Goal: Task Accomplishment & Management: Manage account settings

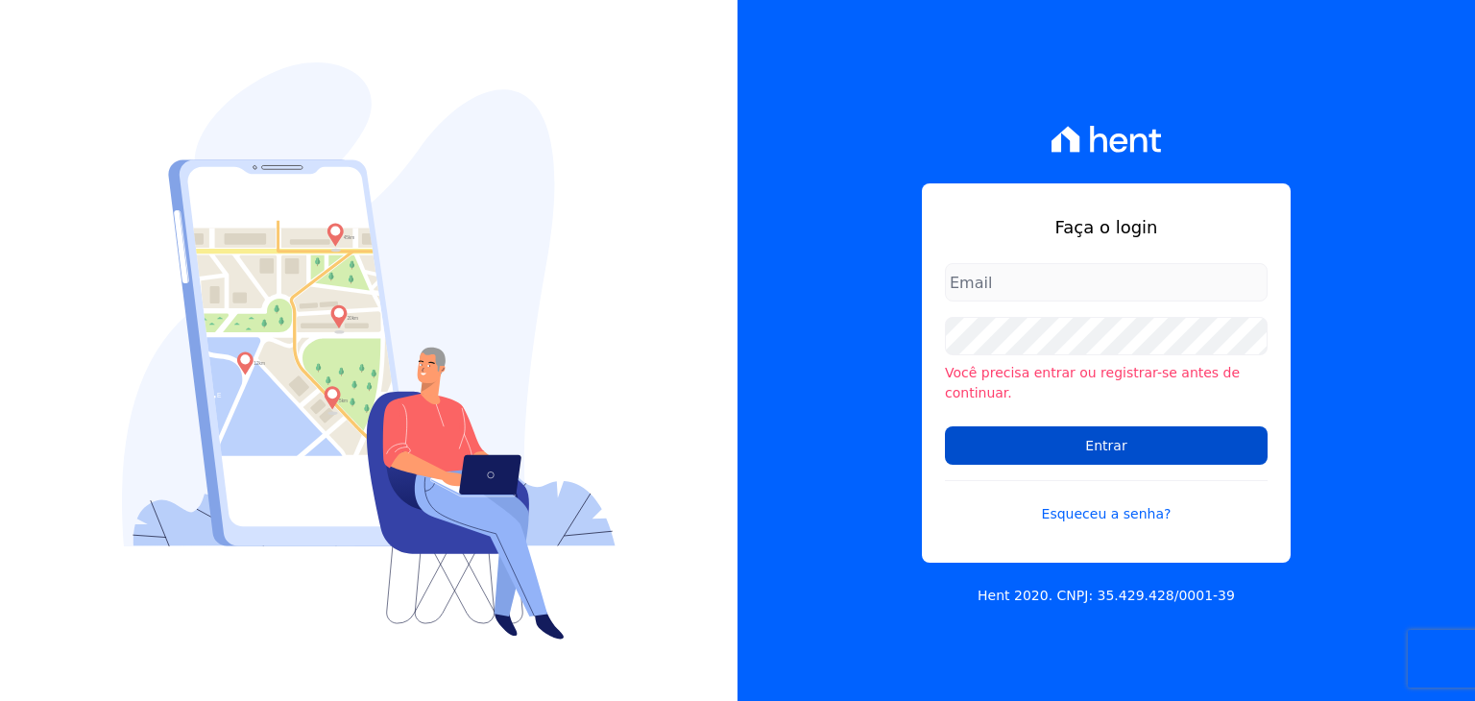
type input "contasareceber@construtoraminerale.com.br"
click at [1102, 441] on input "Entrar" at bounding box center [1106, 445] width 323 height 38
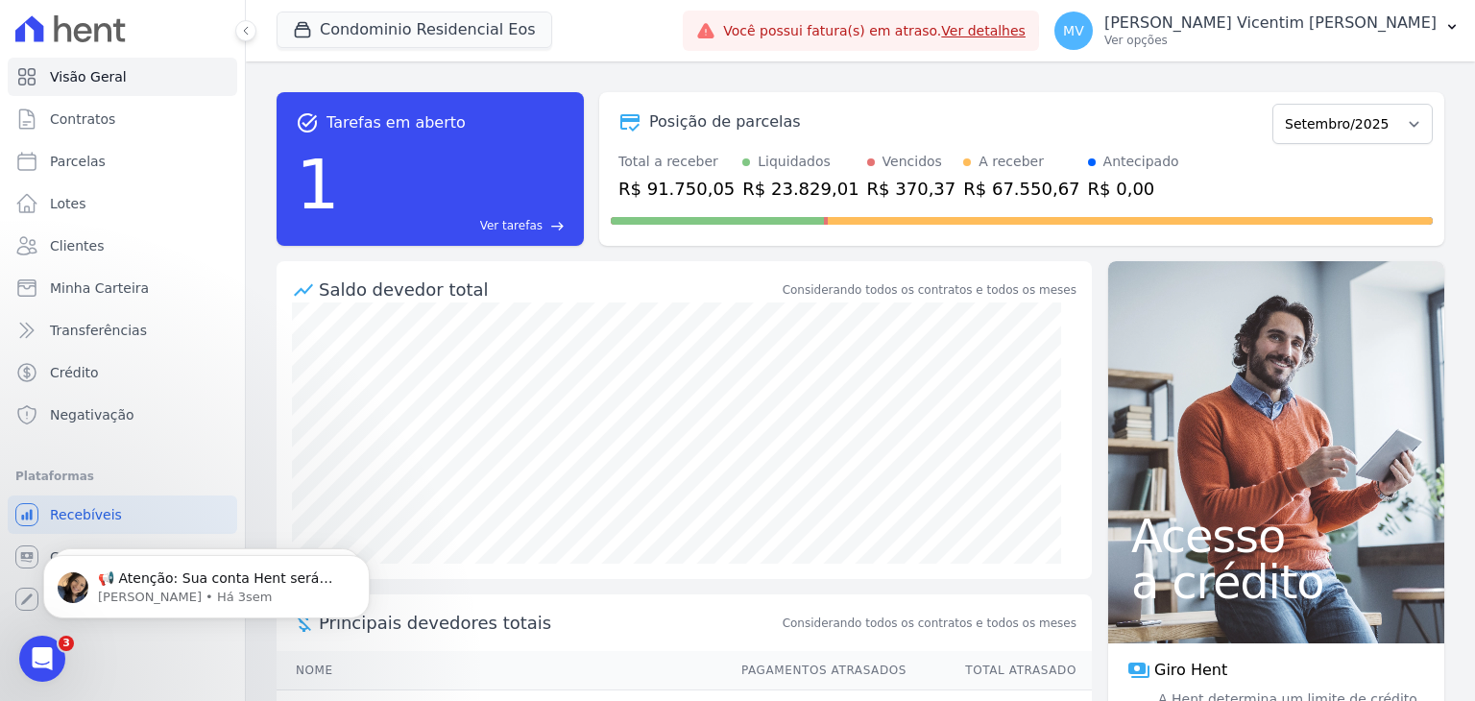
click at [1026, 32] on link "Ver detalhes" at bounding box center [983, 30] width 84 height 15
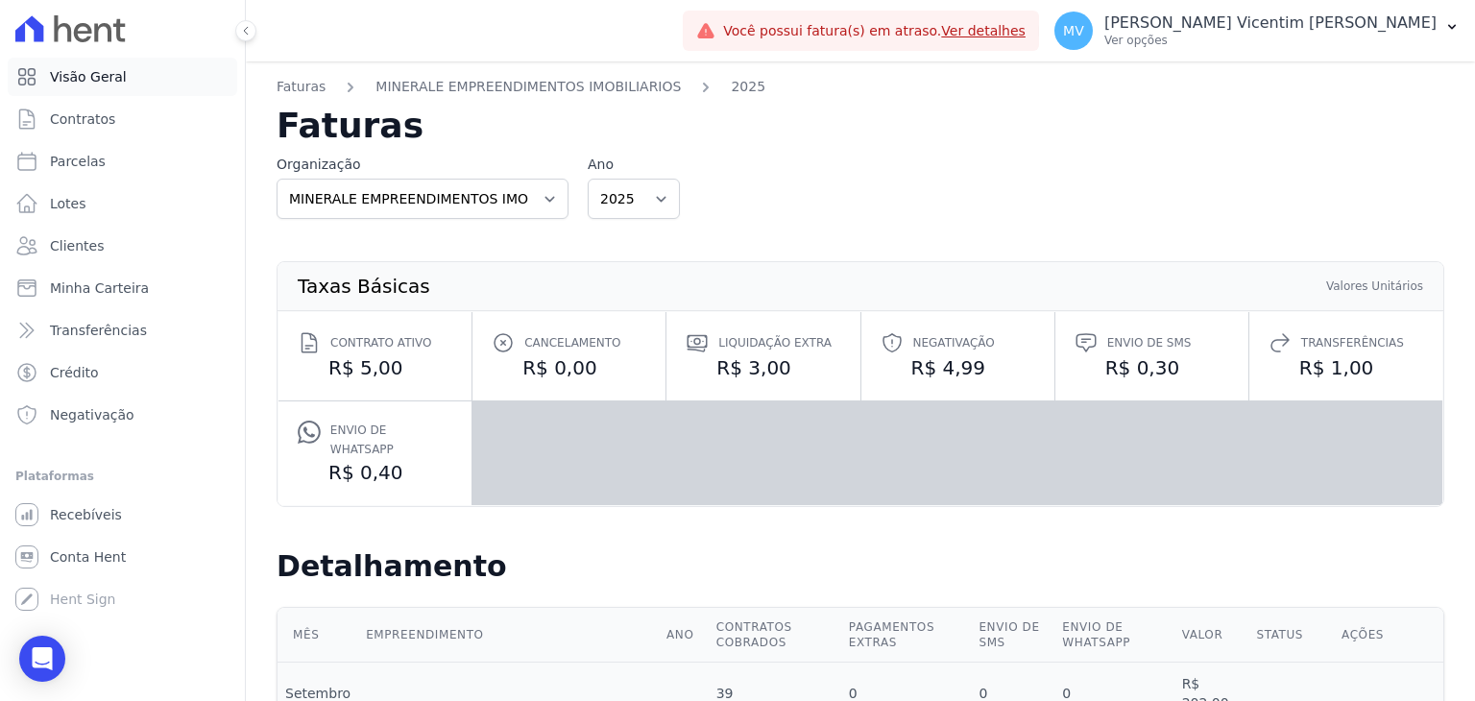
click at [113, 79] on span "Visão Geral" at bounding box center [88, 76] width 77 height 19
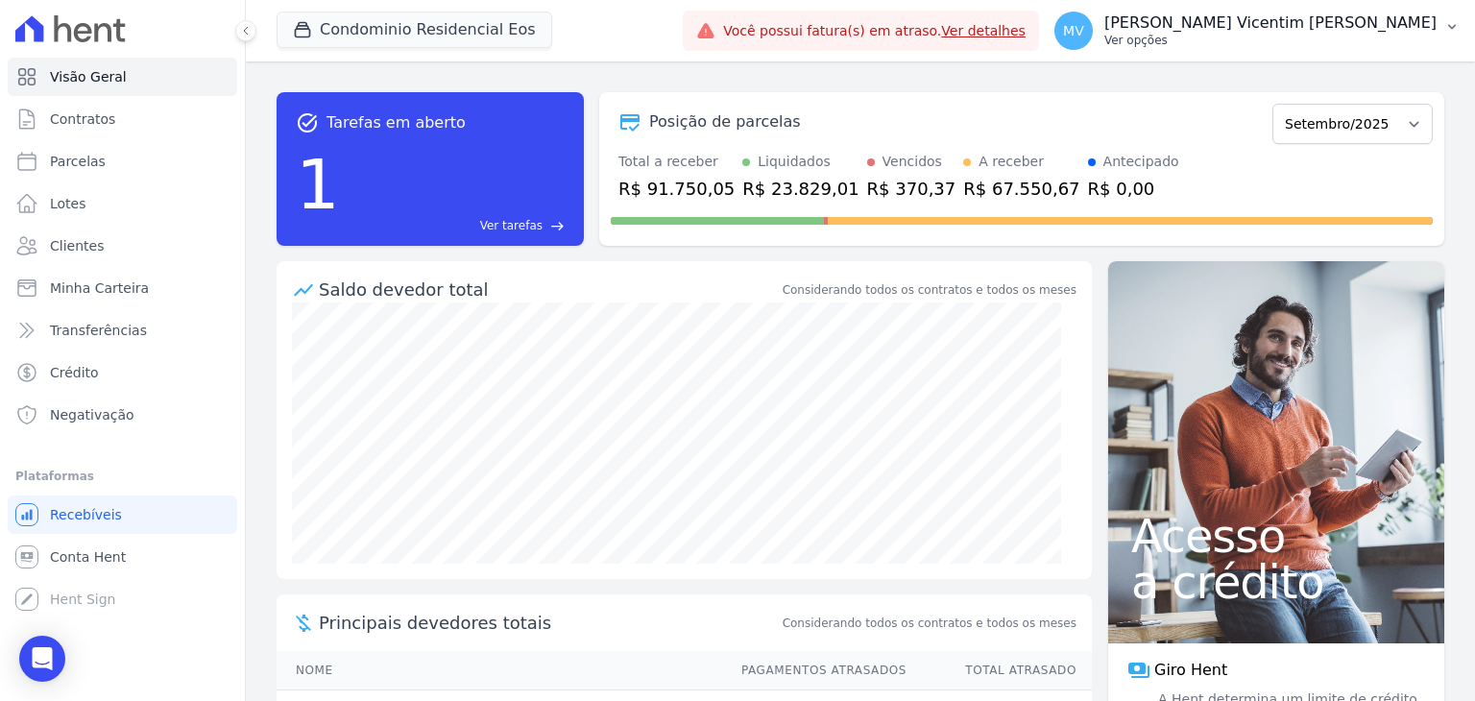
click at [1365, 24] on p "[PERSON_NAME] Vicentim [PERSON_NAME]" at bounding box center [1270, 22] width 332 height 19
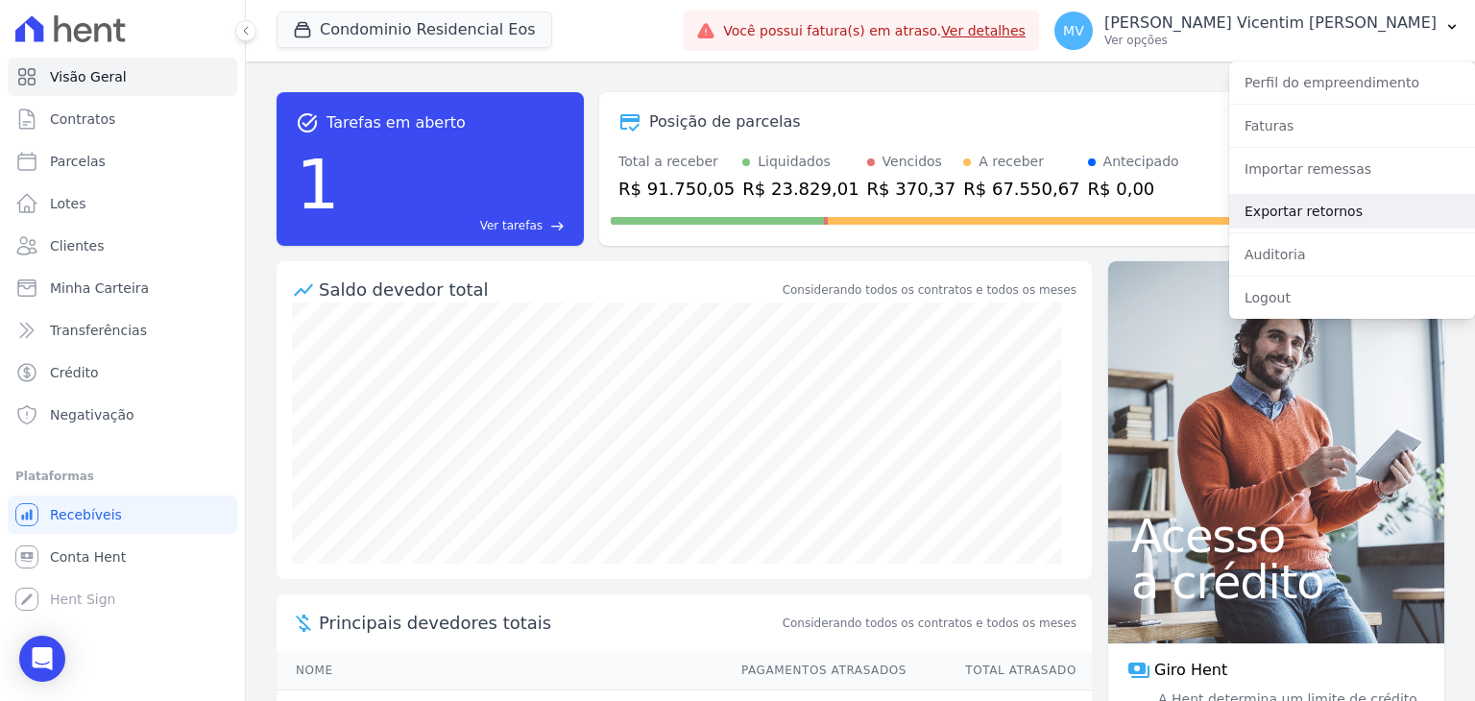
click at [1344, 220] on link "Exportar retornos" at bounding box center [1352, 211] width 246 height 35
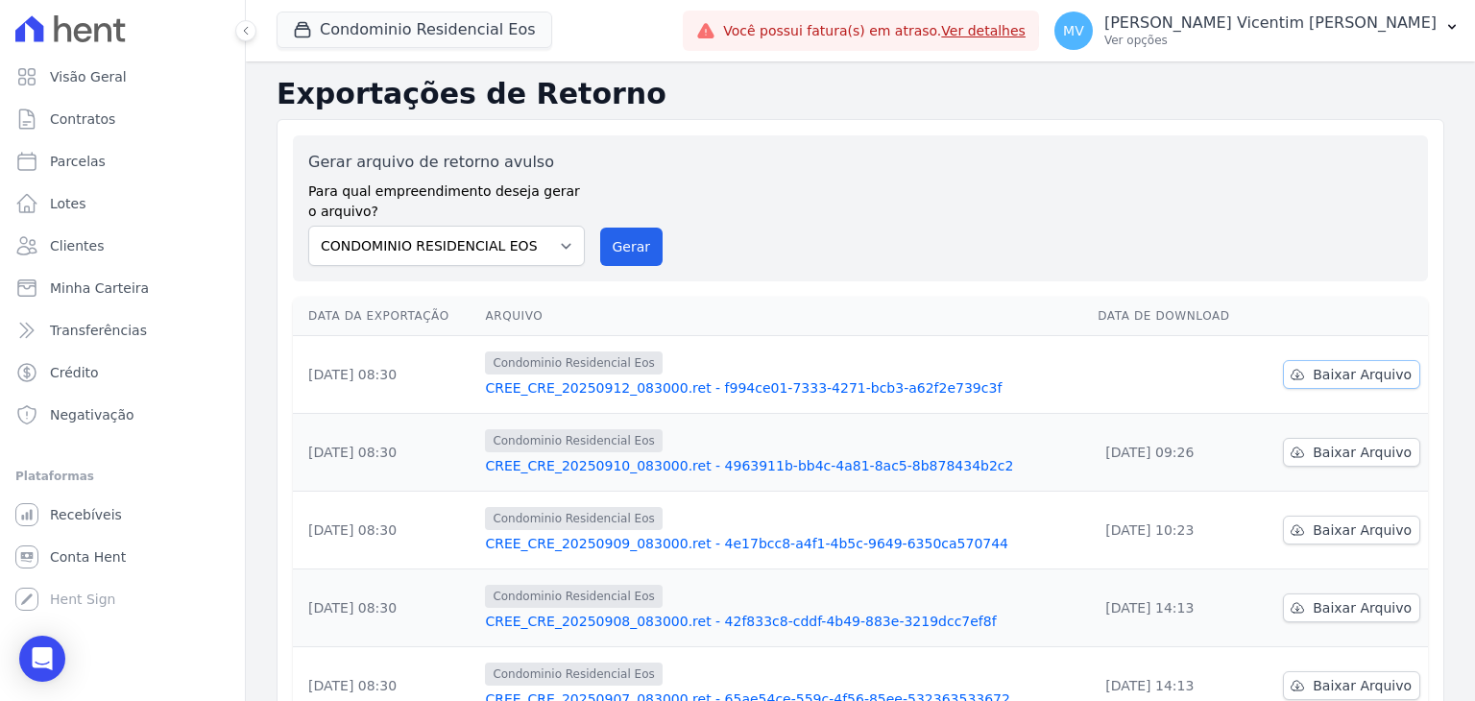
click at [1365, 375] on span "Baixar Arquivo" at bounding box center [1362, 374] width 99 height 19
click at [492, 26] on button "Condominio Residencial Eos" at bounding box center [415, 30] width 276 height 36
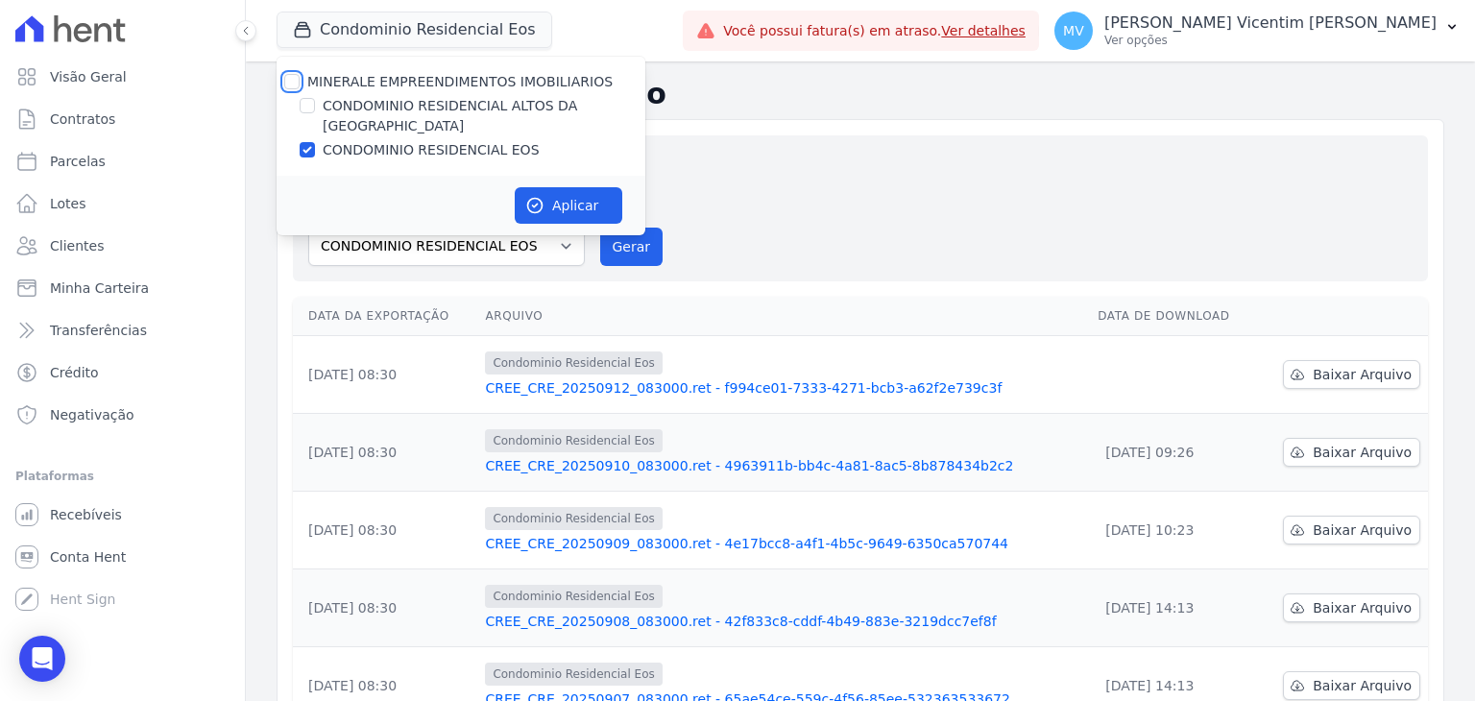
click at [290, 74] on input "MINERALE EMPREENDIMENTOS IMOBILIARIOS" at bounding box center [291, 81] width 15 height 15
checkbox input "true"
click at [290, 74] on input "MINERALE EMPREENDIMENTOS IMOBILIARIOS" at bounding box center [291, 81] width 15 height 15
checkbox input "false"
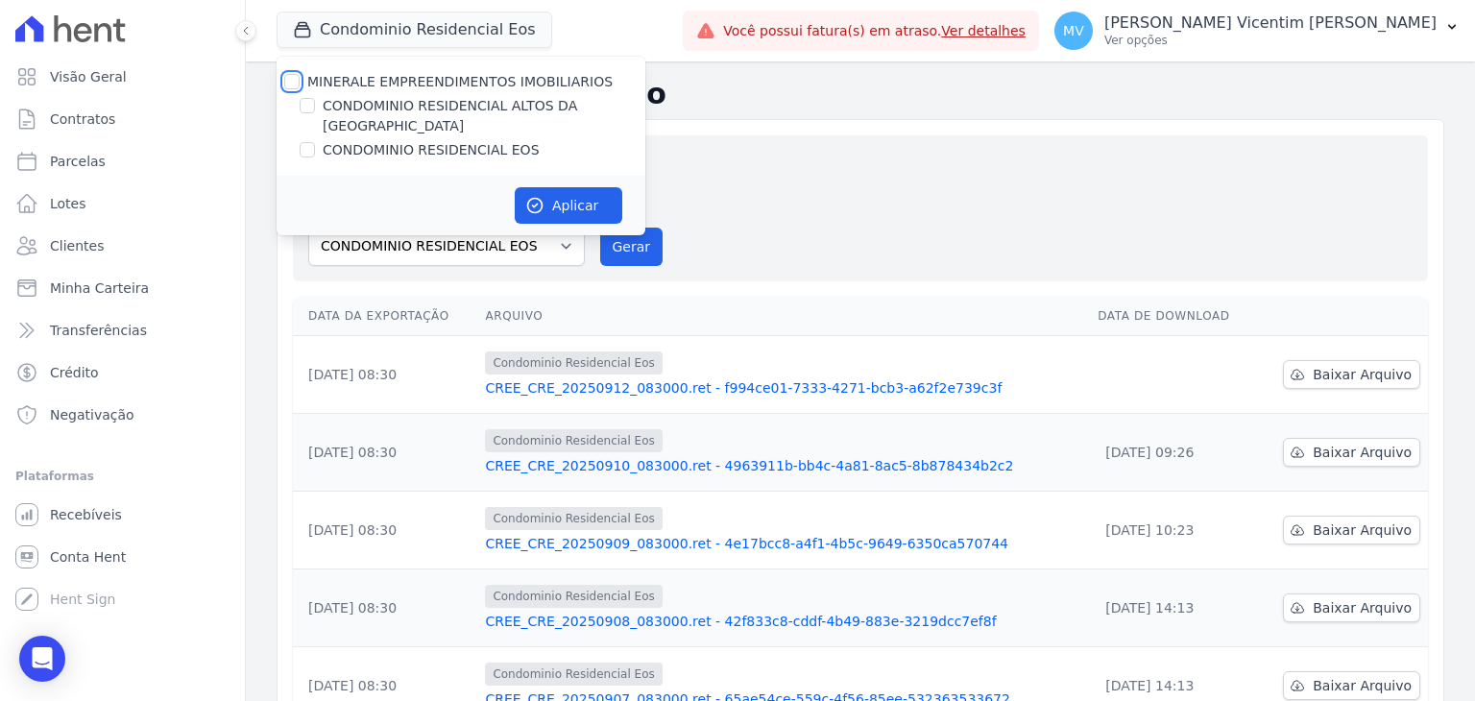
checkbox input "false"
click at [307, 106] on input "CONDOMINIO RESIDENCIAL ALTOS DA [GEOGRAPHIC_DATA]" at bounding box center [307, 105] width 15 height 15
checkbox input "true"
click at [567, 187] on button "Aplicar" at bounding box center [569, 205] width 108 height 36
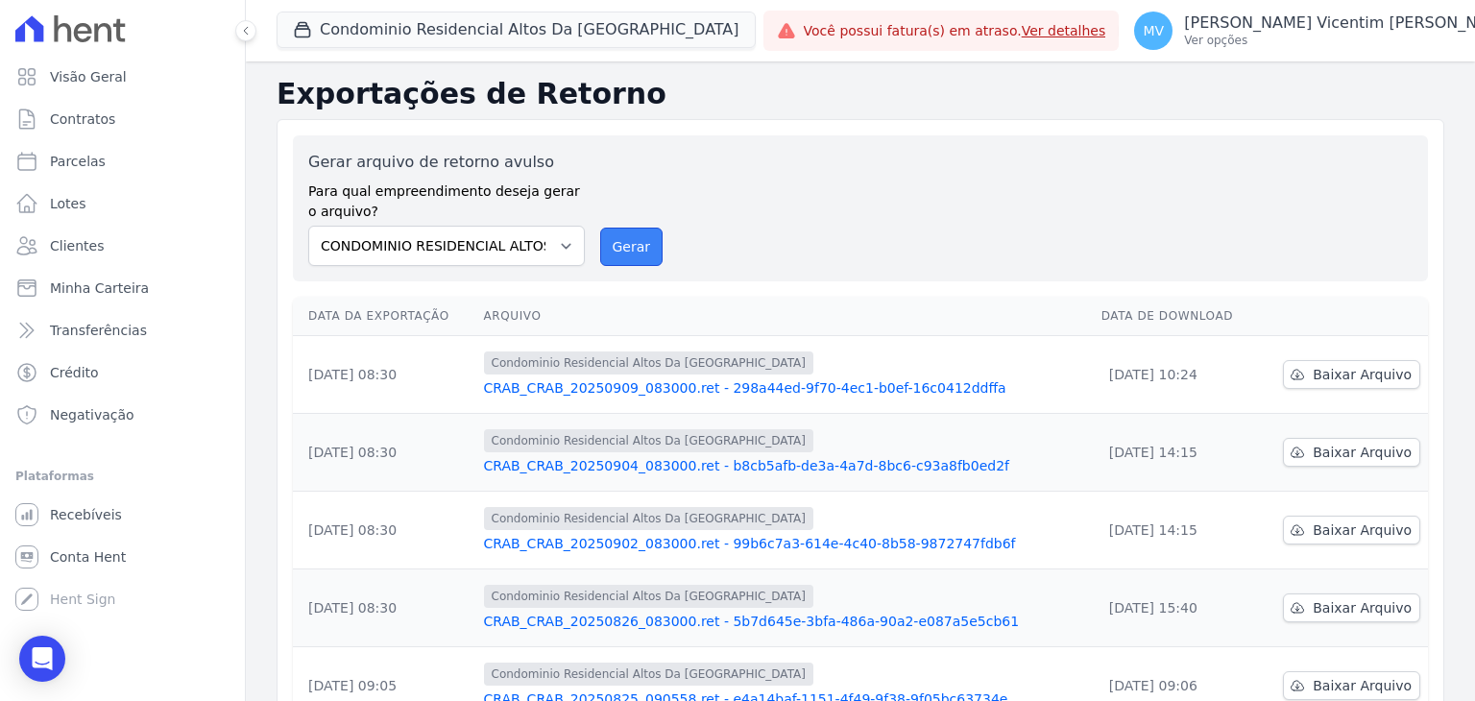
click at [628, 253] on button "Gerar" at bounding box center [631, 247] width 63 height 38
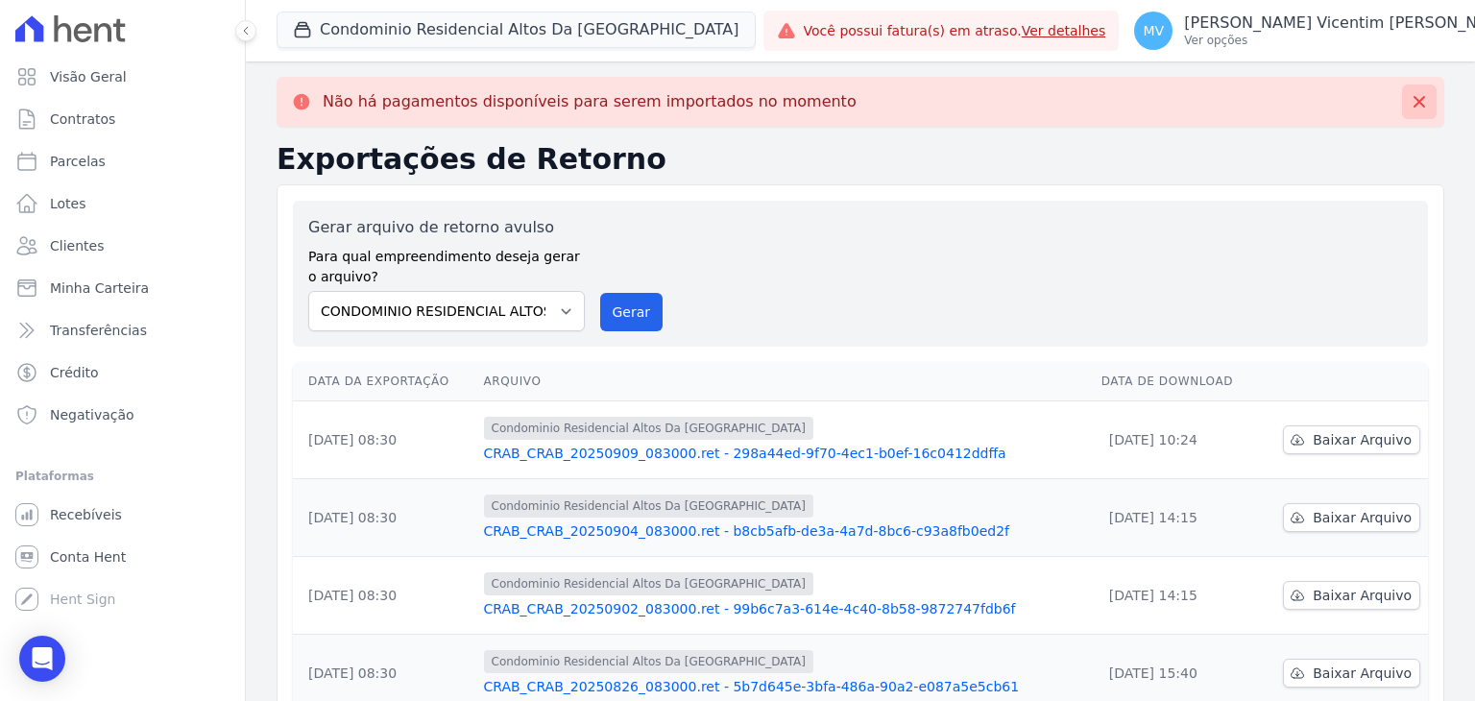
click at [1413, 105] on icon at bounding box center [1419, 102] width 12 height 12
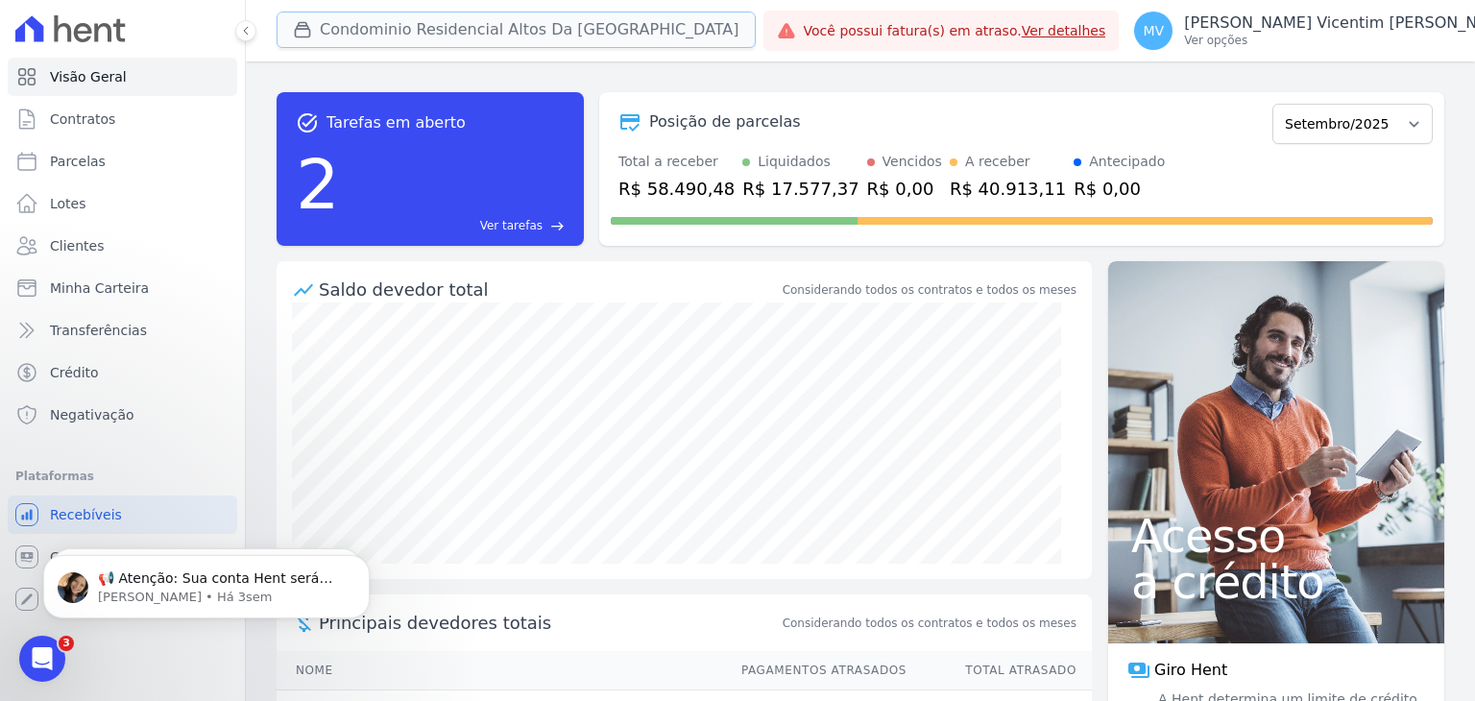
click at [519, 35] on button "Condominio Residencial Altos Da Brasil" at bounding box center [516, 30] width 479 height 36
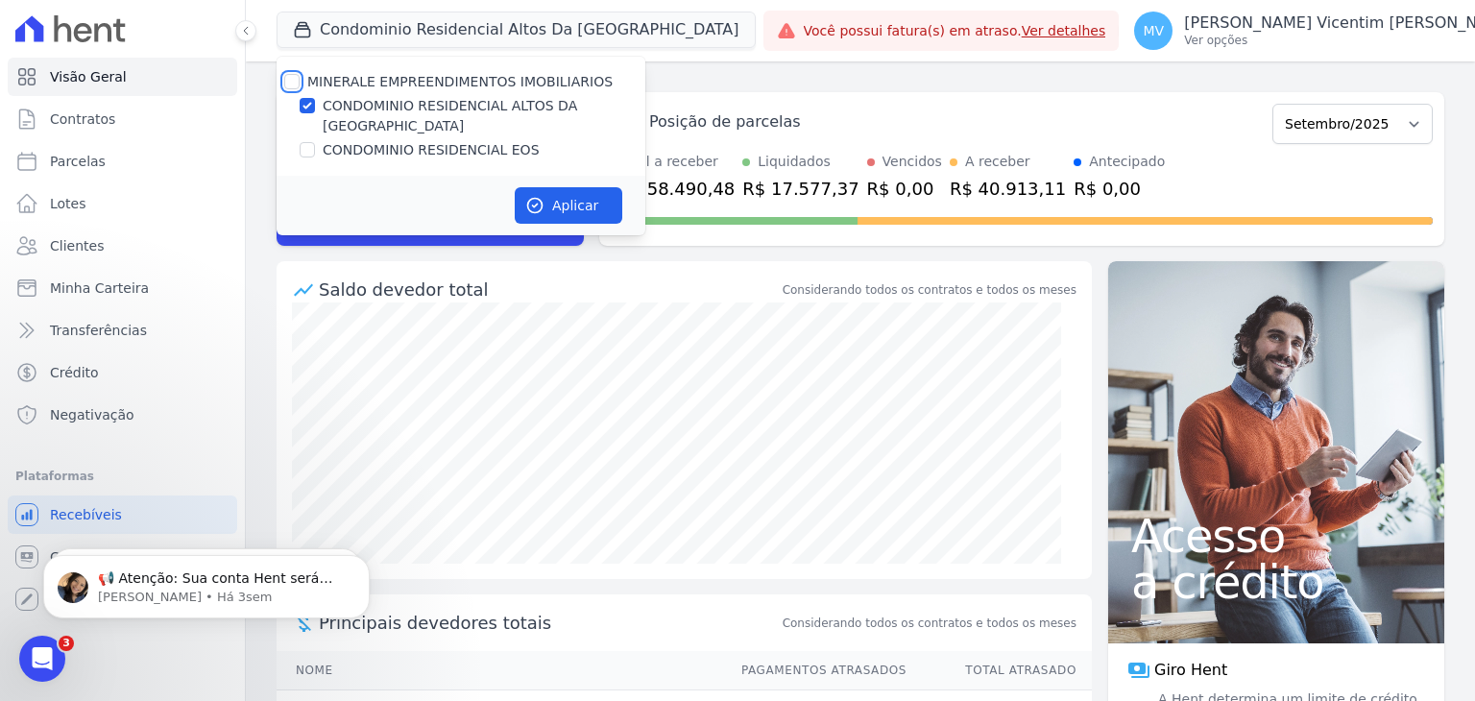
click at [284, 82] on input "MINERALE EMPREENDIMENTOS IMOBILIARIOS" at bounding box center [291, 81] width 15 height 15
checkbox input "true"
click at [284, 82] on input "MINERALE EMPREENDIMENTOS IMOBILIARIOS" at bounding box center [291, 81] width 15 height 15
checkbox input "false"
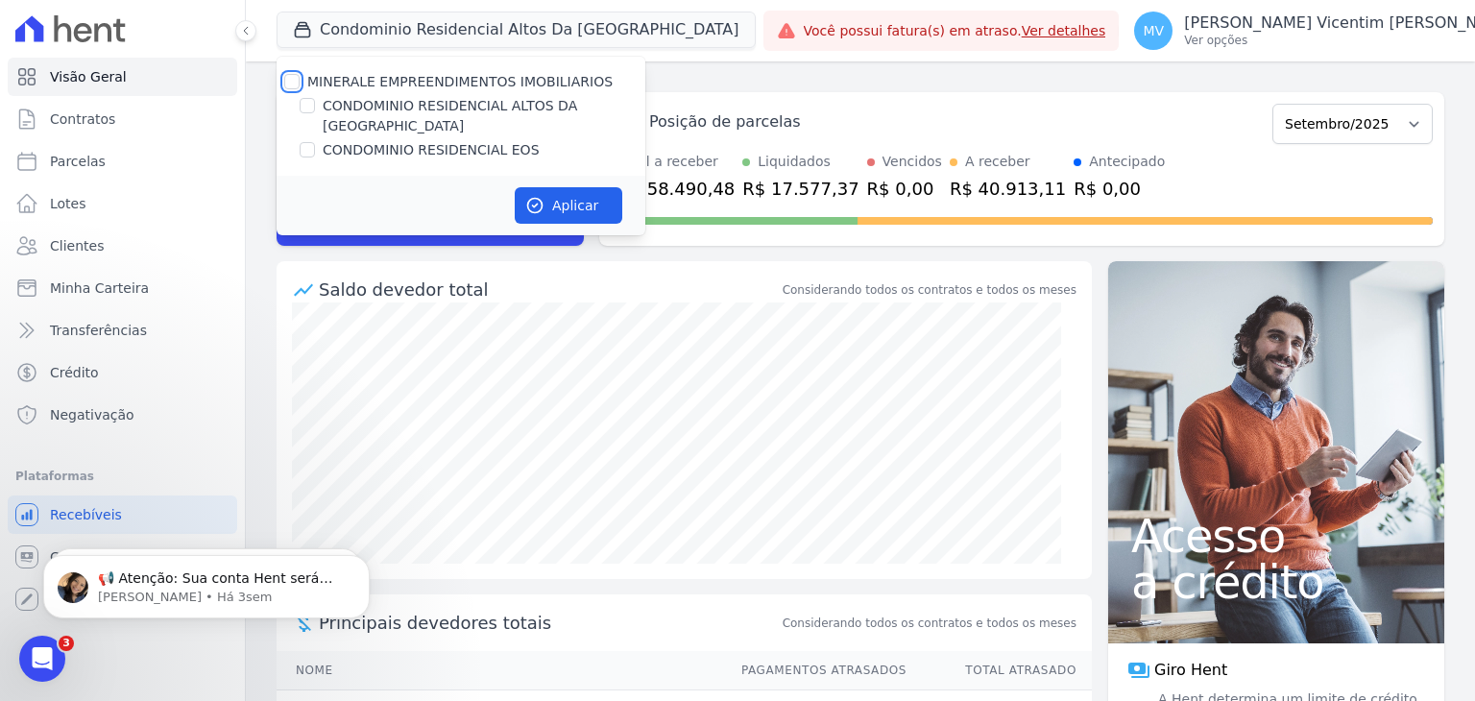
checkbox input "false"
click at [302, 142] on input "CONDOMINIO RESIDENCIAL EOS" at bounding box center [307, 149] width 15 height 15
checkbox input "true"
click at [579, 192] on button "Aplicar" at bounding box center [569, 205] width 108 height 36
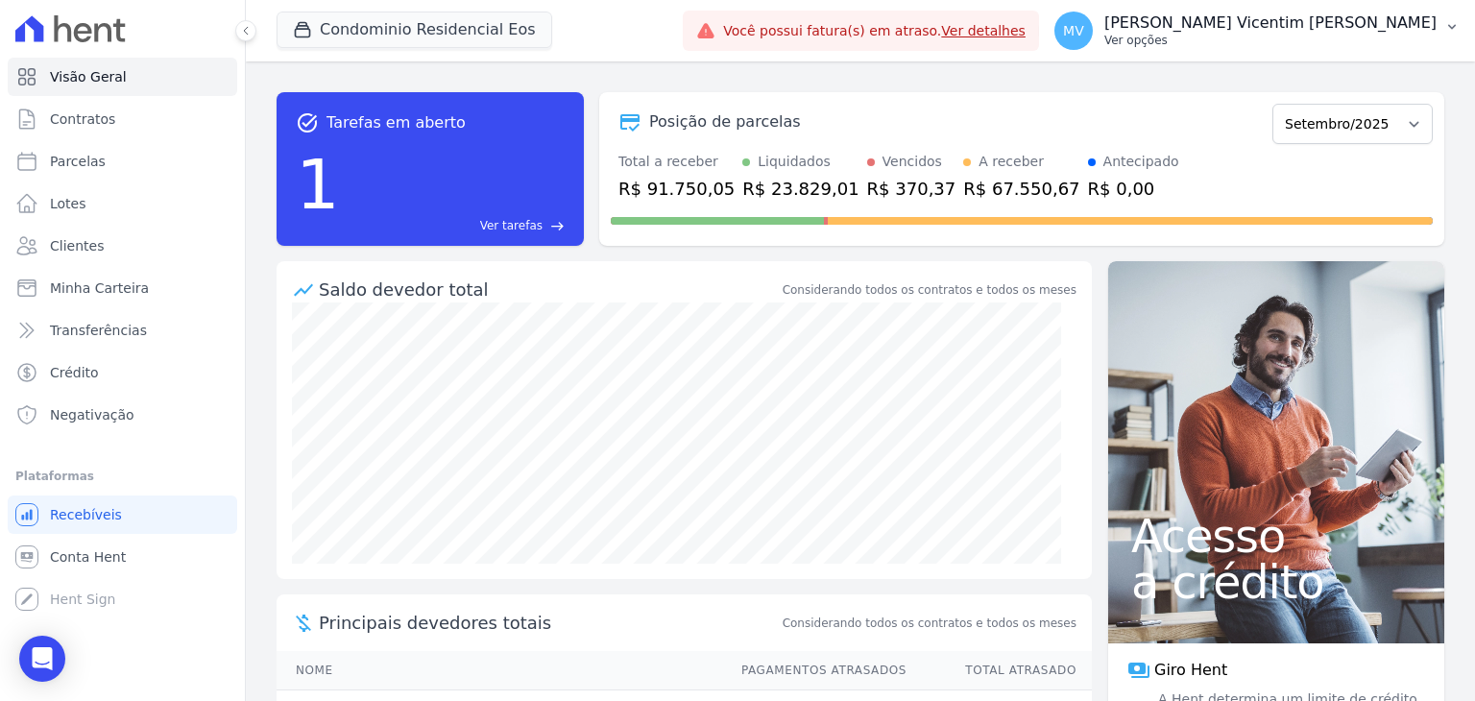
click at [1279, 34] on p "Ver opções" at bounding box center [1270, 40] width 332 height 15
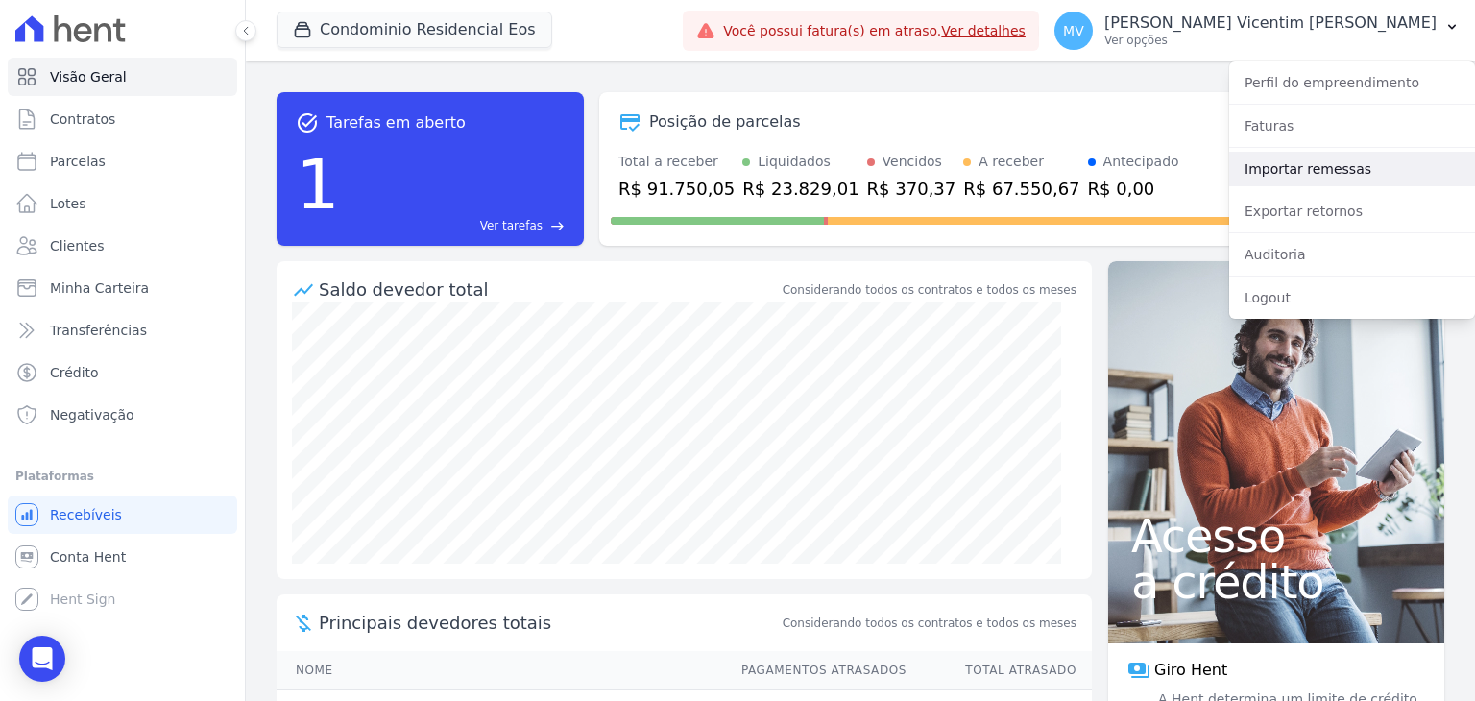
click at [1290, 167] on link "Importar remessas" at bounding box center [1352, 169] width 246 height 35
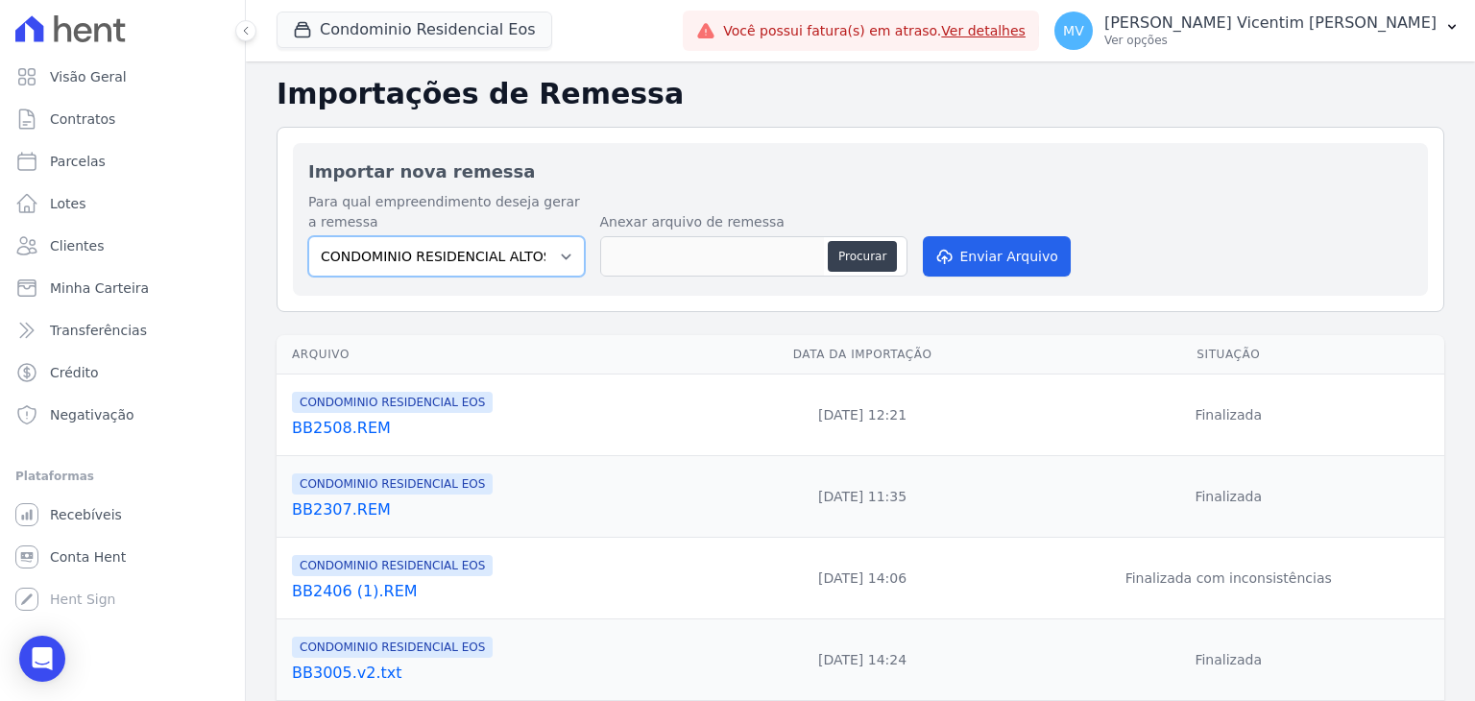
click at [558, 258] on select "CONDOMINIO RESIDENCIAL ALTOS DA BRASIL CONDOMINIO RESIDENCIAL EOS" at bounding box center [446, 256] width 277 height 40
select select "27de43ce-d0ff-4370-874e-0a5bcadbd4a5"
click at [308, 236] on select "CONDOMINIO RESIDENCIAL ALTOS DA BRASIL CONDOMINIO RESIDENCIAL EOS" at bounding box center [446, 256] width 277 height 40
click at [866, 258] on button "Procurar" at bounding box center [862, 256] width 69 height 31
type input "BB1209.REM"
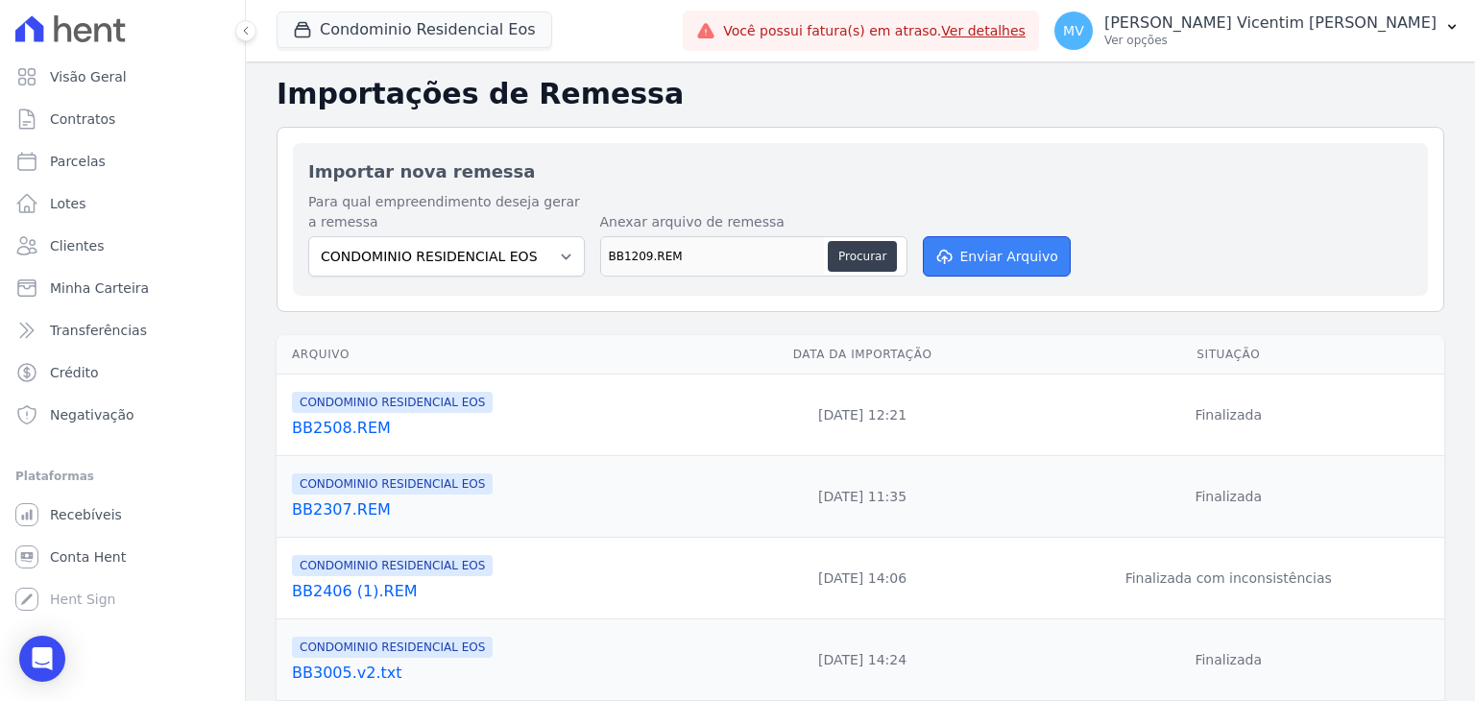
click at [1002, 259] on button "Enviar Arquivo" at bounding box center [997, 256] width 148 height 40
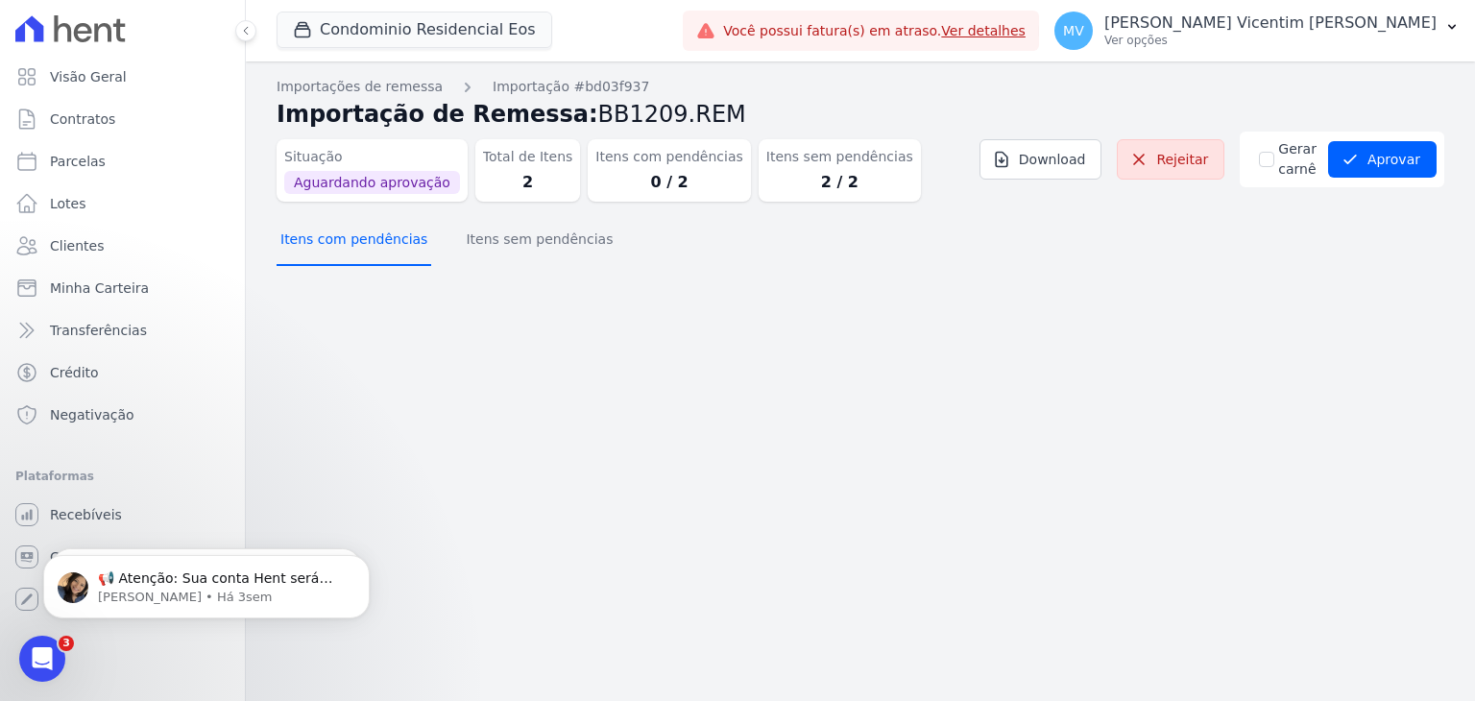
click at [363, 251] on button "Itens com pendências" at bounding box center [354, 241] width 155 height 50
click at [487, 248] on button "Itens sem pendências" at bounding box center [539, 241] width 155 height 50
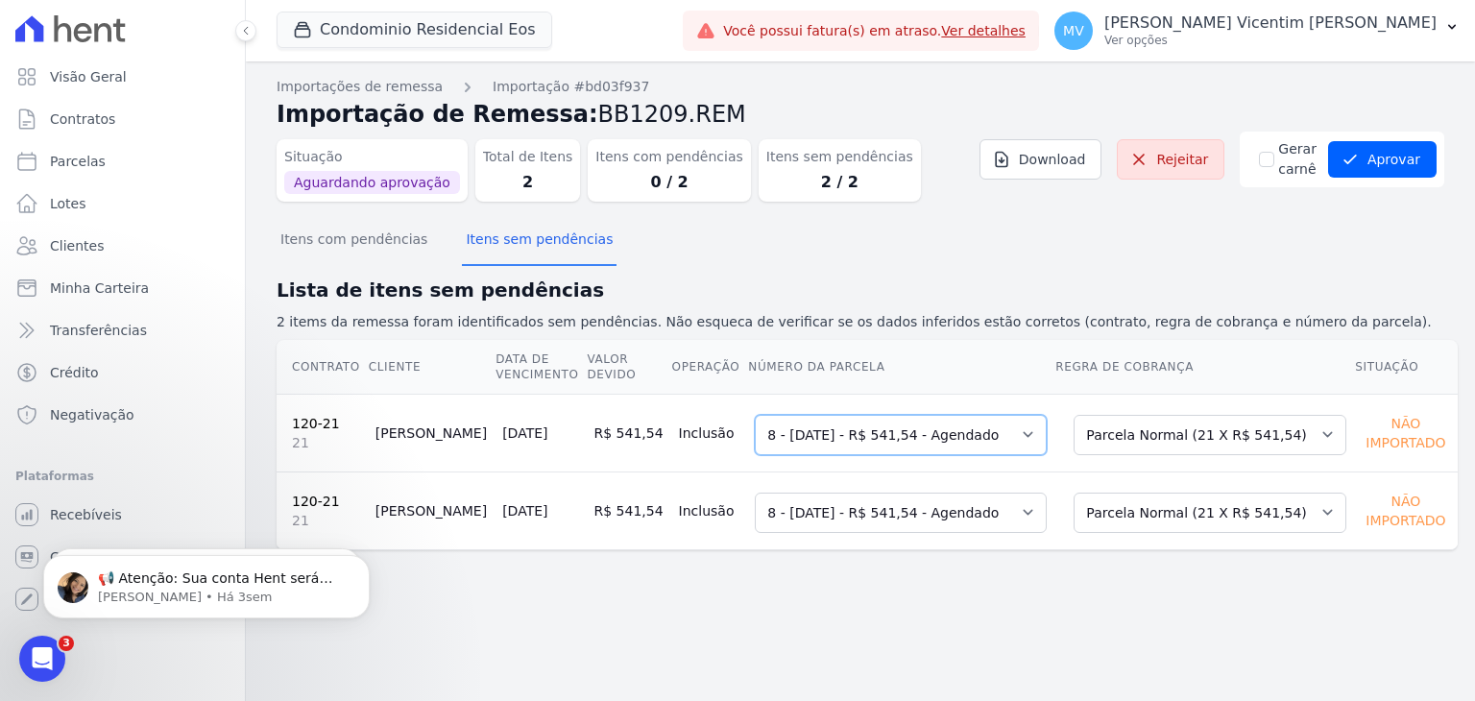
click at [1026, 433] on select "Selecione uma 1 - 21/03/2025 - R$ 541,54 - Agendado 5 - 20/07/2025 - R$ 541,54 …" at bounding box center [901, 435] width 292 height 40
click at [755, 415] on select "Selecione uma 1 - 21/03/2025 - R$ 541,54 - Agendado 5 - 20/07/2025 - R$ 541,54 …" at bounding box center [901, 435] width 292 height 40
click at [1388, 159] on button "Aprovar" at bounding box center [1382, 159] width 109 height 36
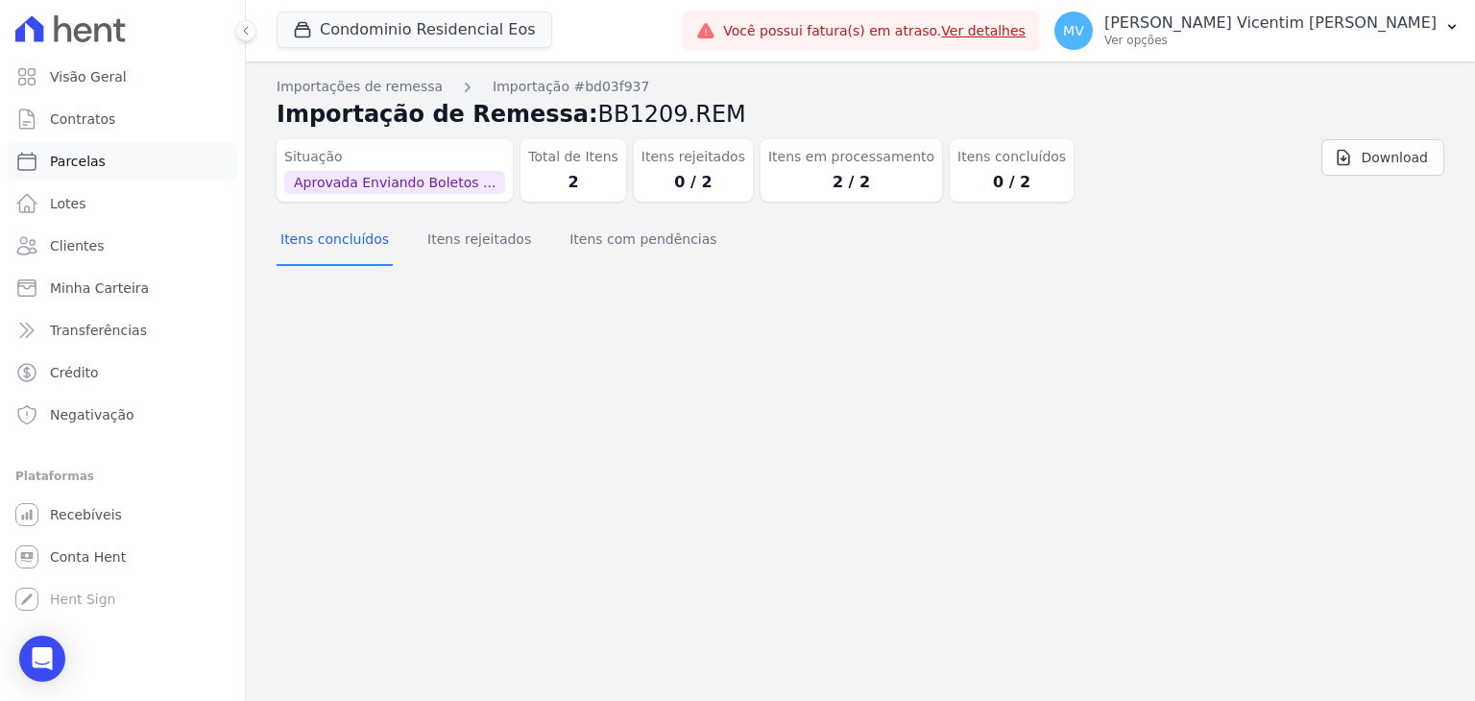
click at [122, 167] on link "Parcelas" at bounding box center [122, 161] width 229 height 38
select select
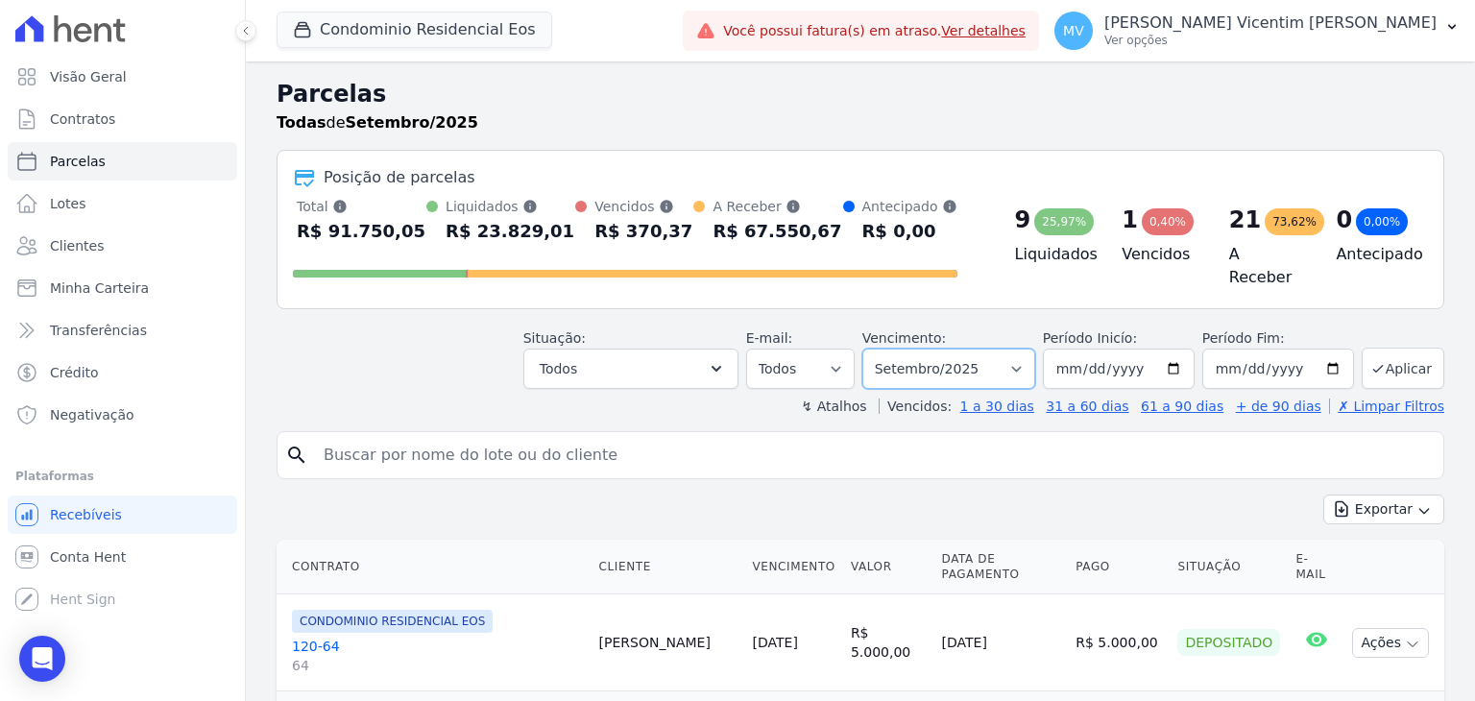
click at [967, 356] on select "Filtrar por período ──────── Todos os meses Janeiro/2025 Fevereiro/2025 Março/2…" at bounding box center [948, 369] width 173 height 40
select select "10/2025"
click at [878, 349] on select "Filtrar por período ──────── Todos os meses Janeiro/2025 Fevereiro/2025 Março/2…" at bounding box center [948, 369] width 173 height 40
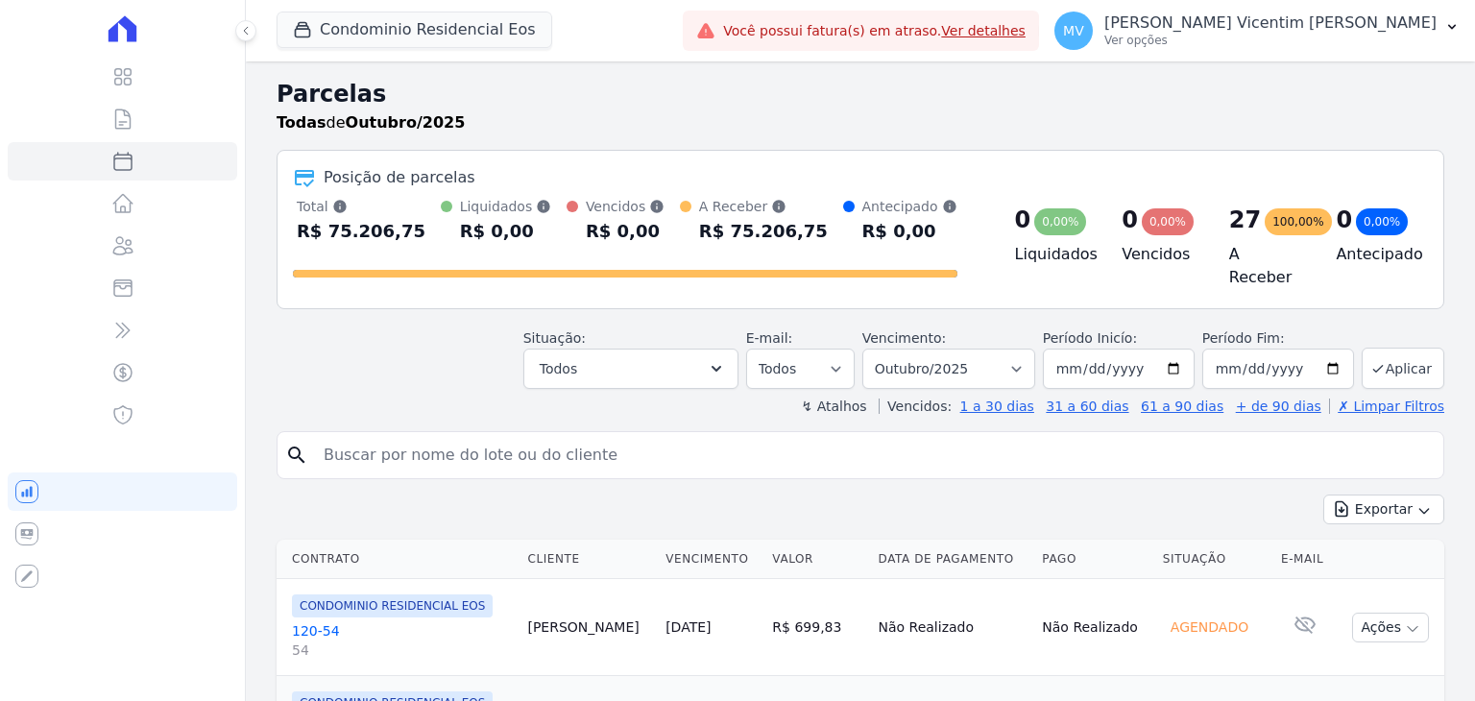
select select
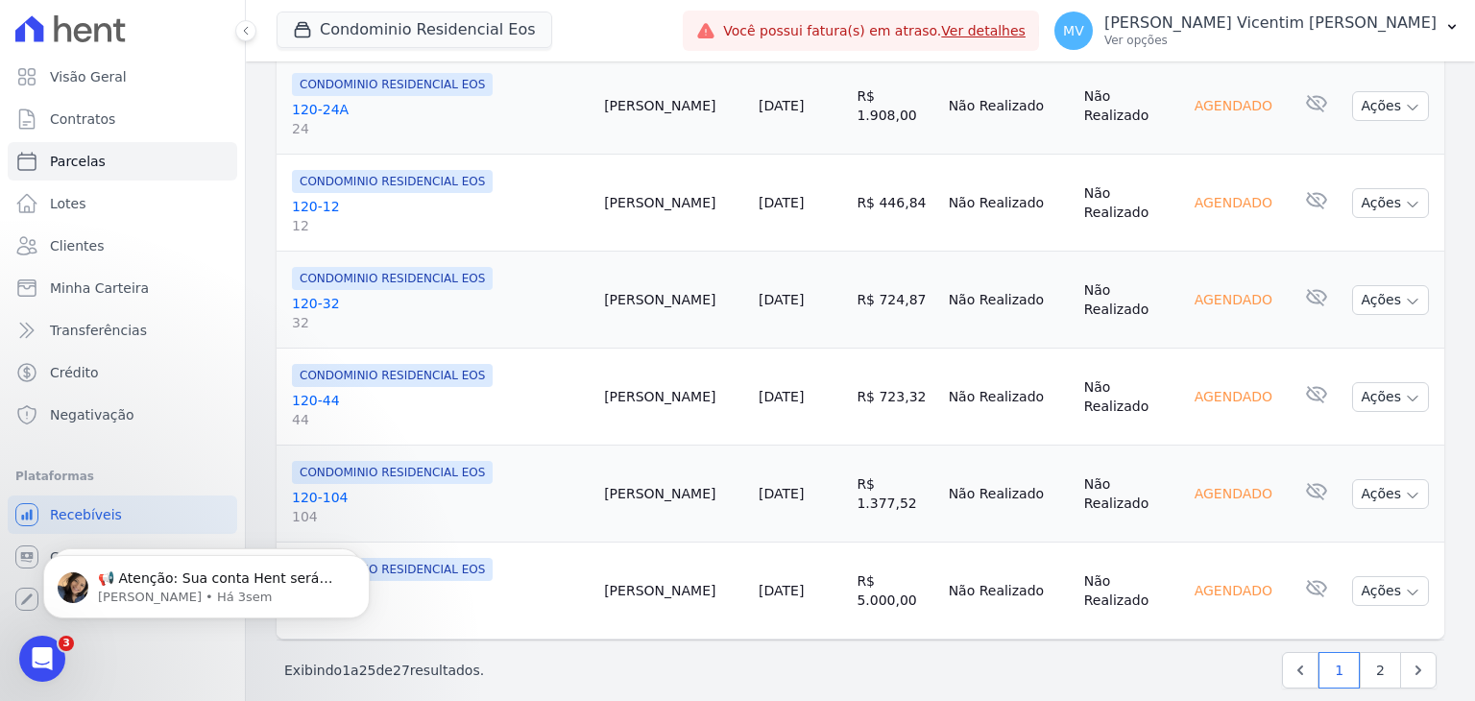
scroll to position [2425, 0]
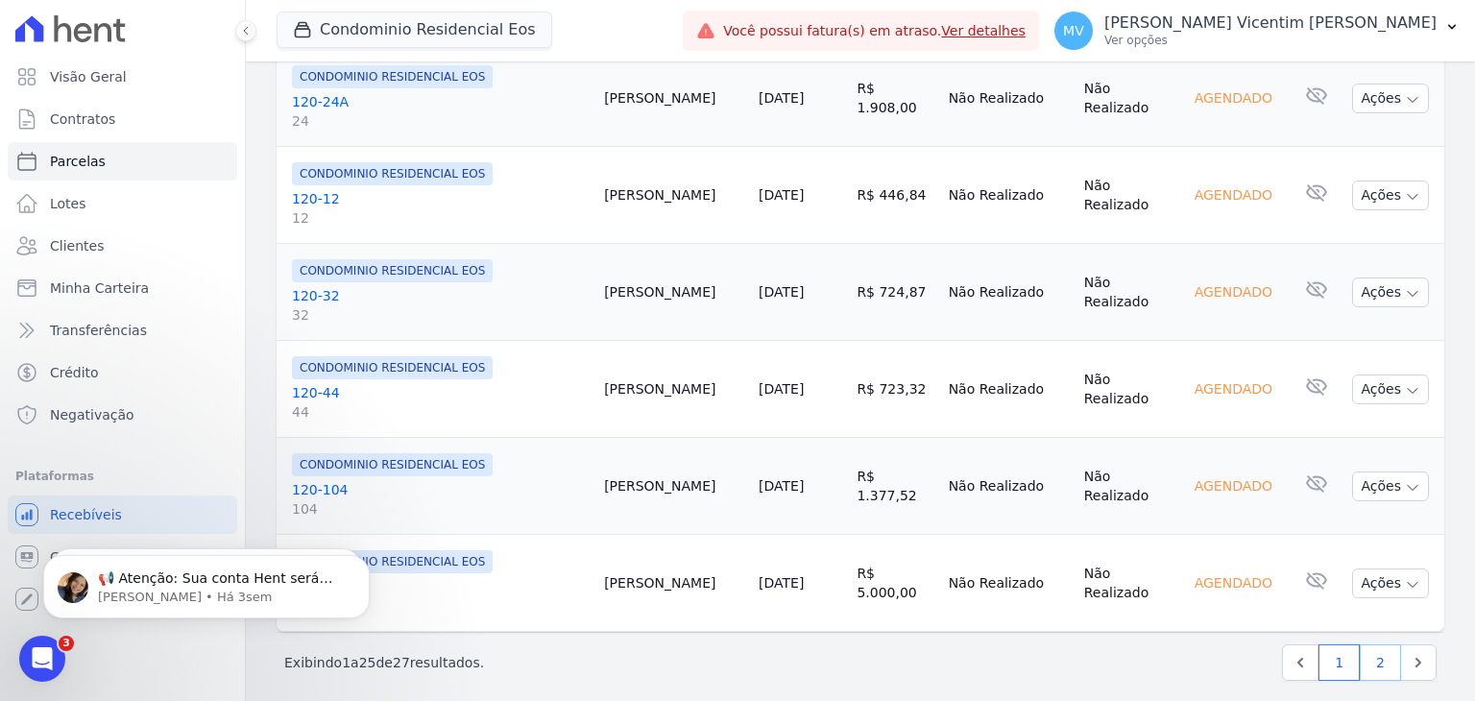
click at [1375, 644] on link "2" at bounding box center [1380, 662] width 41 height 36
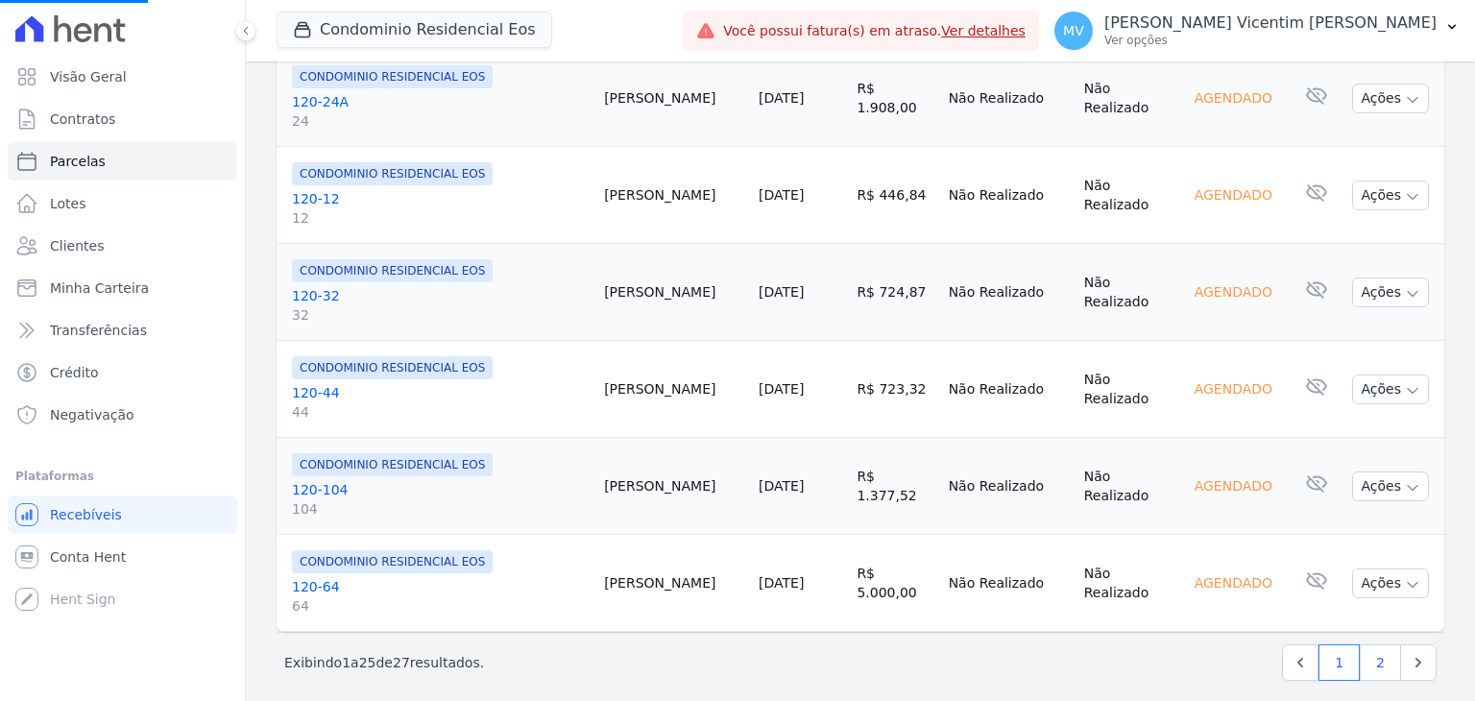
select select
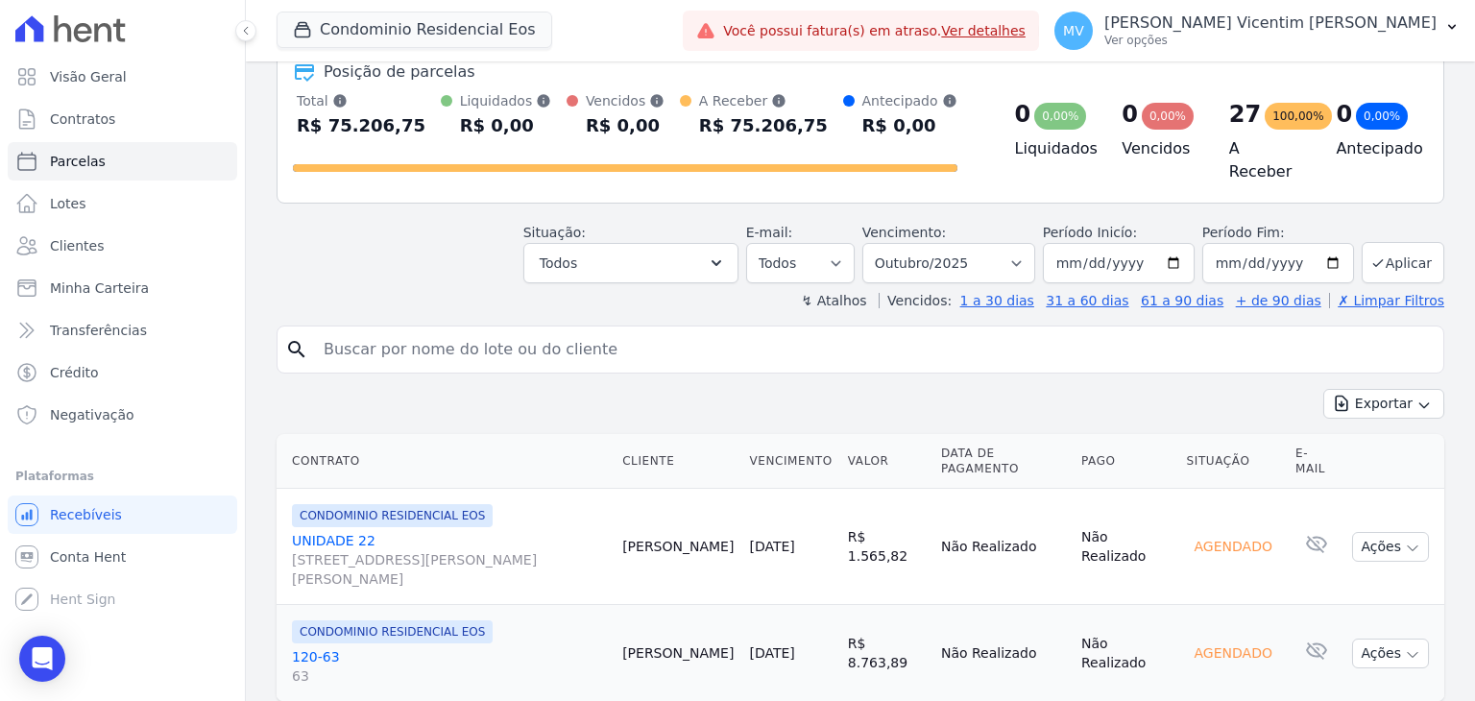
scroll to position [181, 0]
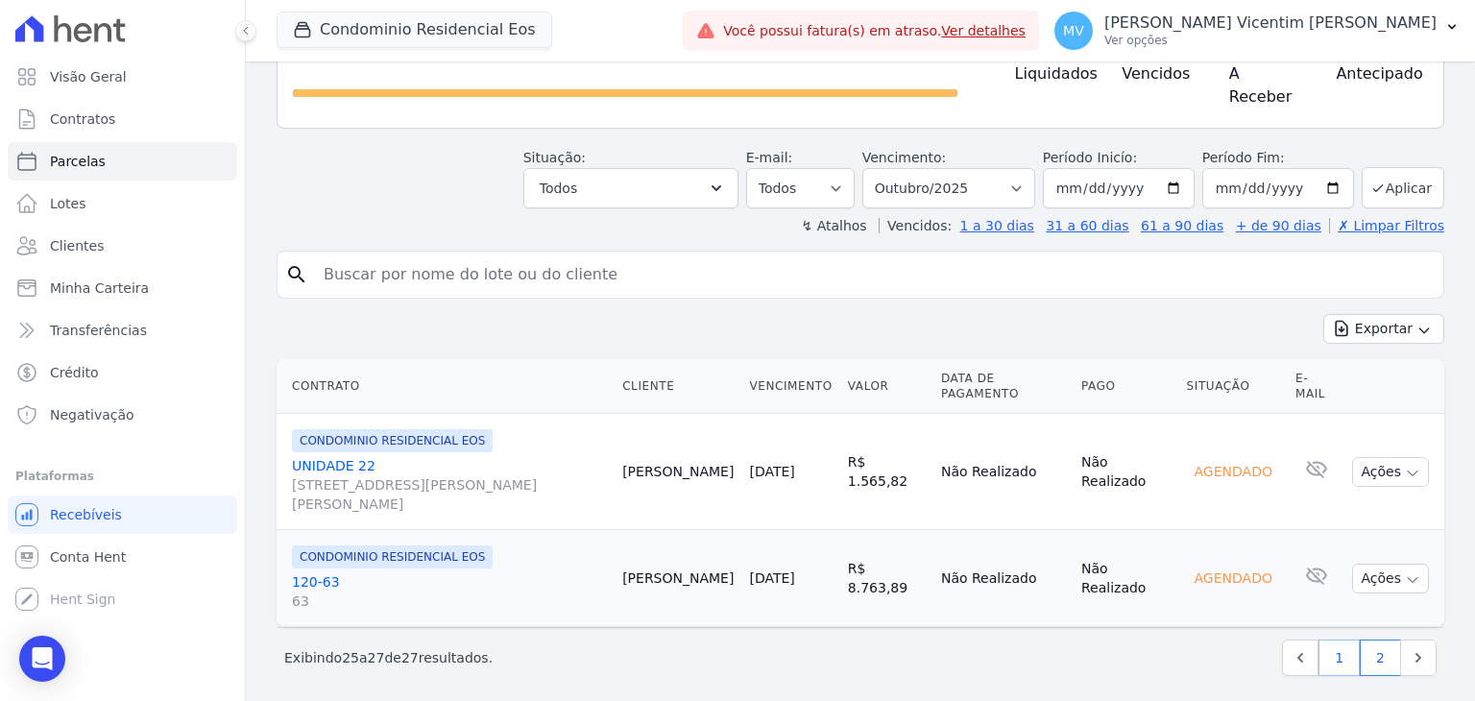
click at [1325, 651] on link "1" at bounding box center [1338, 658] width 41 height 36
select select
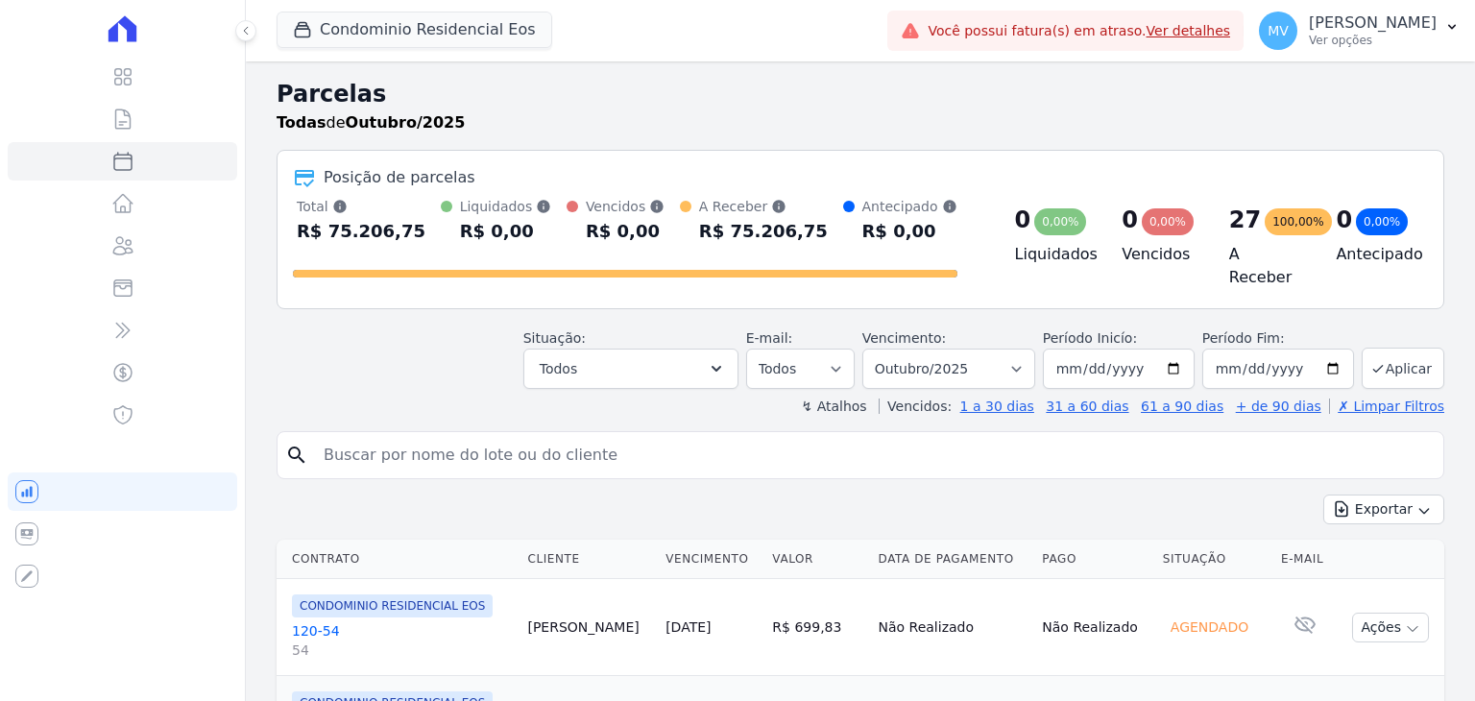
select select
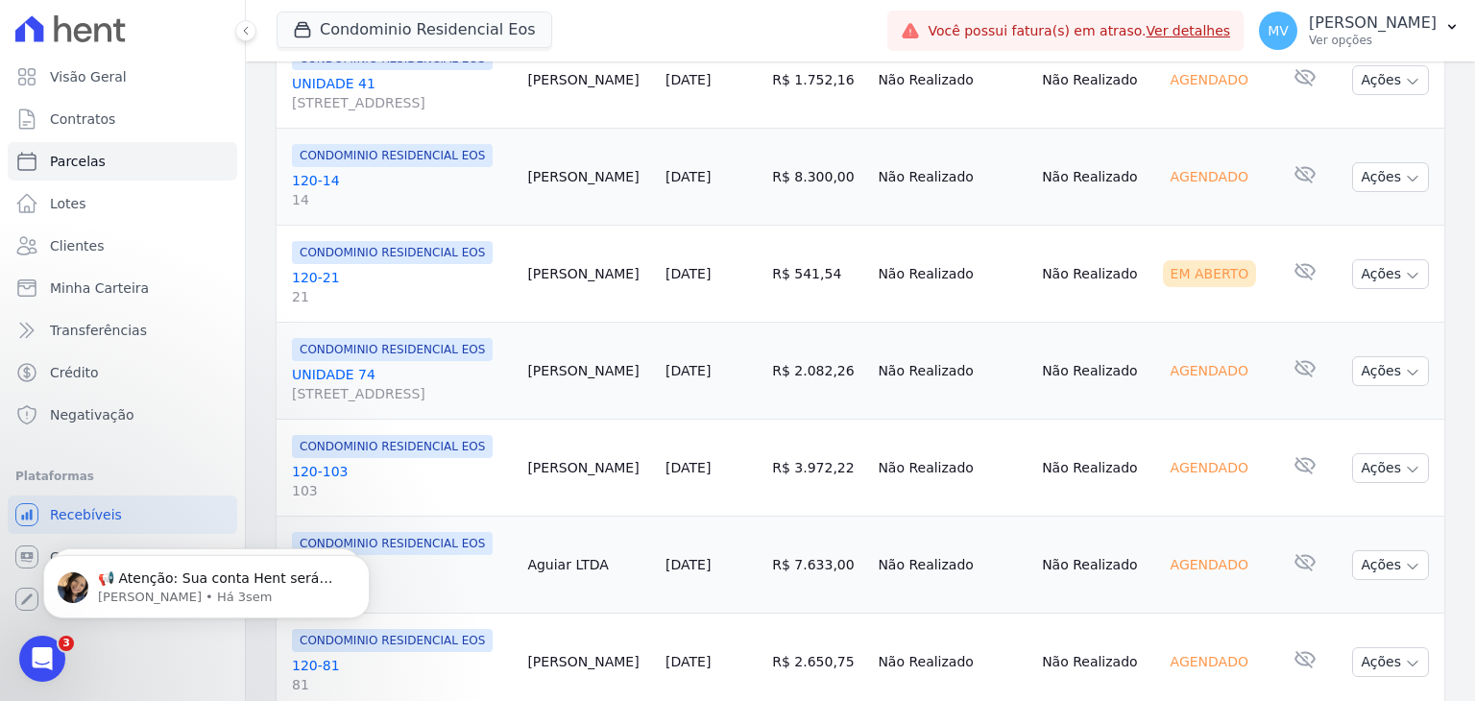
scroll to position [1344, 0]
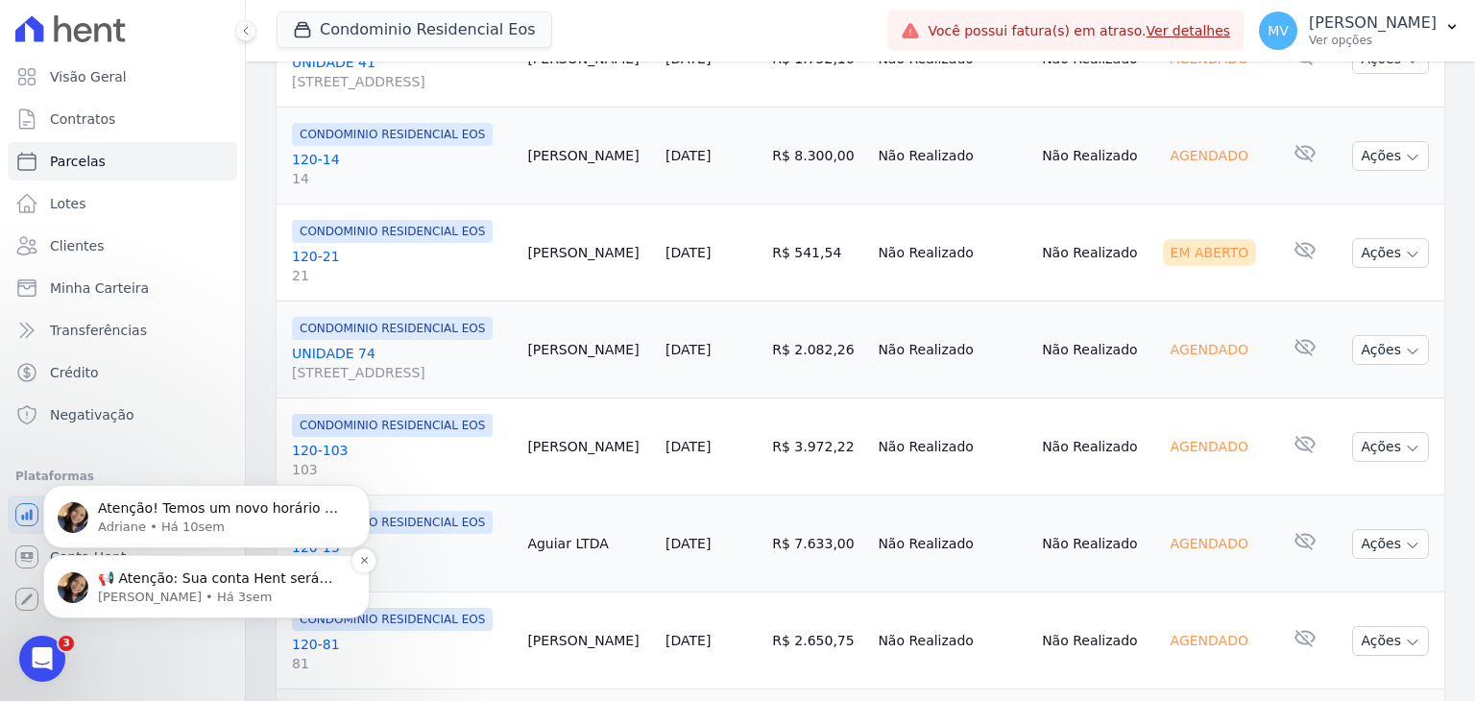
click at [160, 593] on p "Adriane • Há 3sem" at bounding box center [222, 597] width 248 height 17
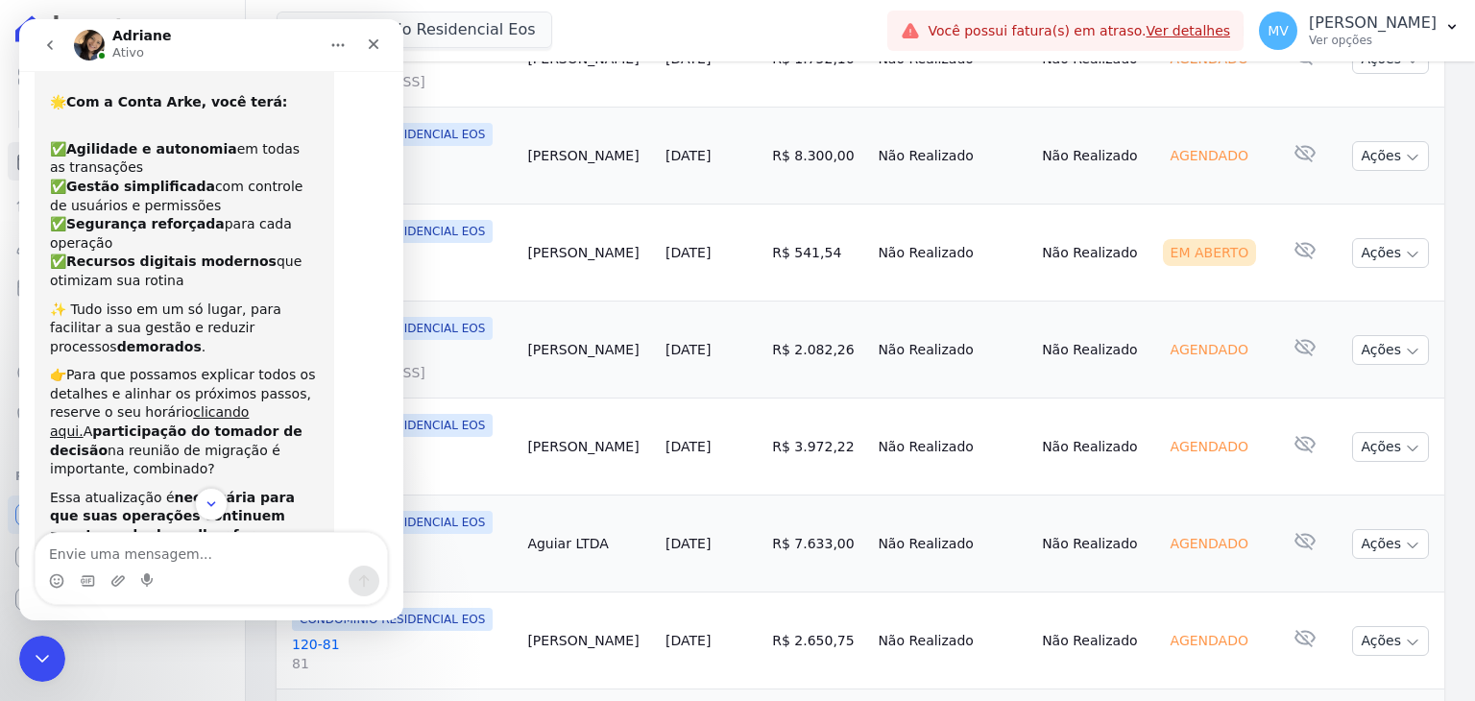
scroll to position [237, 0]
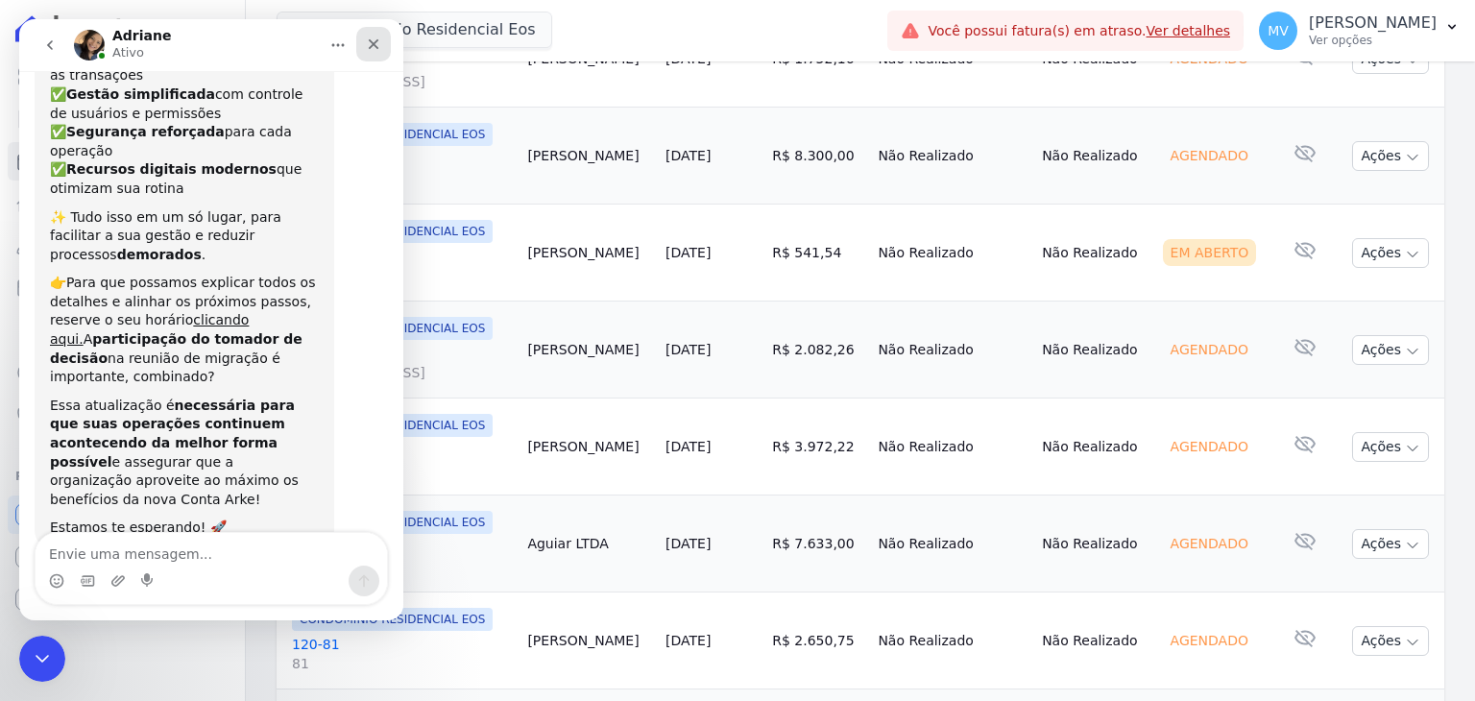
click at [370, 43] on icon "Fechar" at bounding box center [373, 43] width 15 height 15
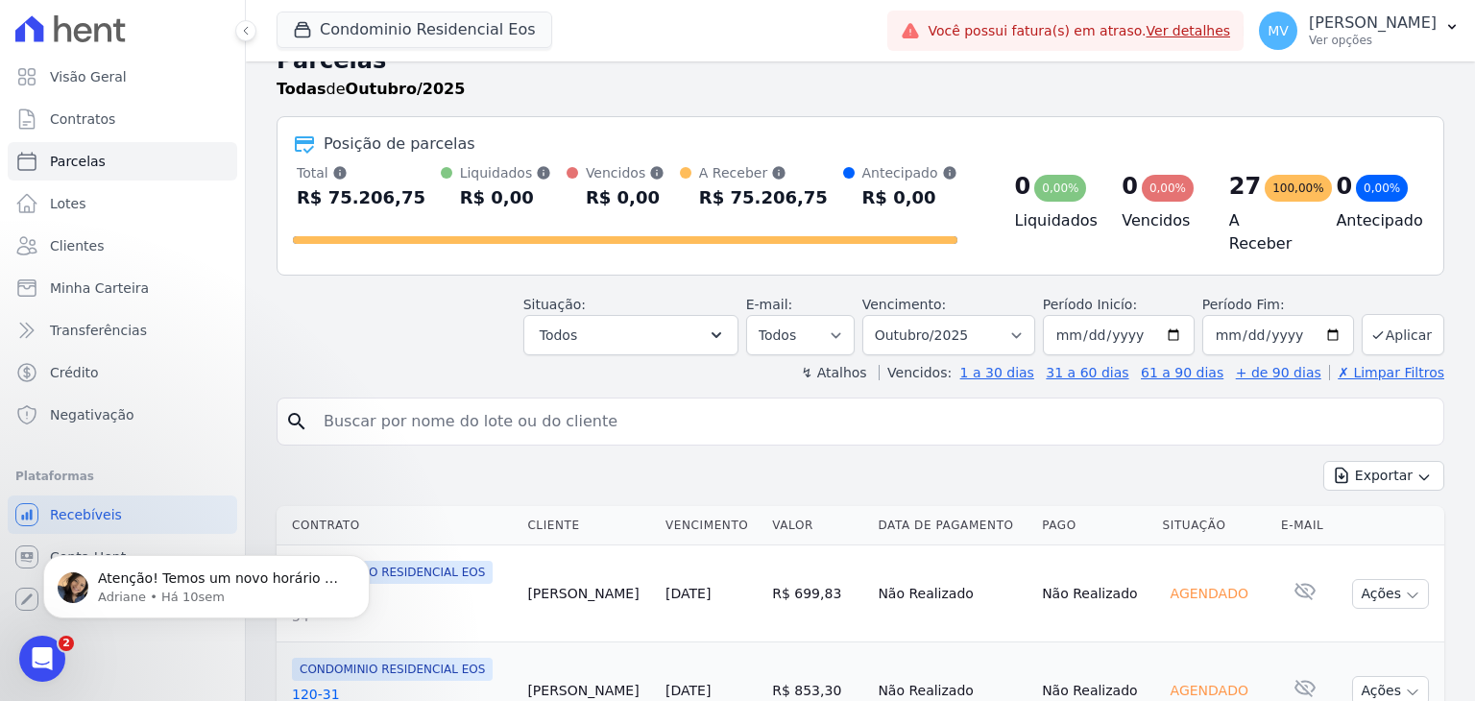
scroll to position [0, 0]
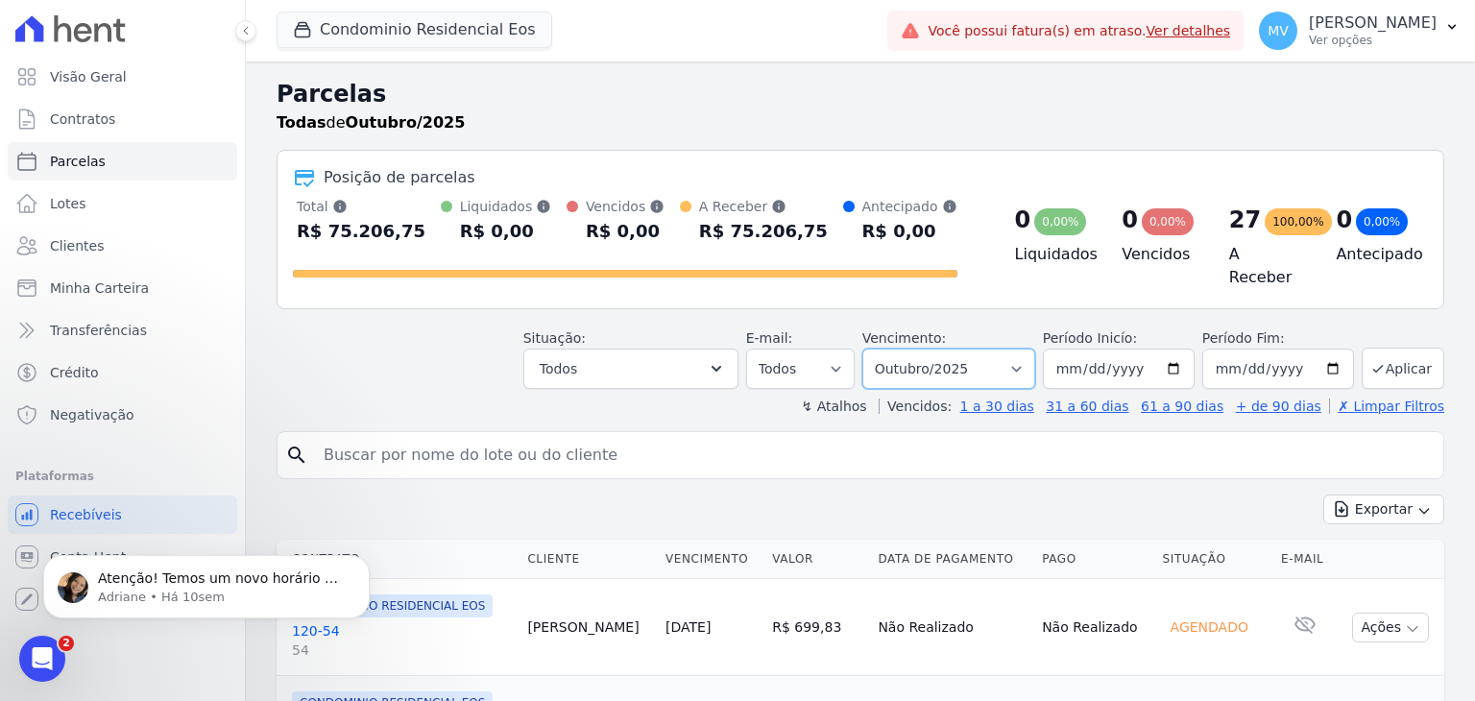
click at [1011, 367] on select "Filtrar por período ──────── Todos os meses Janeiro/2025 Fevereiro/2025 Março/2…" at bounding box center [948, 369] width 173 height 40
click at [878, 349] on select "Filtrar por período ──────── Todos os meses Janeiro/2025 Fevereiro/2025 Março/2…" at bounding box center [948, 369] width 173 height 40
click at [451, 30] on button "Condominio Residencial Eos" at bounding box center [415, 30] width 276 height 36
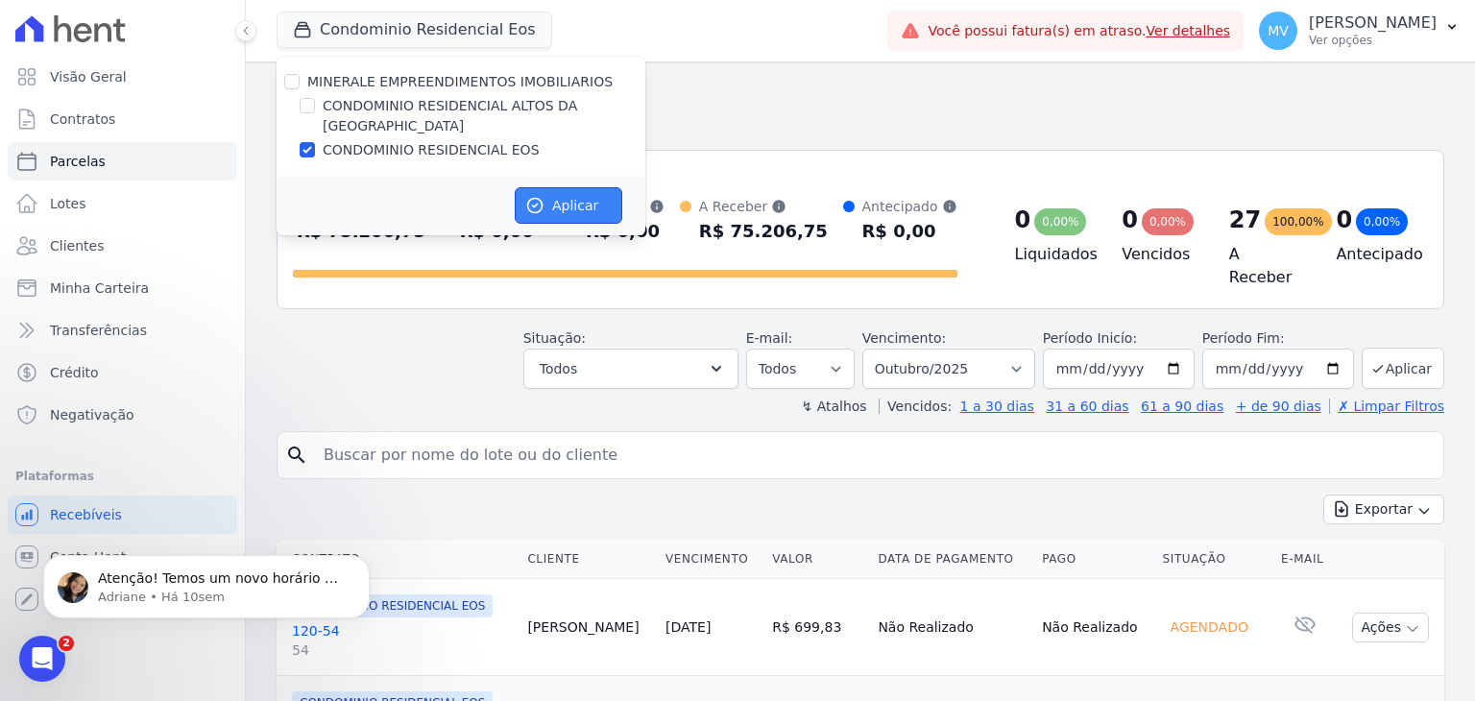
click at [555, 193] on button "Aplicar" at bounding box center [569, 205] width 108 height 36
select select
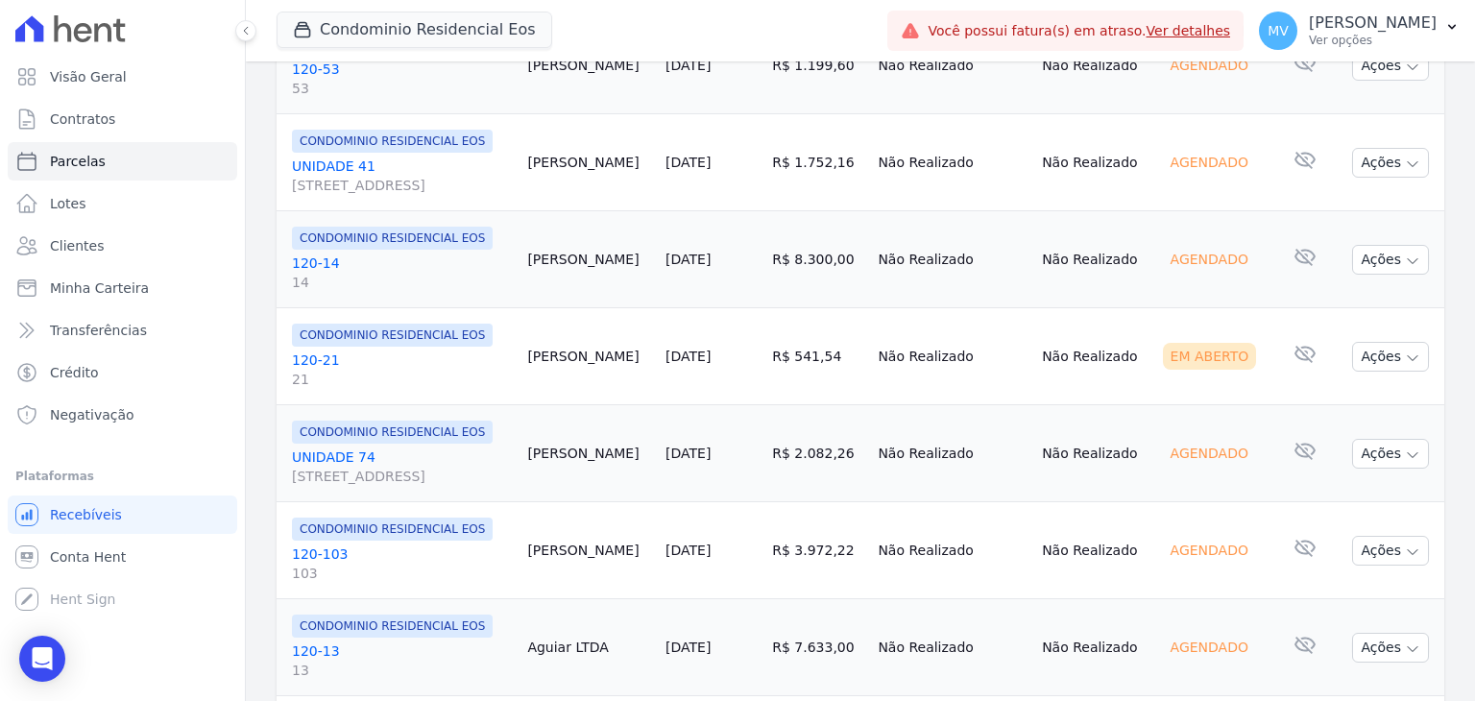
scroll to position [1344, 0]
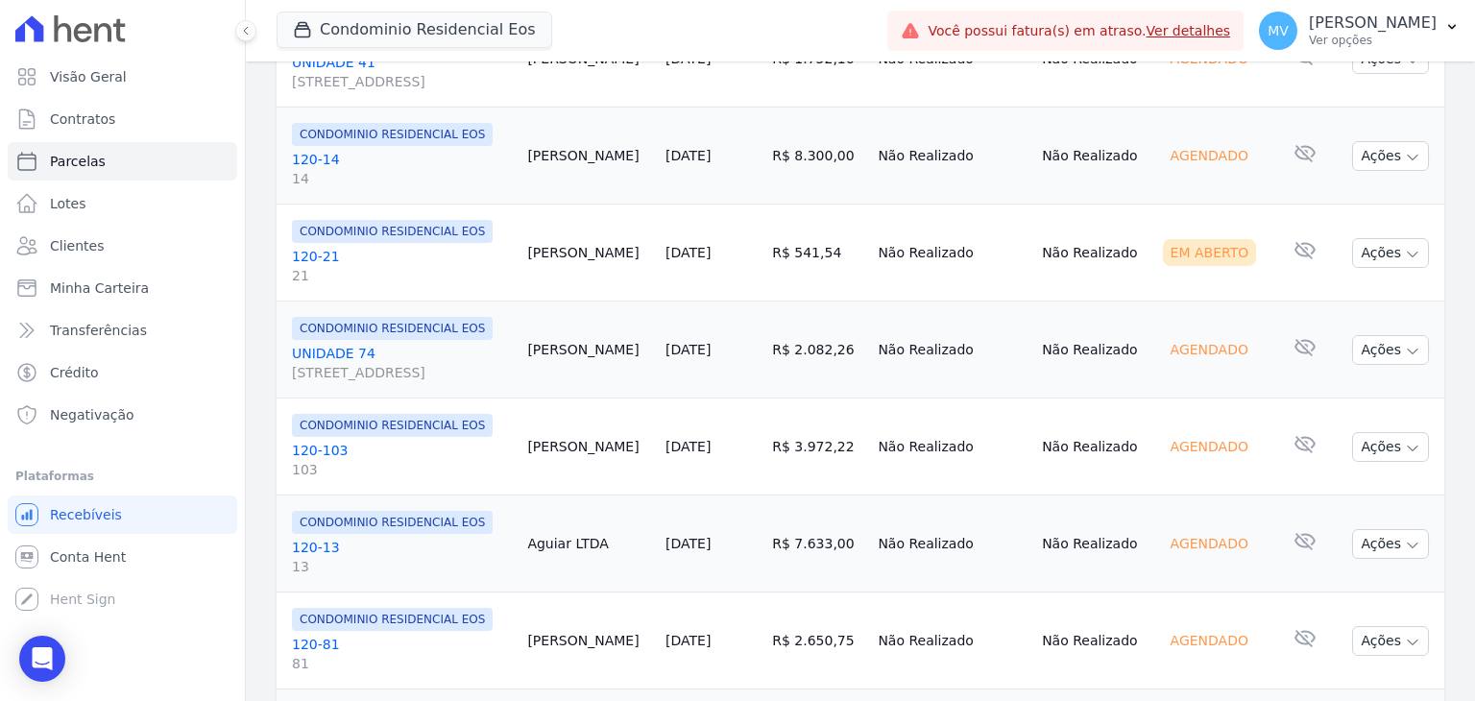
click at [1221, 266] on div "Em Aberto" at bounding box center [1210, 252] width 94 height 27
drag, startPoint x: 880, startPoint y: 276, endPoint x: 953, endPoint y: 256, distance: 75.5
click at [953, 256] on tr "CONDOMINIO RESIDENCIAL EOS 120-21 21 Priscila Scaransi 20/10/2025 R$ 541,54 Não…" at bounding box center [861, 253] width 1168 height 97
click at [952, 301] on td "Não Realizado" at bounding box center [952, 253] width 164 height 97
click at [115, 124] on link "Contratos" at bounding box center [122, 119] width 229 height 38
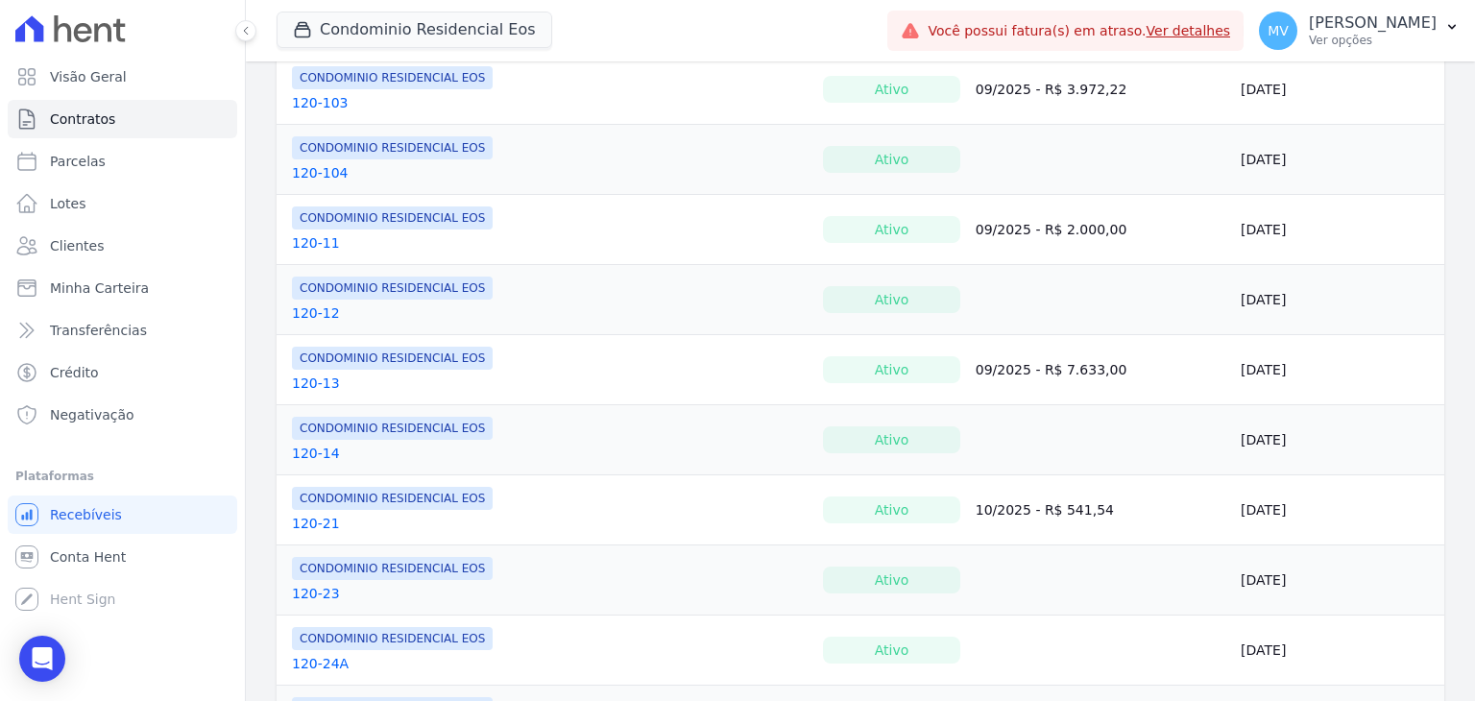
scroll to position [384, 0]
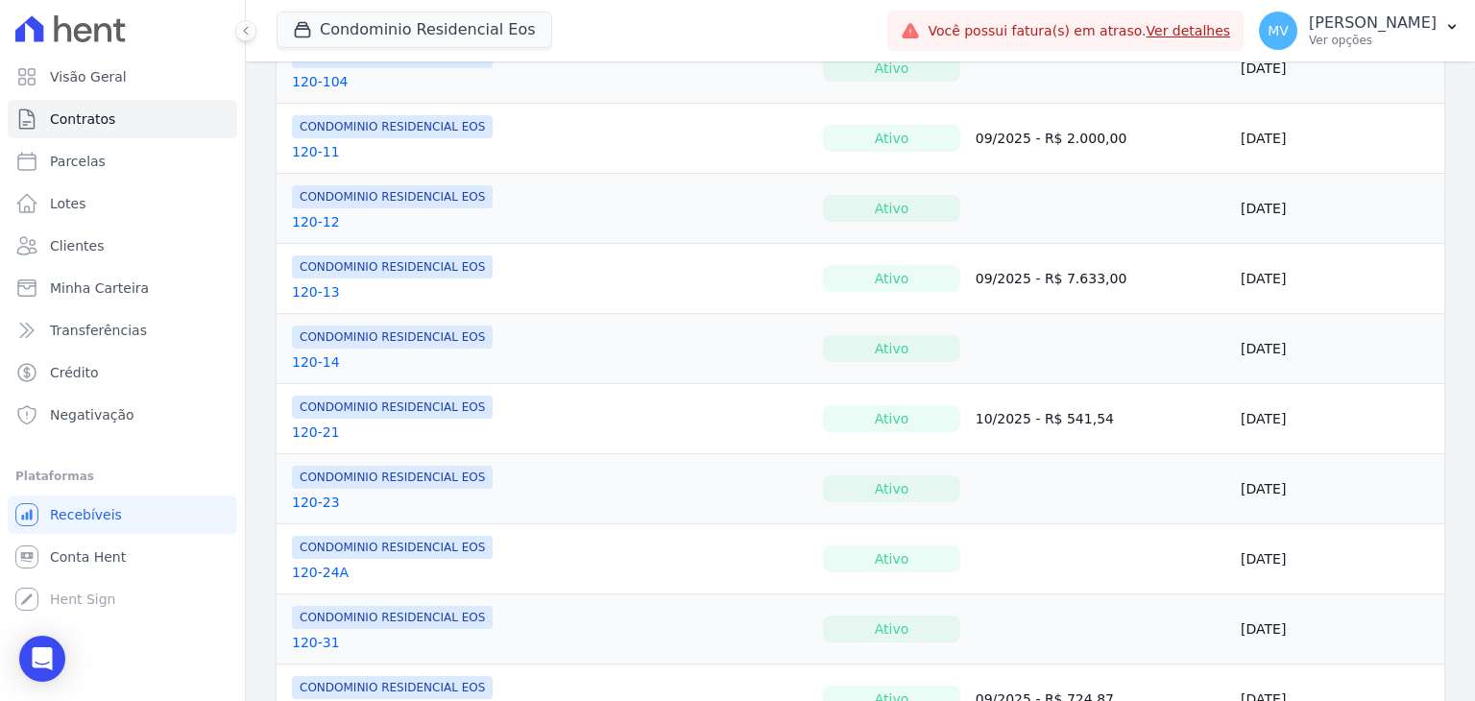
click at [987, 418] on link "10/2025 - R$ 541,54" at bounding box center [1045, 418] width 138 height 15
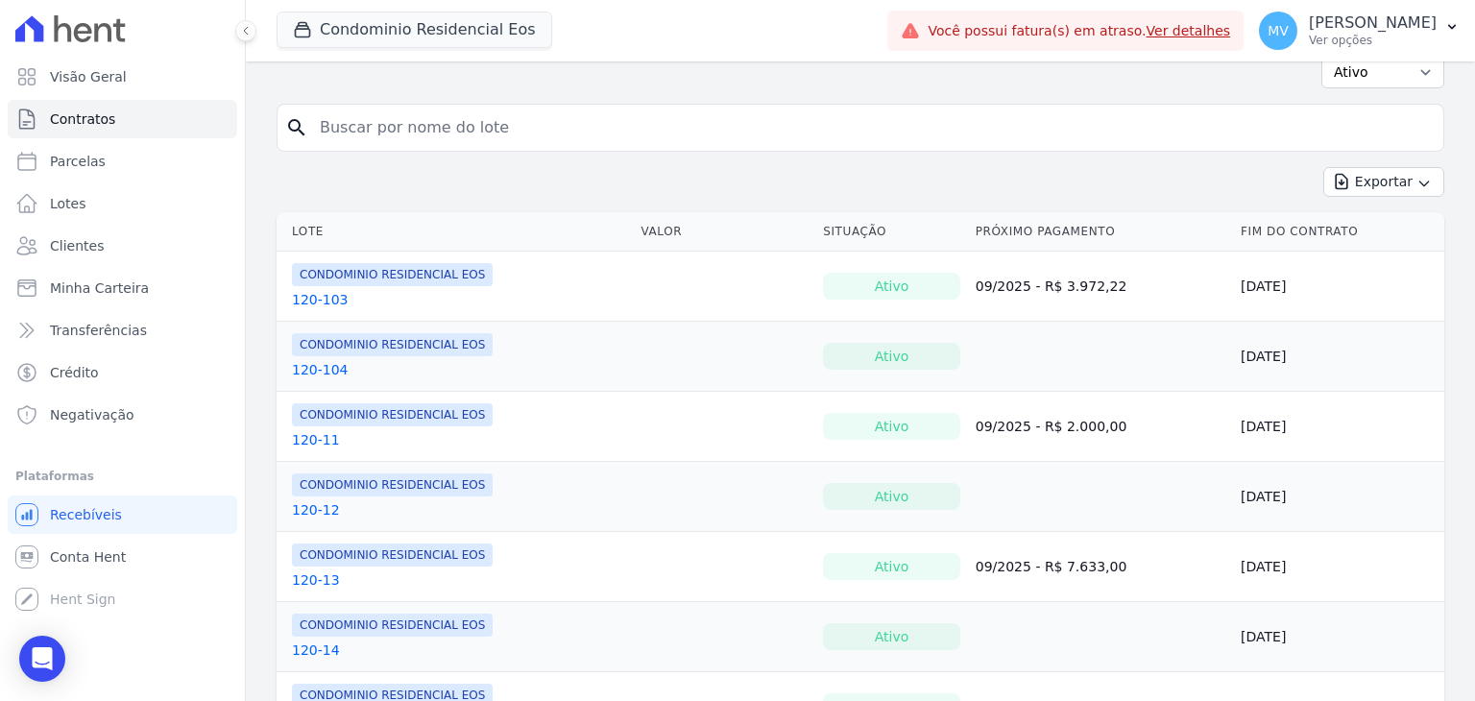
scroll to position [0, 0]
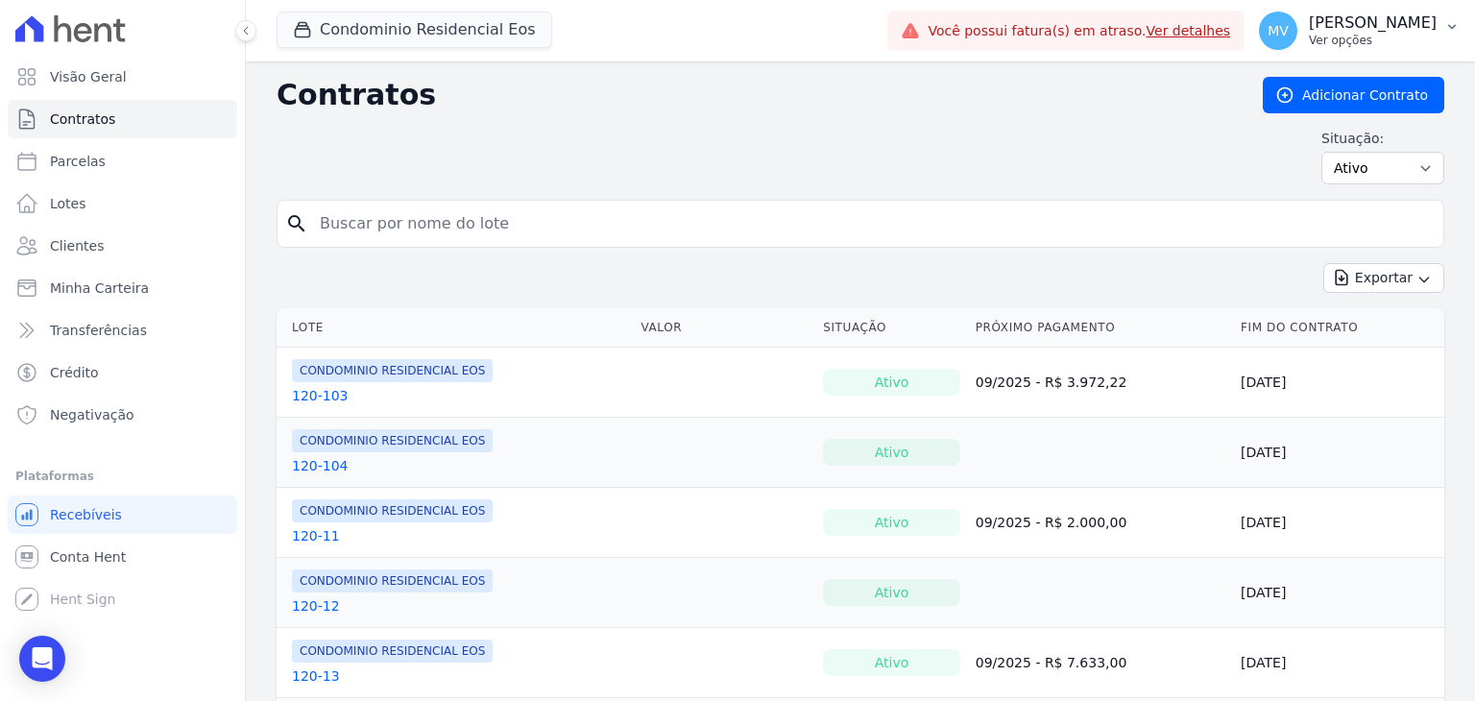
click at [1309, 28] on p "[PERSON_NAME] Vicentim [PERSON_NAME]" at bounding box center [1373, 22] width 128 height 19
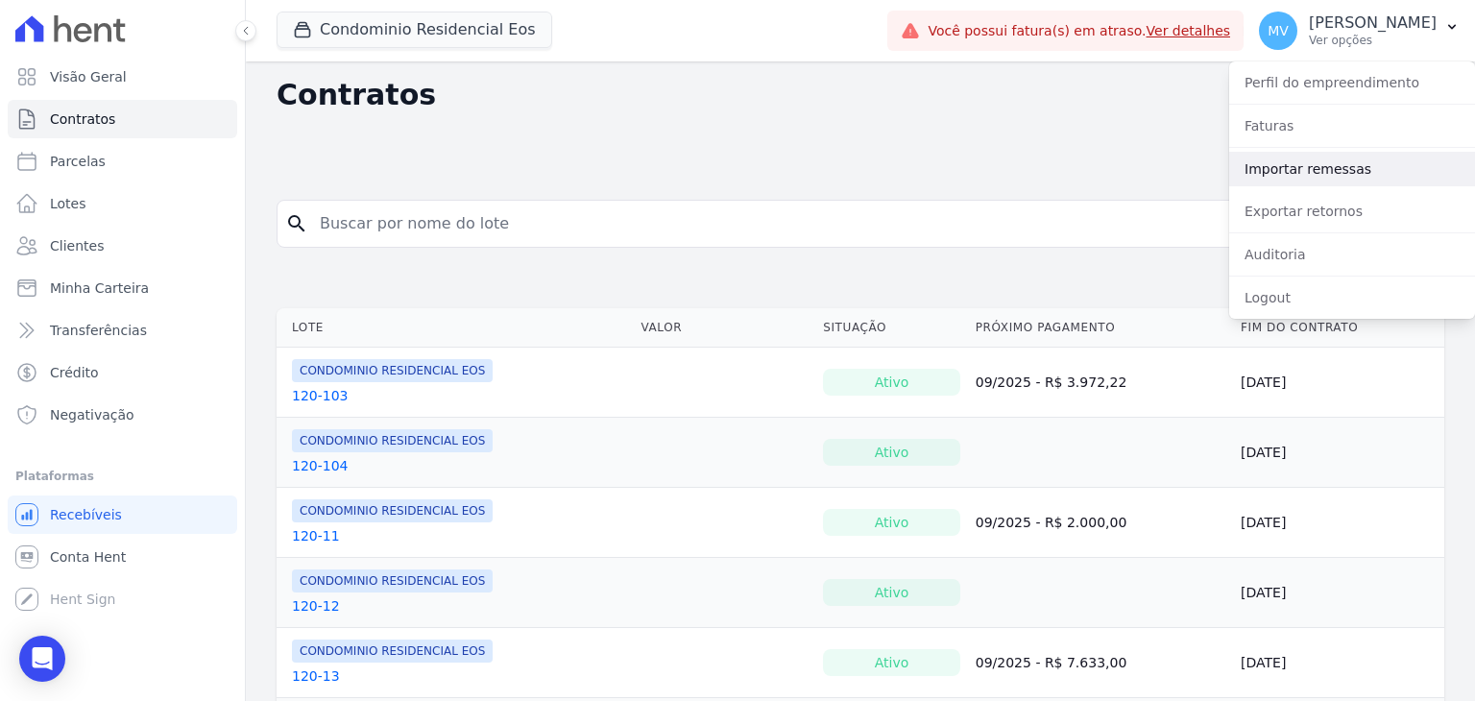
click at [1311, 164] on link "Importar remessas" at bounding box center [1352, 169] width 246 height 35
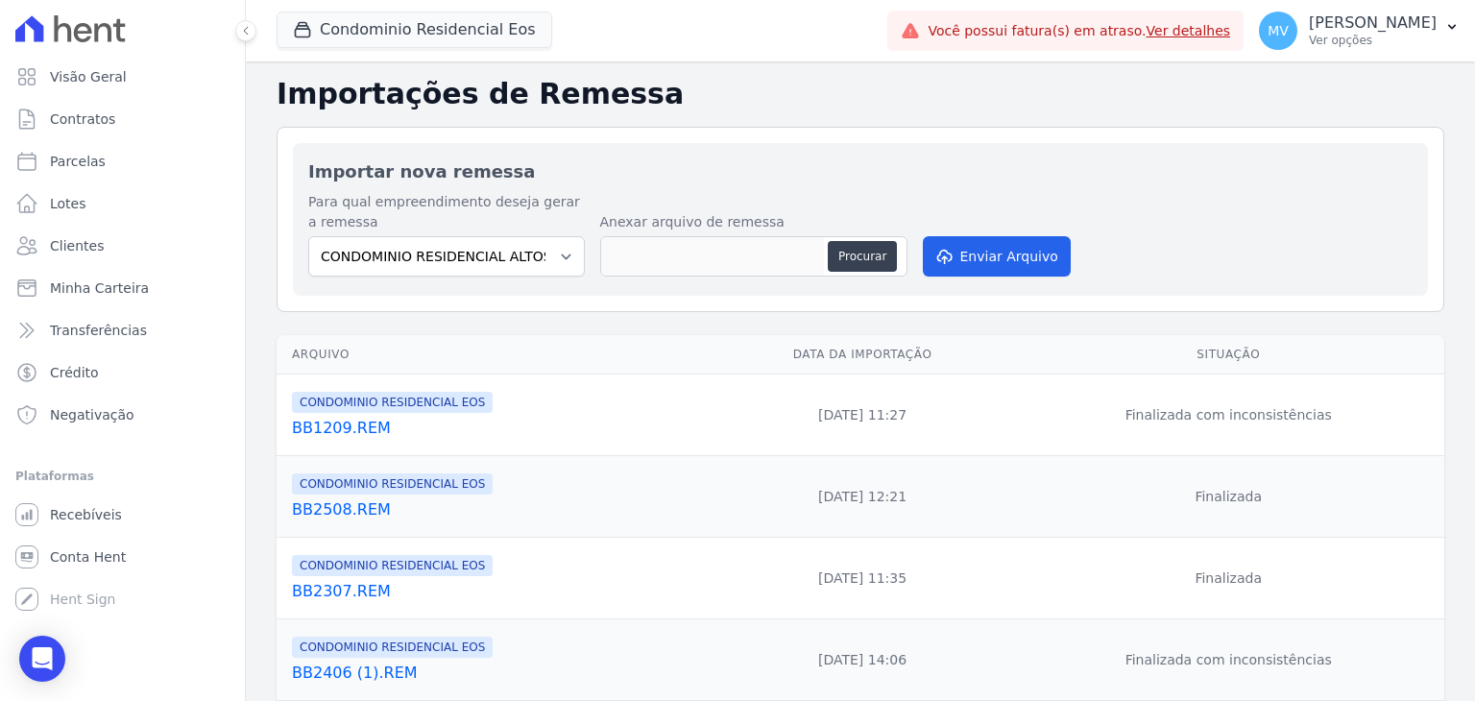
click at [1255, 411] on td "Finalizada com inconsistências" at bounding box center [1228, 415] width 432 height 82
click at [1225, 416] on td "Finalizada com inconsistências" at bounding box center [1228, 415] width 432 height 82
click at [340, 428] on link "BB1209.REM" at bounding box center [498, 428] width 413 height 23
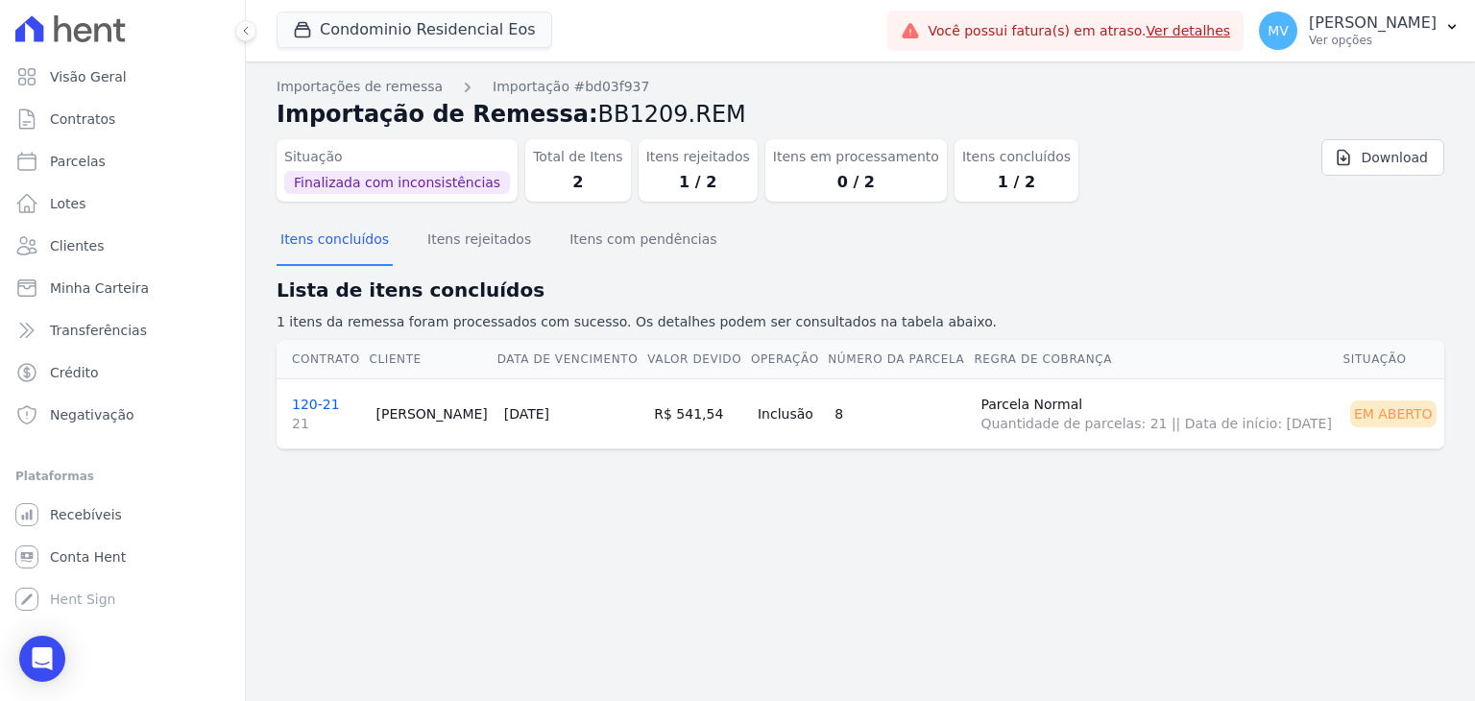
click at [391, 399] on td "[PERSON_NAME]" at bounding box center [432, 413] width 128 height 70
click at [479, 252] on button "Itens rejeitados" at bounding box center [478, 241] width 111 height 50
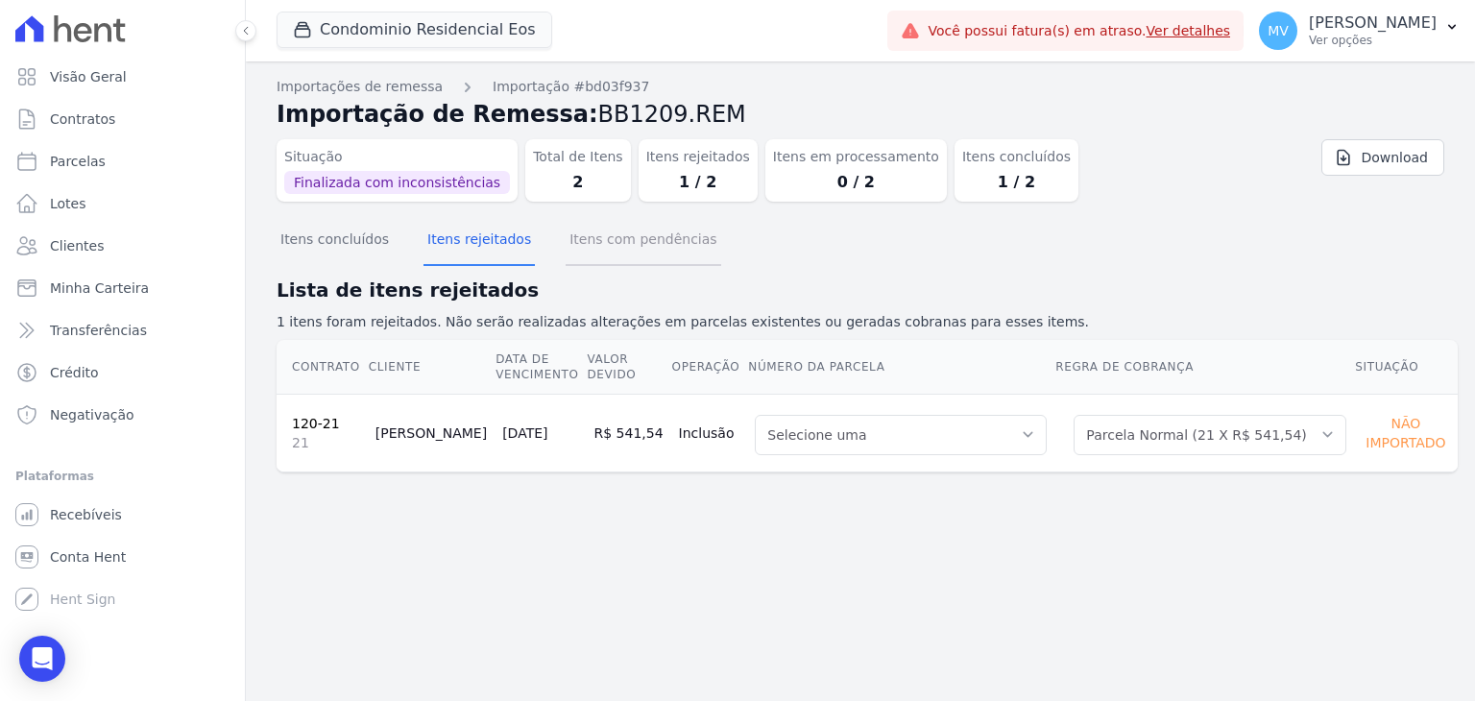
click at [595, 241] on button "Itens com pendências" at bounding box center [643, 241] width 155 height 50
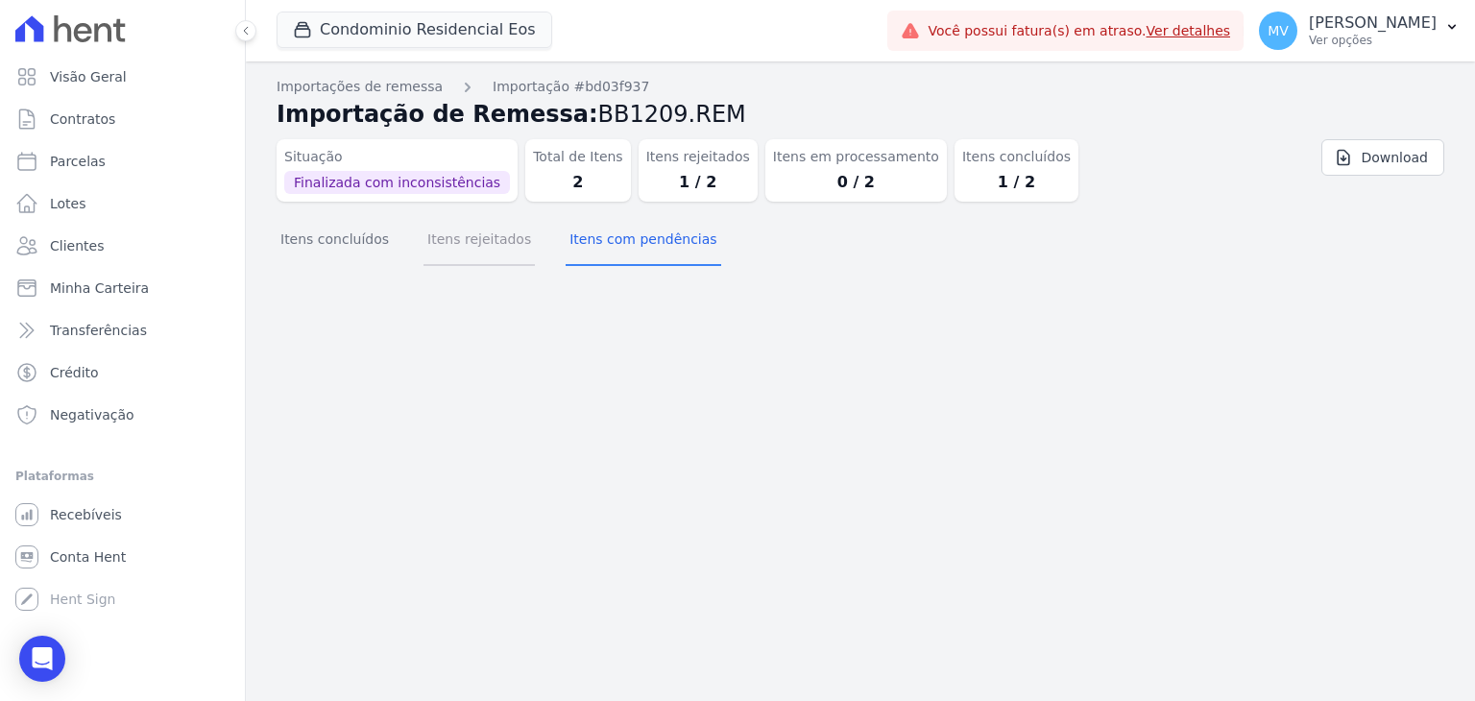
click at [483, 243] on button "Itens rejeitados" at bounding box center [478, 241] width 111 height 50
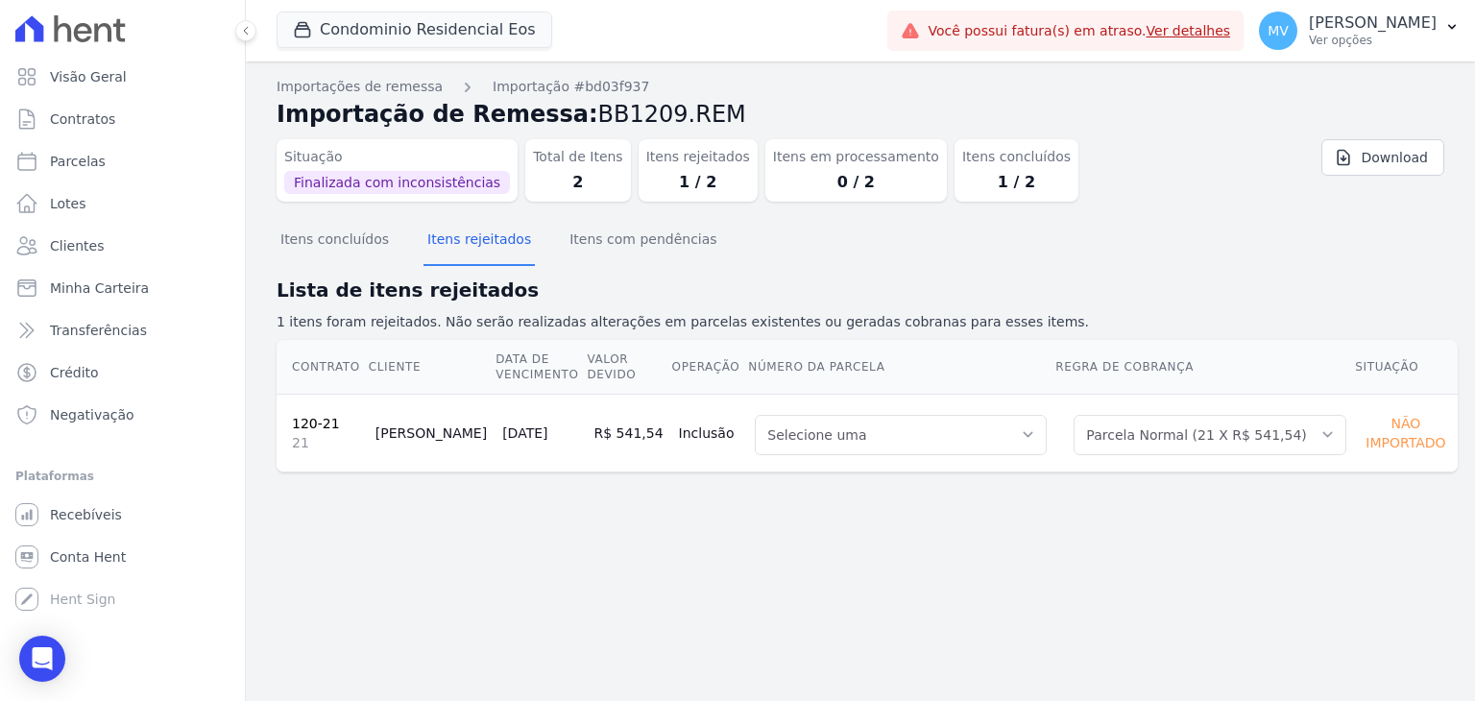
click at [525, 398] on td "20/10/2025" at bounding box center [540, 433] width 91 height 78
drag, startPoint x: 365, startPoint y: 434, endPoint x: 369, endPoint y: 446, distance: 12.1
click at [362, 441] on tr "120-21 21 Priscila Scaransi 20/10/2025 R$ 541,54 Inclusão Selecione uma 1 - 21/…" at bounding box center [867, 433] width 1181 height 78
click at [438, 447] on td "[PERSON_NAME]" at bounding box center [431, 433] width 127 height 78
click at [623, 412] on td "R$ 541,54" at bounding box center [629, 433] width 84 height 78
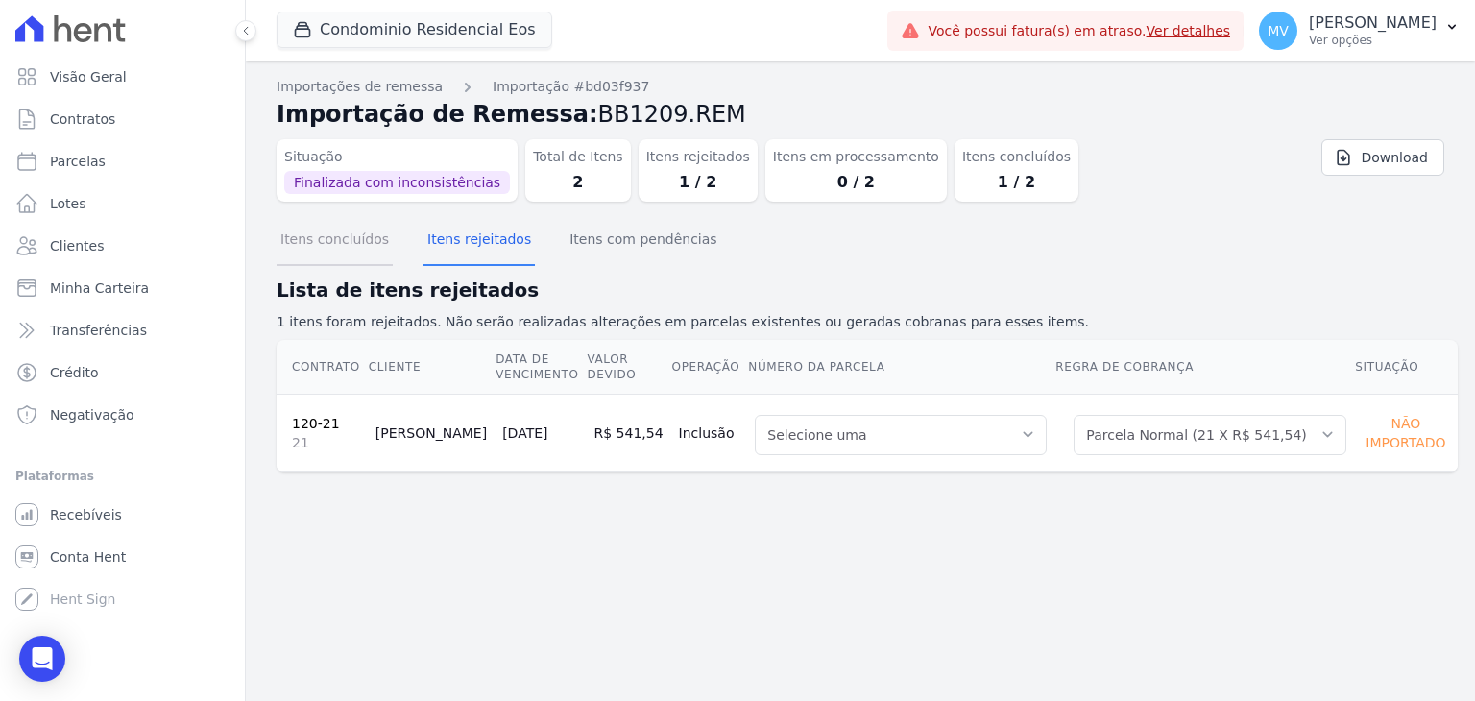
click at [331, 247] on button "Itens concluídos" at bounding box center [335, 241] width 116 height 50
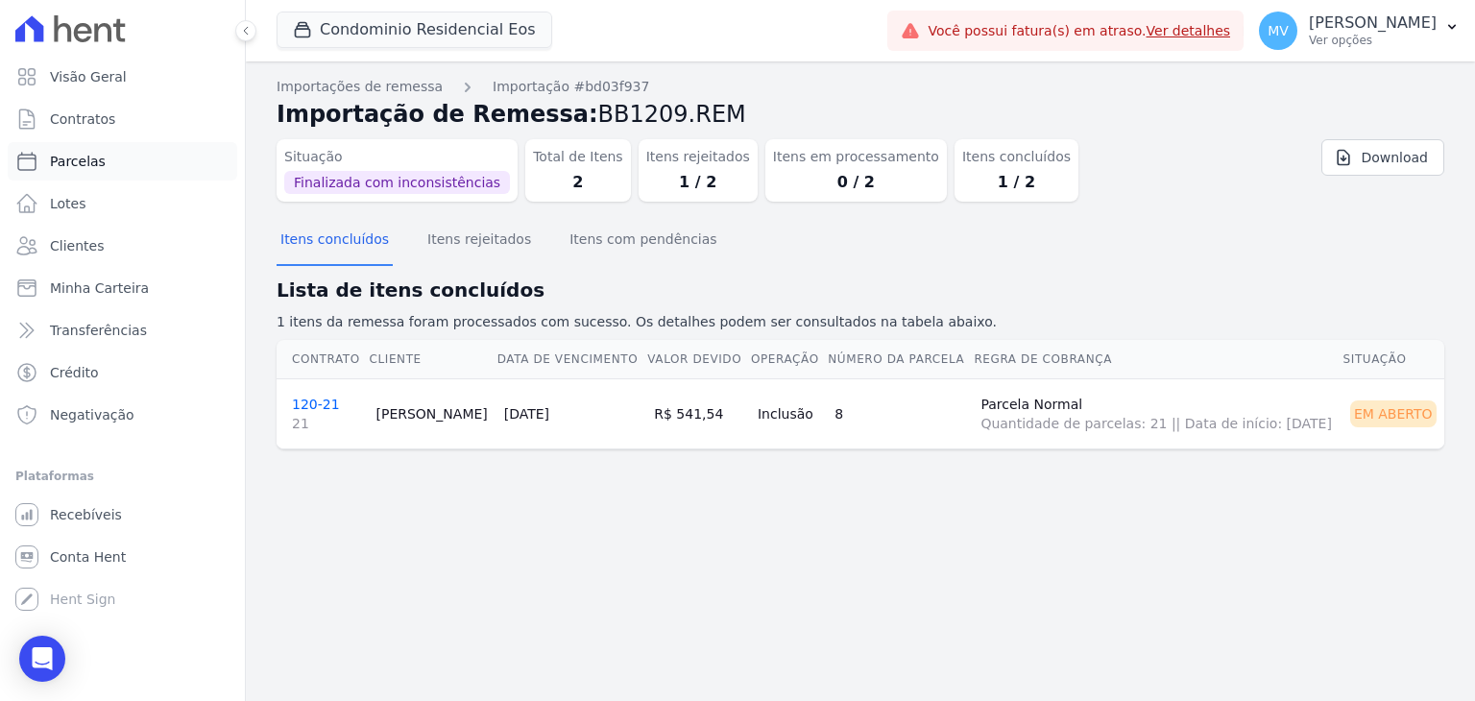
click at [87, 159] on span "Parcelas" at bounding box center [78, 161] width 56 height 19
select select
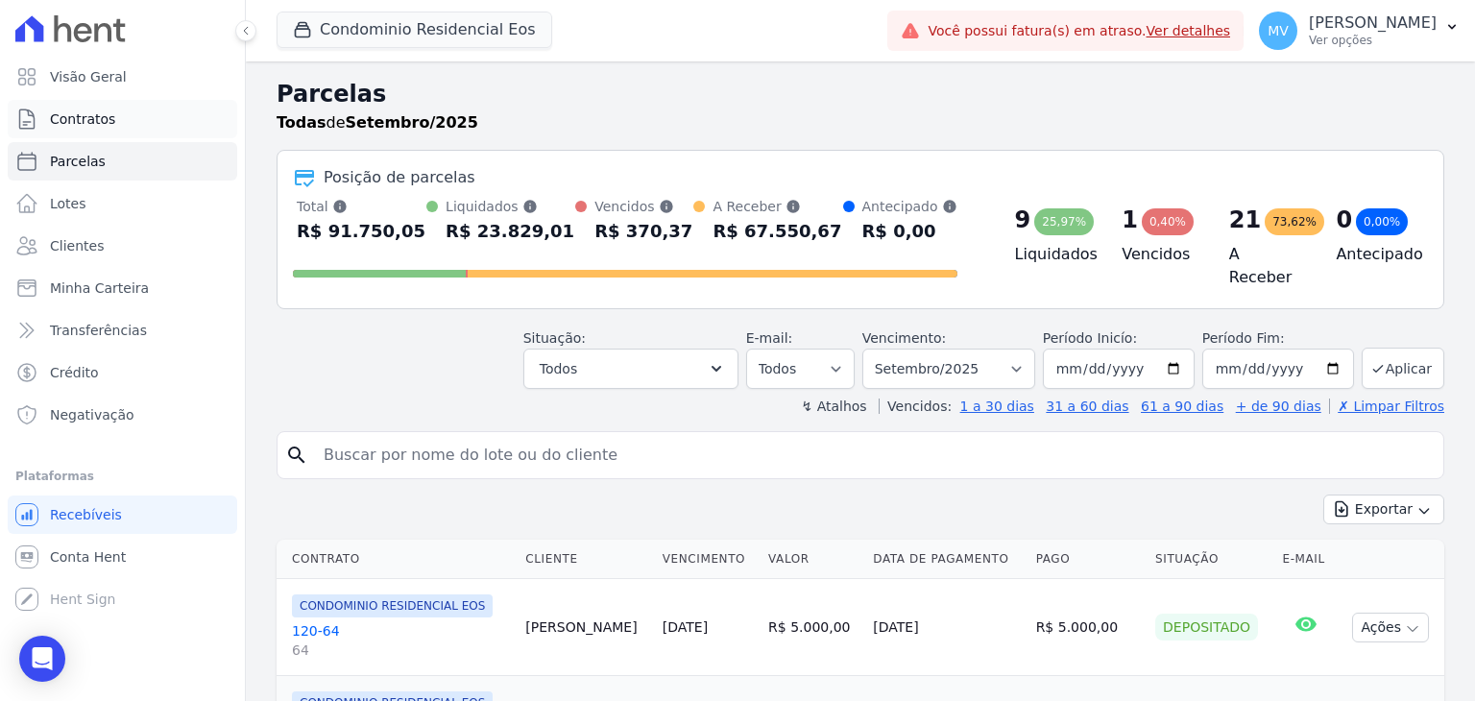
click at [83, 111] on span "Contratos" at bounding box center [82, 118] width 65 height 19
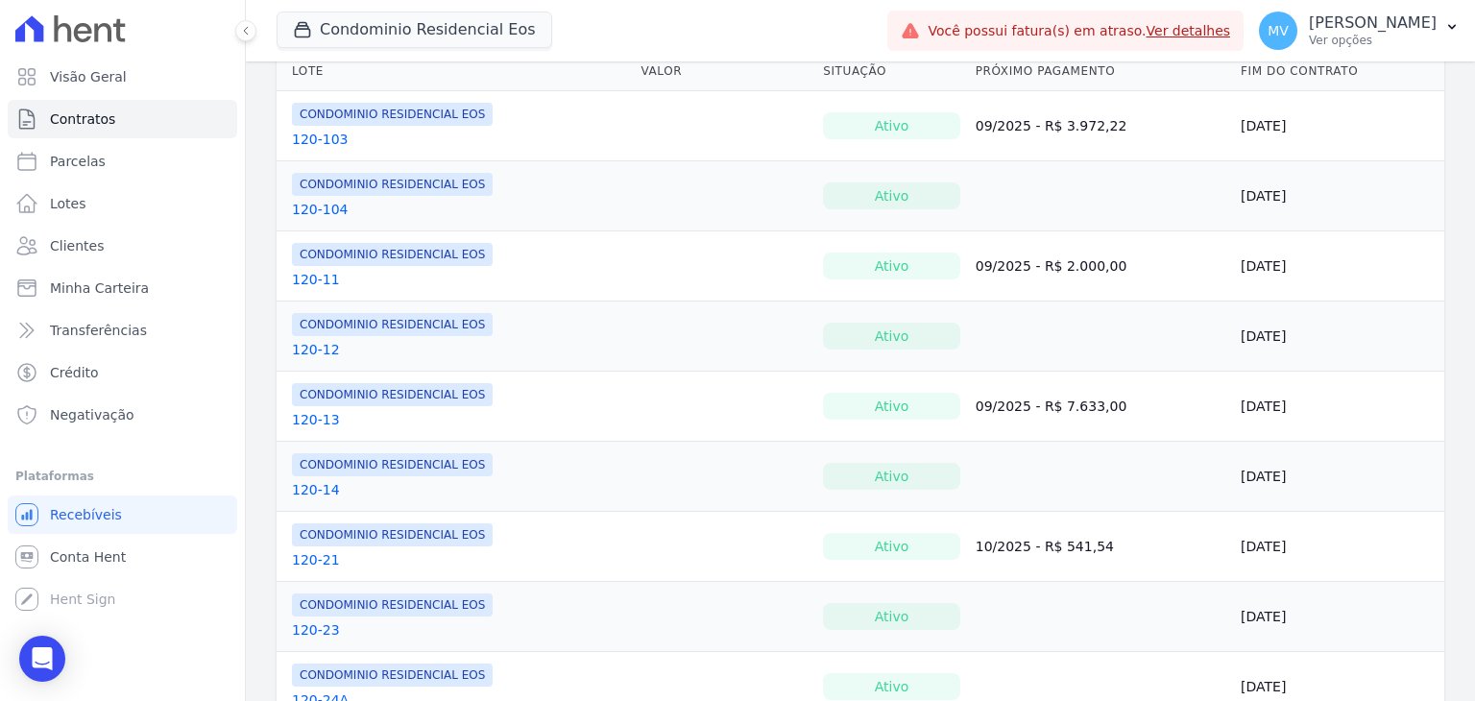
scroll to position [288, 0]
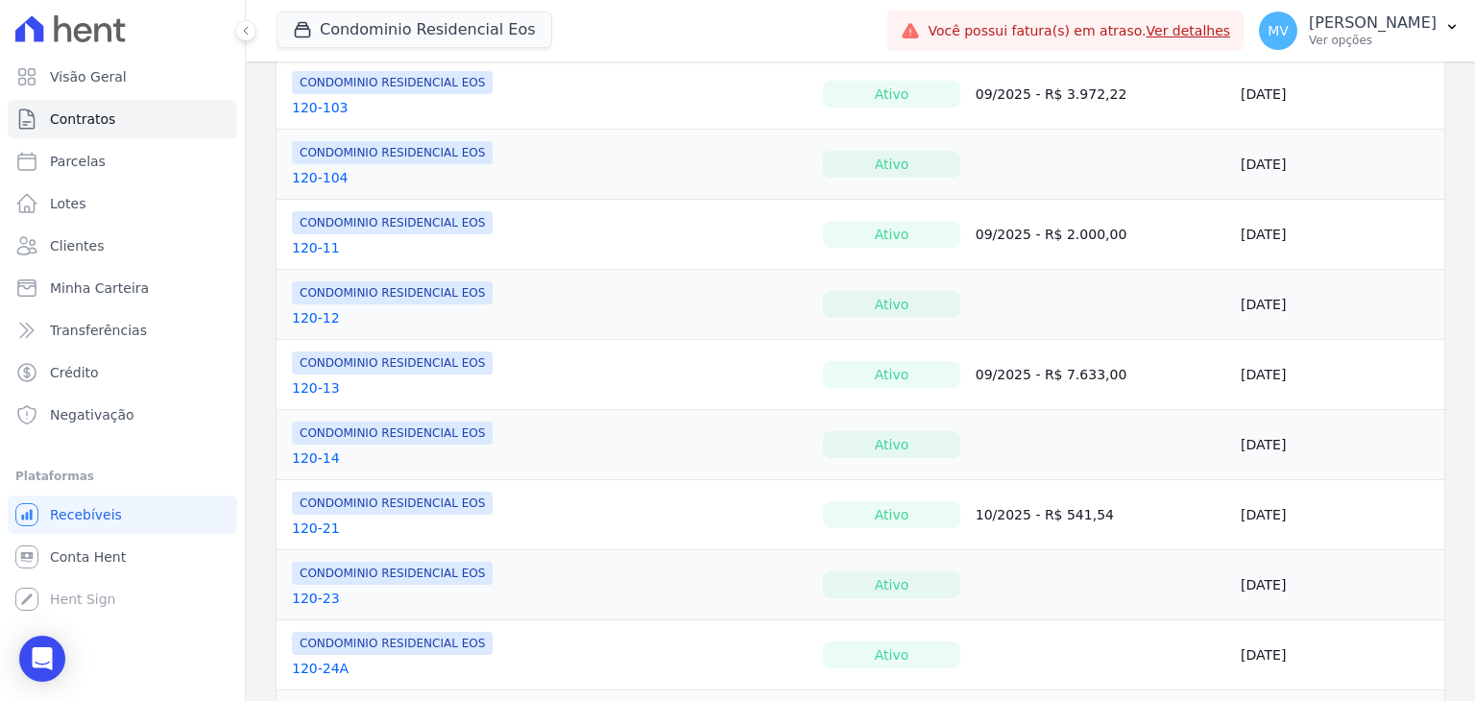
click at [303, 527] on link "120-21" at bounding box center [316, 528] width 48 height 19
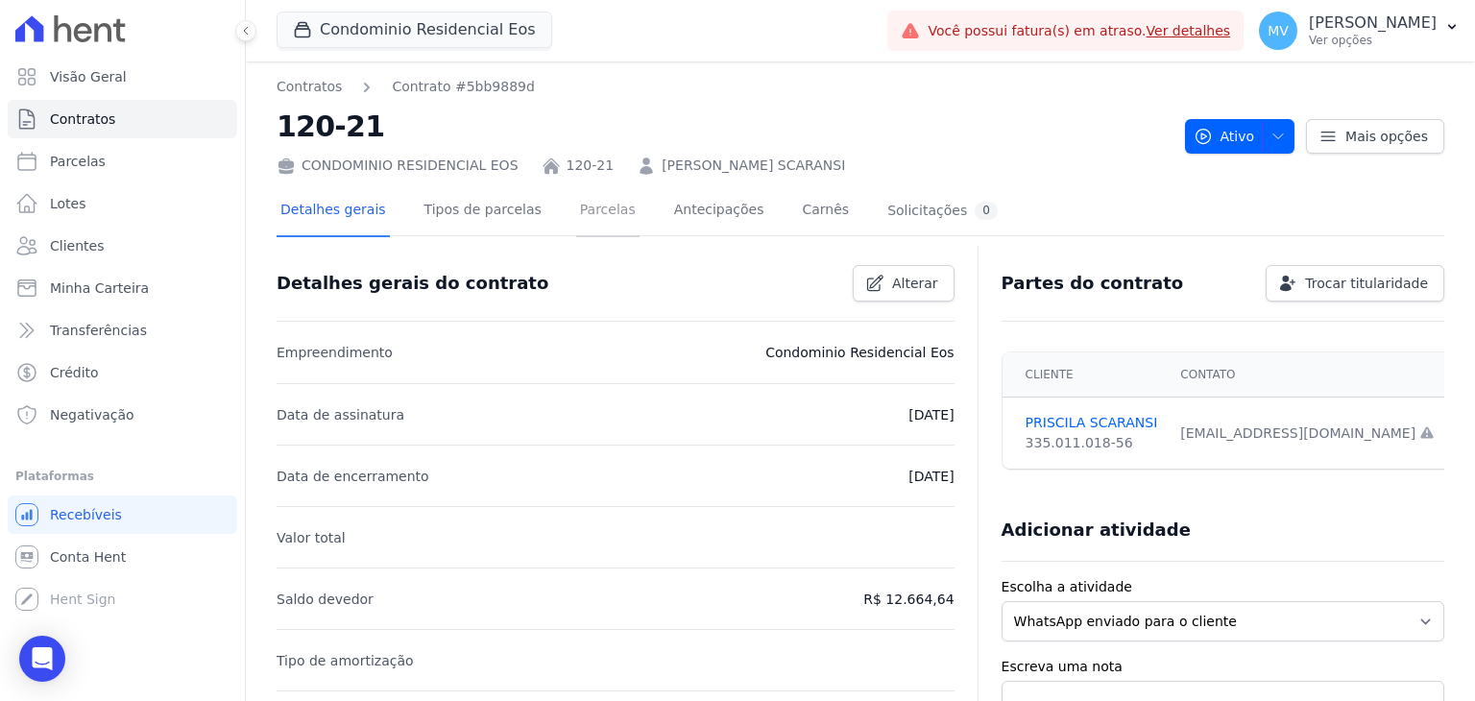
click at [580, 217] on link "Parcelas" at bounding box center [607, 211] width 63 height 51
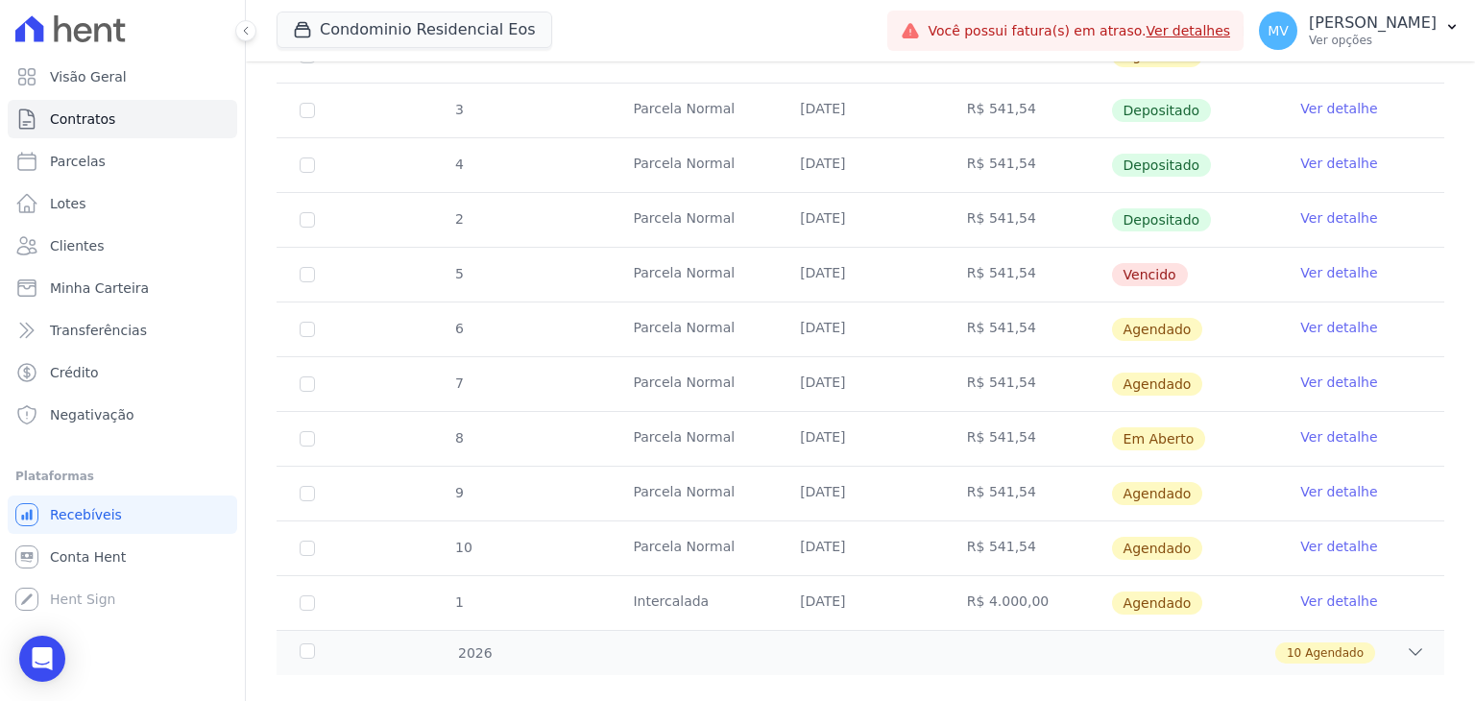
scroll to position [384, 0]
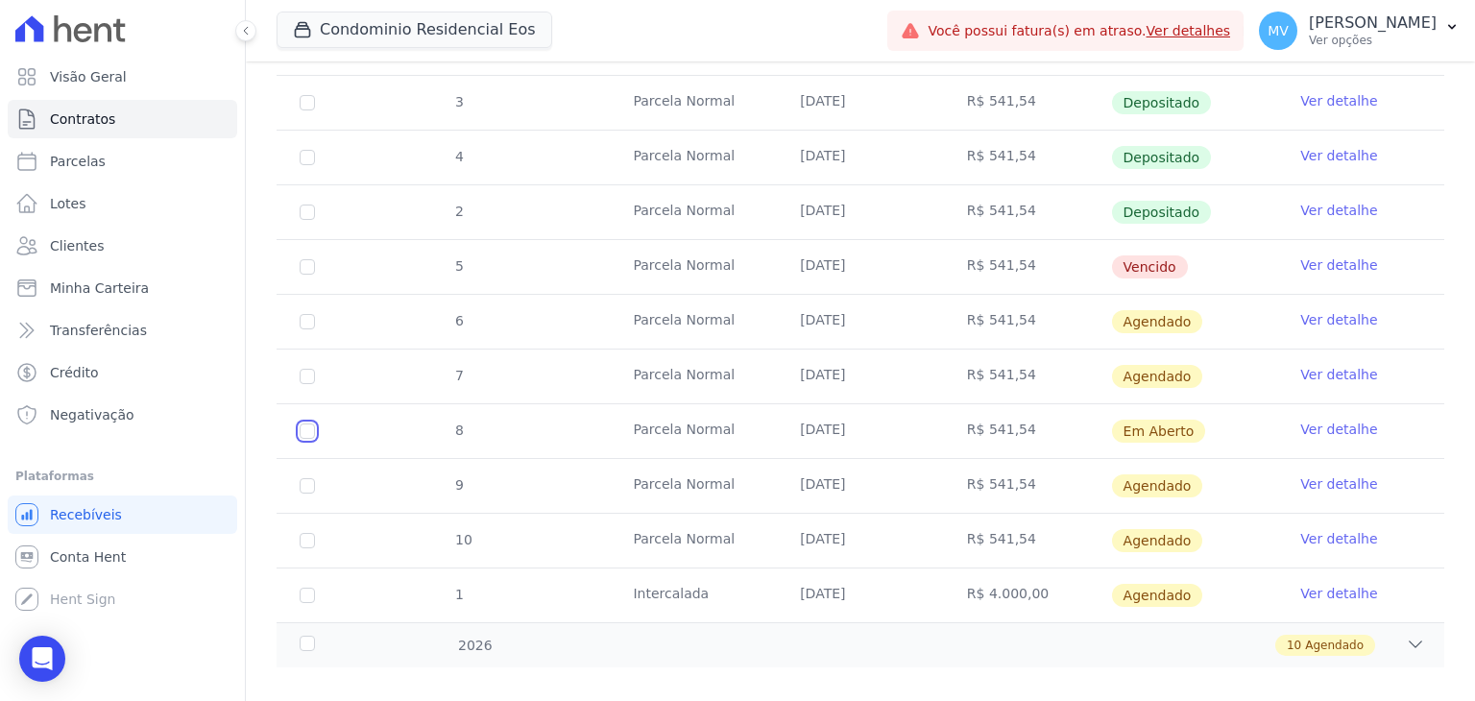
click at [305, 426] on input "checkbox" at bounding box center [307, 430] width 15 height 15
checkbox input "true"
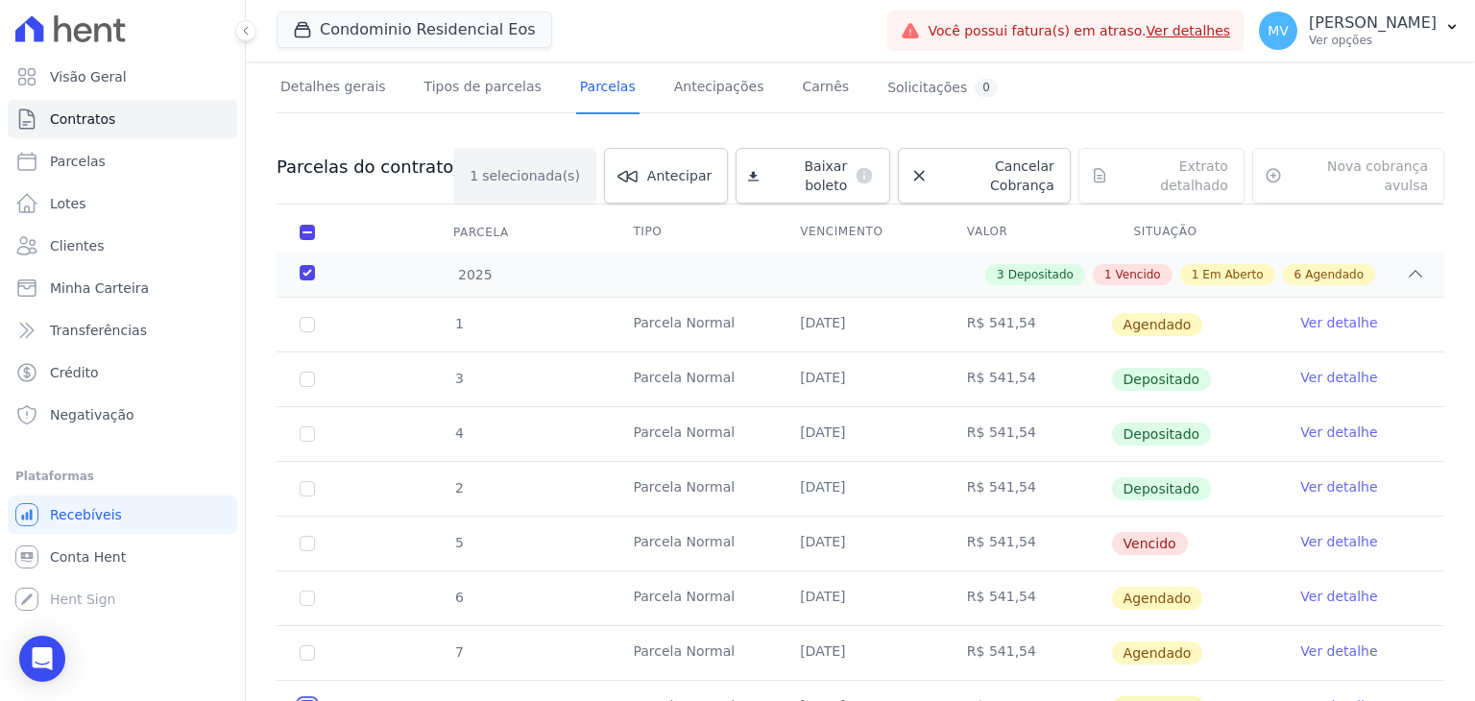
scroll to position [96, 0]
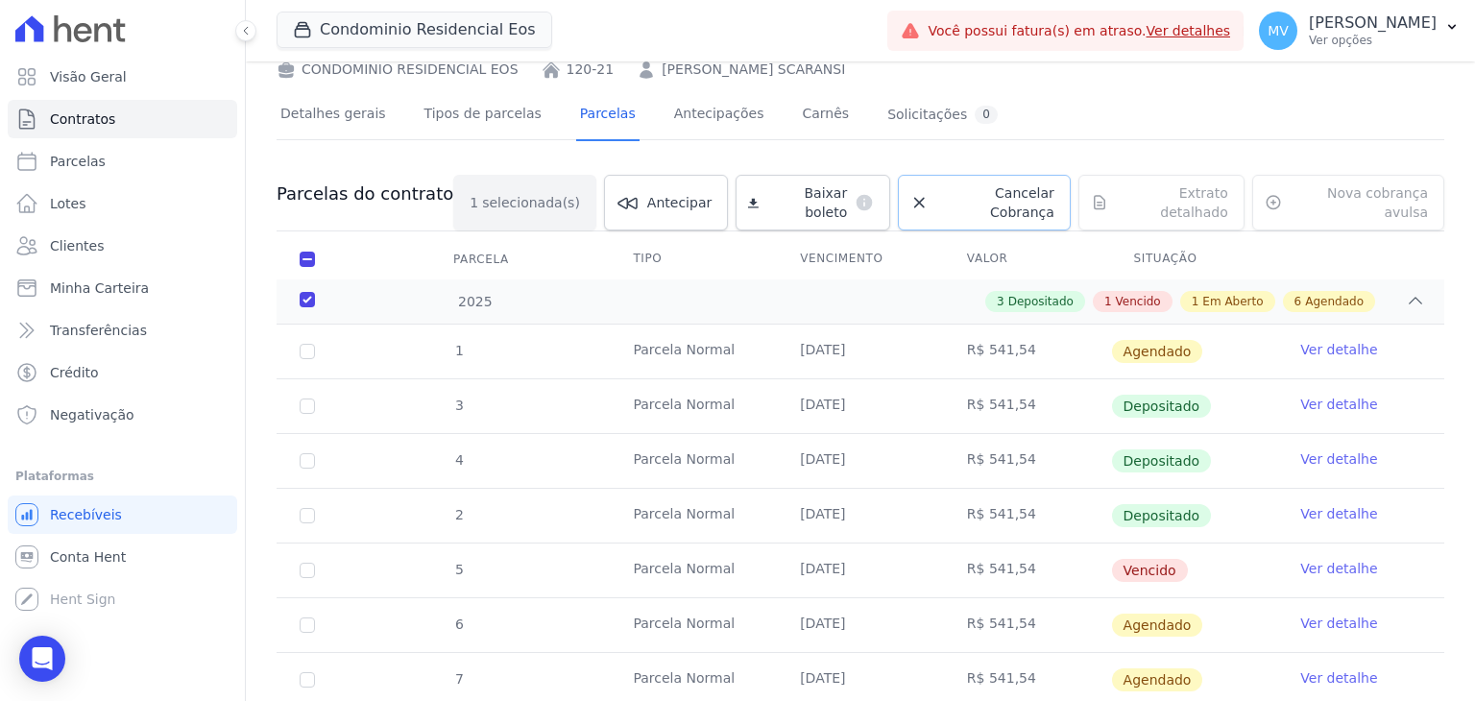
click at [977, 197] on span "Cancelar Cobrança" at bounding box center [995, 202] width 118 height 38
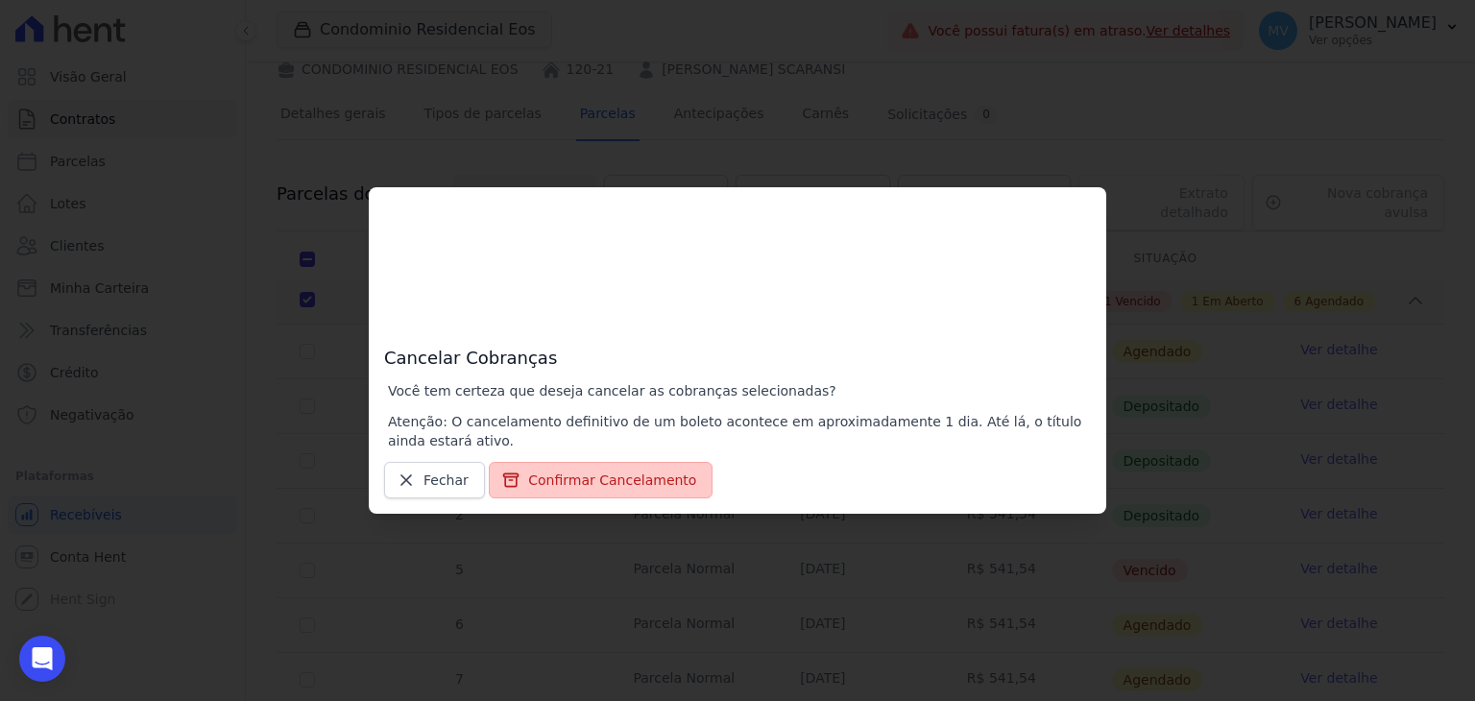
click at [619, 484] on button "Confirmar Cancelamento" at bounding box center [601, 480] width 224 height 36
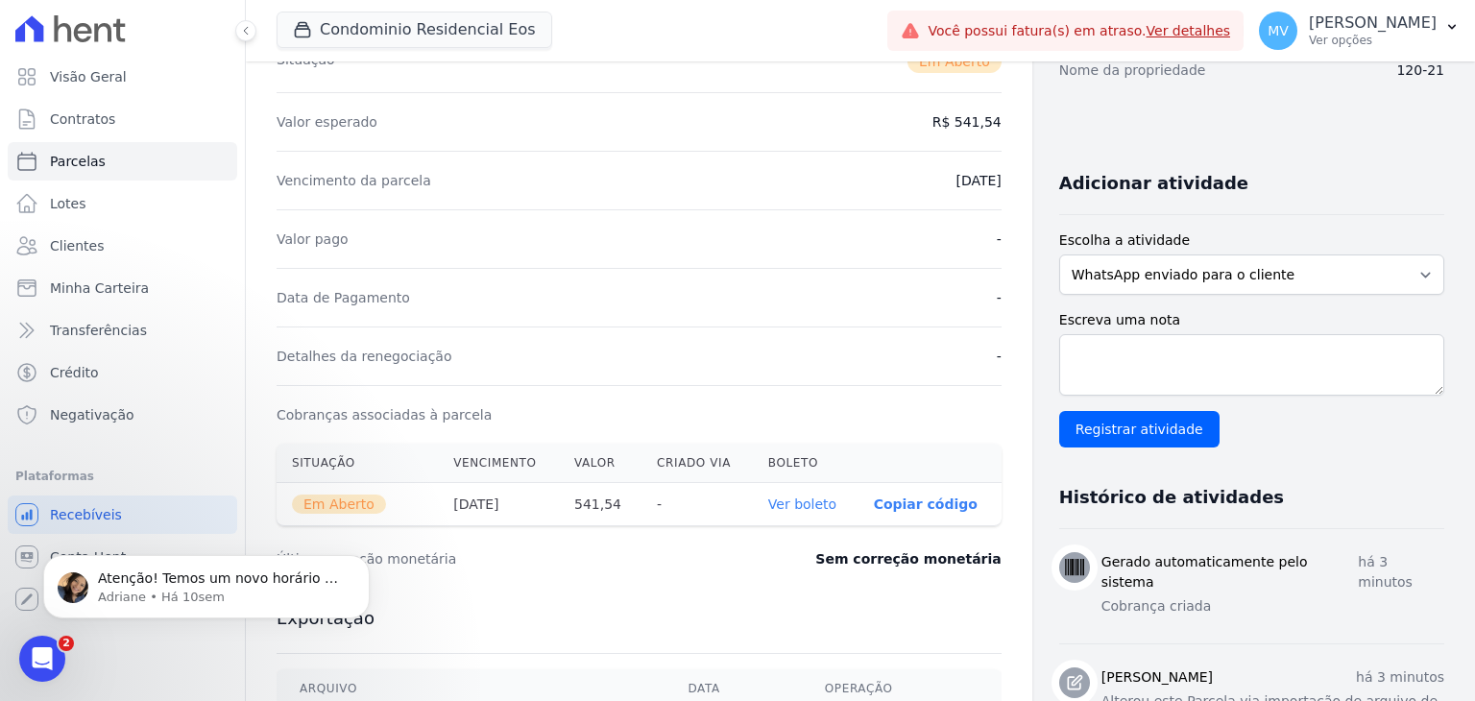
scroll to position [384, 0]
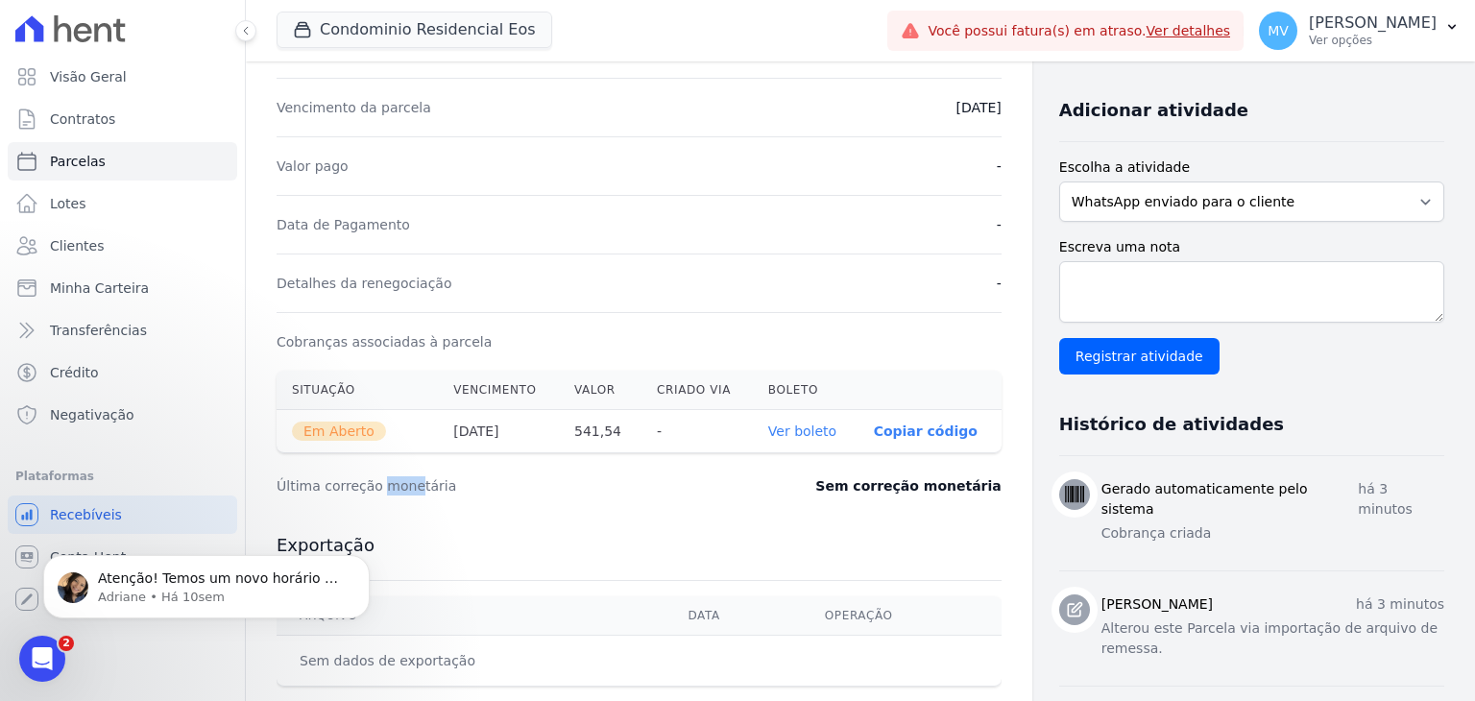
drag, startPoint x: 406, startPoint y: 481, endPoint x: 334, endPoint y: 478, distance: 72.1
click at [334, 478] on dt "Última correção monetária" at bounding box center [491, 485] width 428 height 19
click at [474, 495] on div "Última correção monetária Sem correção monetária" at bounding box center [639, 486] width 725 height 58
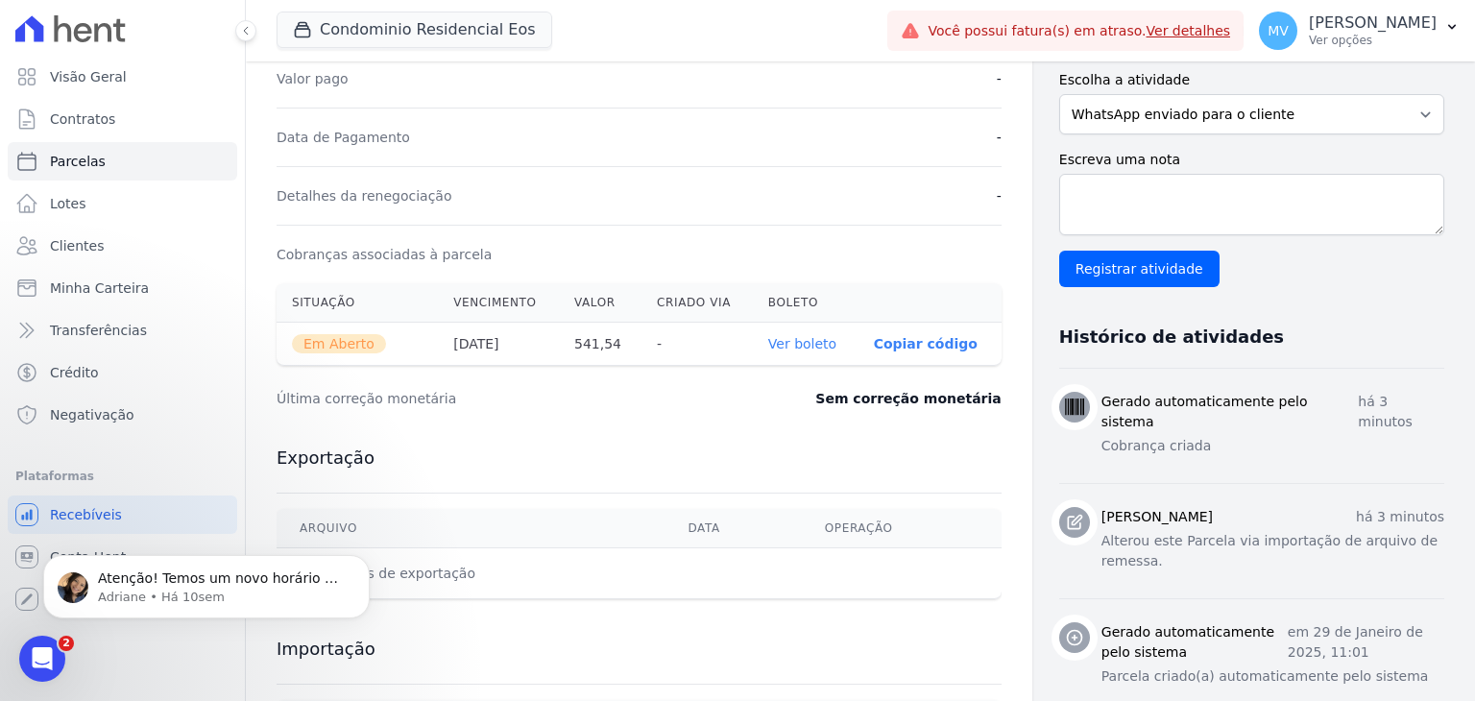
scroll to position [611, 0]
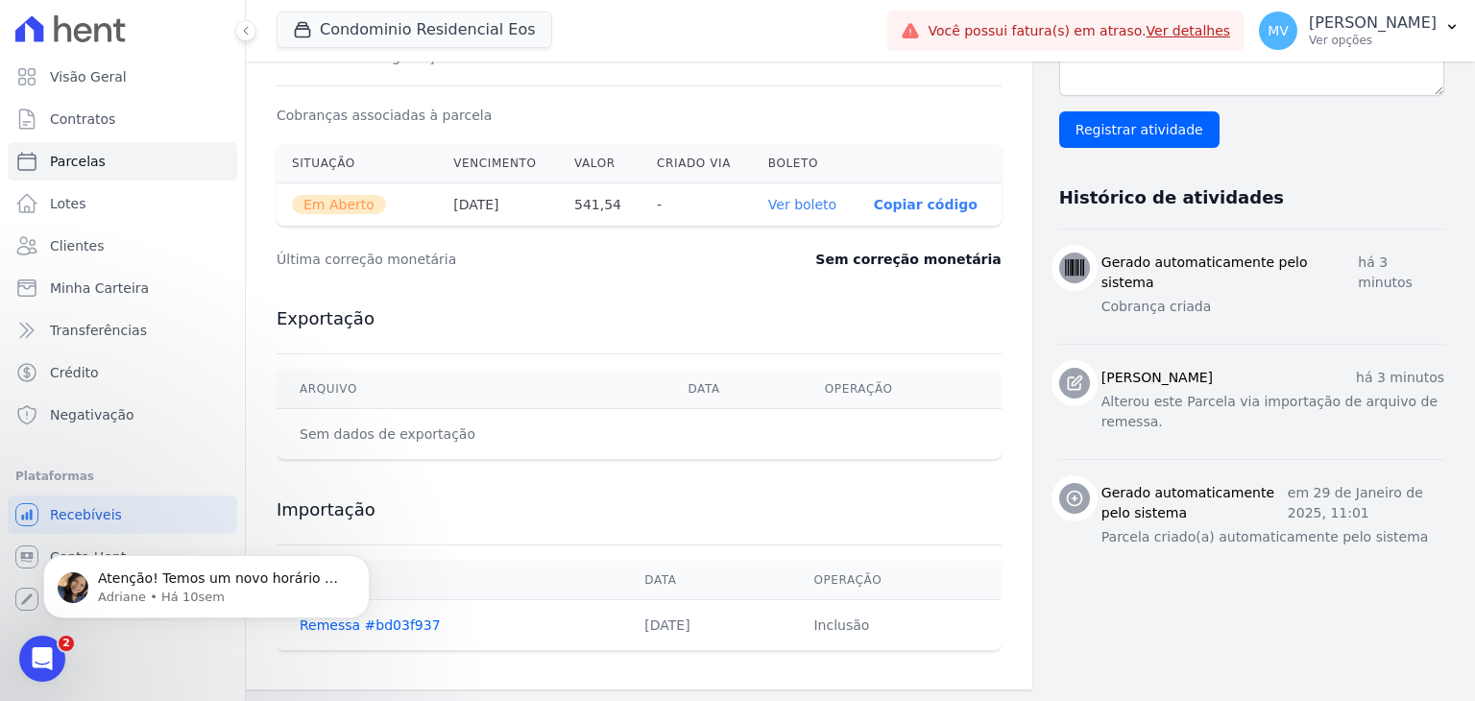
click at [357, 629] on body "Atenção! Temos um novo horário de atendimento 😊 Pensando em melhorar ainda mais…" at bounding box center [206, 581] width 369 height 119
click at [378, 617] on body "Atenção! Temos um novo horário de atendimento 😊 Pensando em melhorar ainda mais…" at bounding box center [206, 581] width 369 height 119
click at [379, 625] on body "Atenção! Temos um novo horário de atendimento 😊 Pensando em melhorar ainda mais…" at bounding box center [206, 581] width 369 height 119
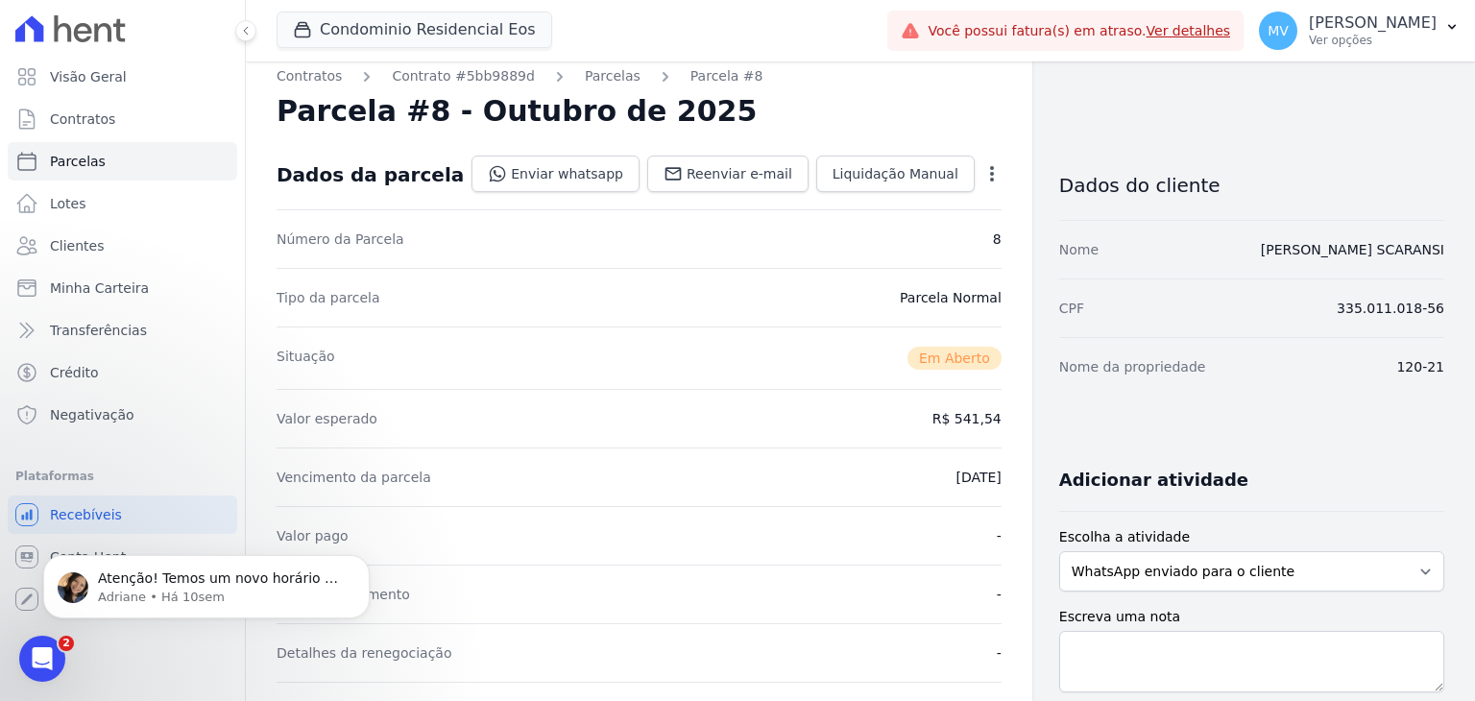
scroll to position [0, 0]
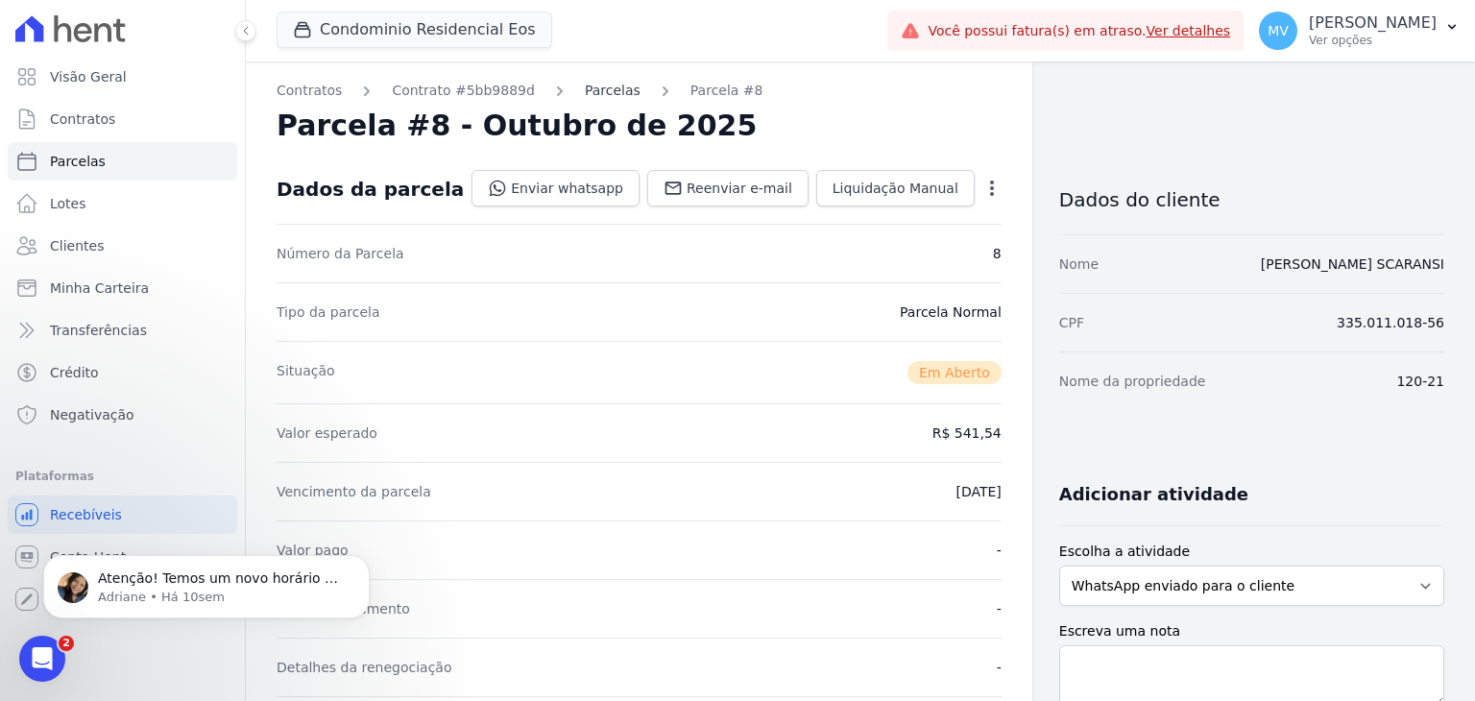
click at [591, 85] on link "Parcelas" at bounding box center [613, 91] width 56 height 20
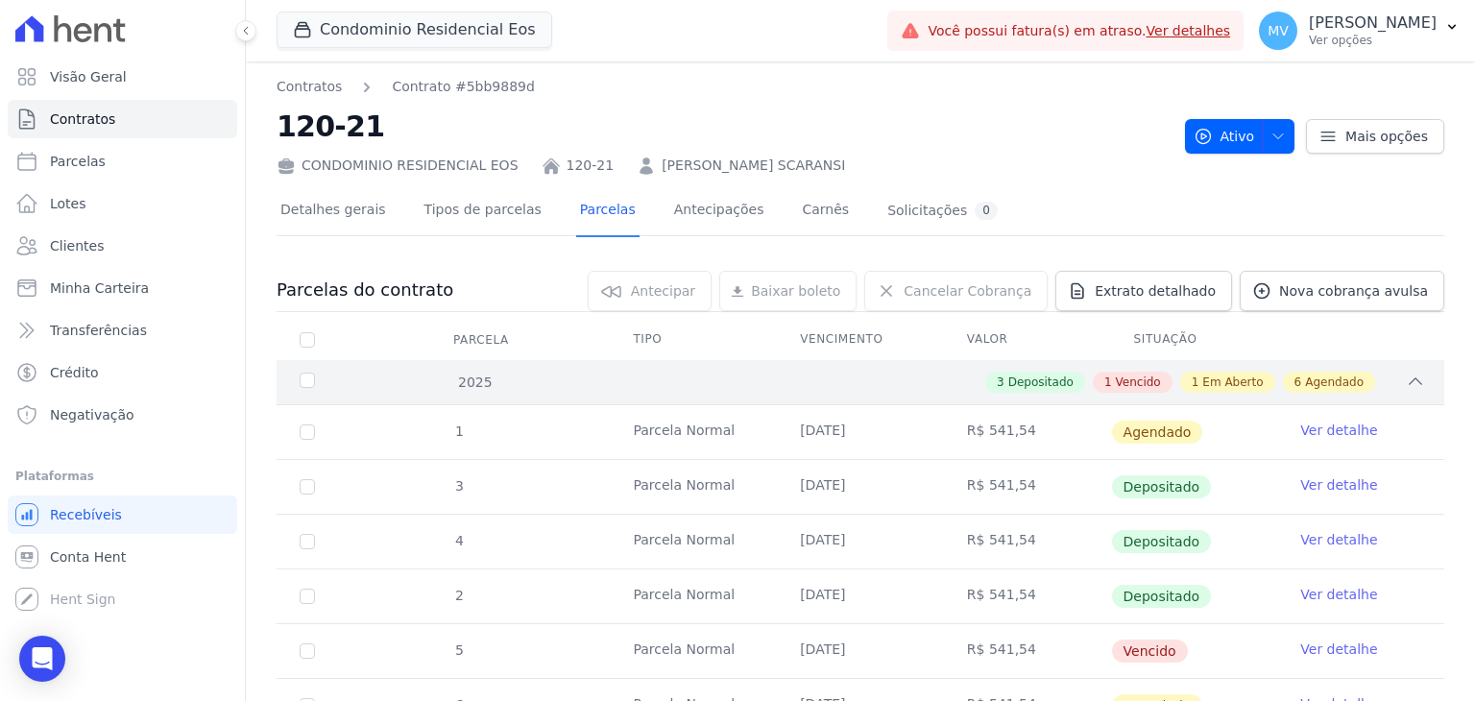
click at [1229, 378] on span "Em Aberto" at bounding box center [1232, 382] width 60 height 17
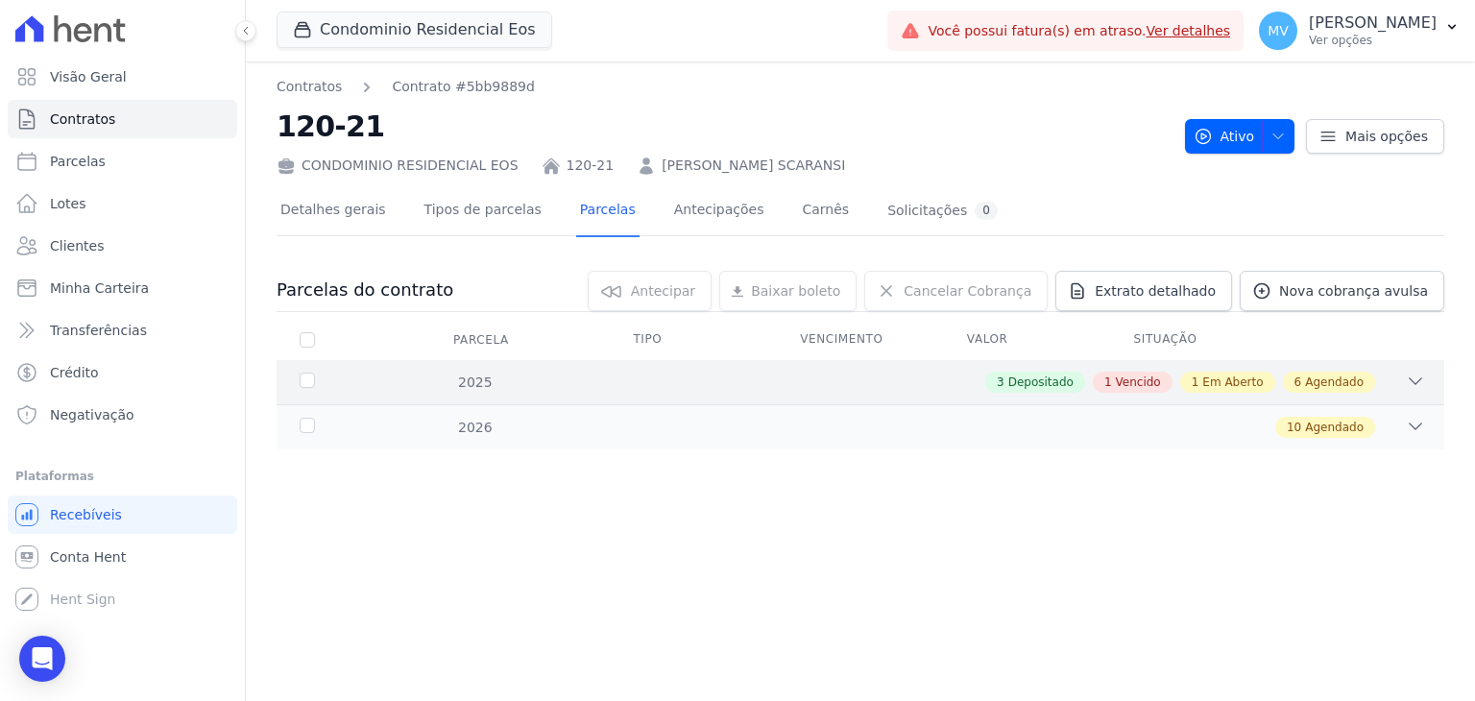
click at [1384, 378] on div "3 Depositado 1 Vencido 1 Em Aberto 6 Agendado" at bounding box center [917, 382] width 1015 height 21
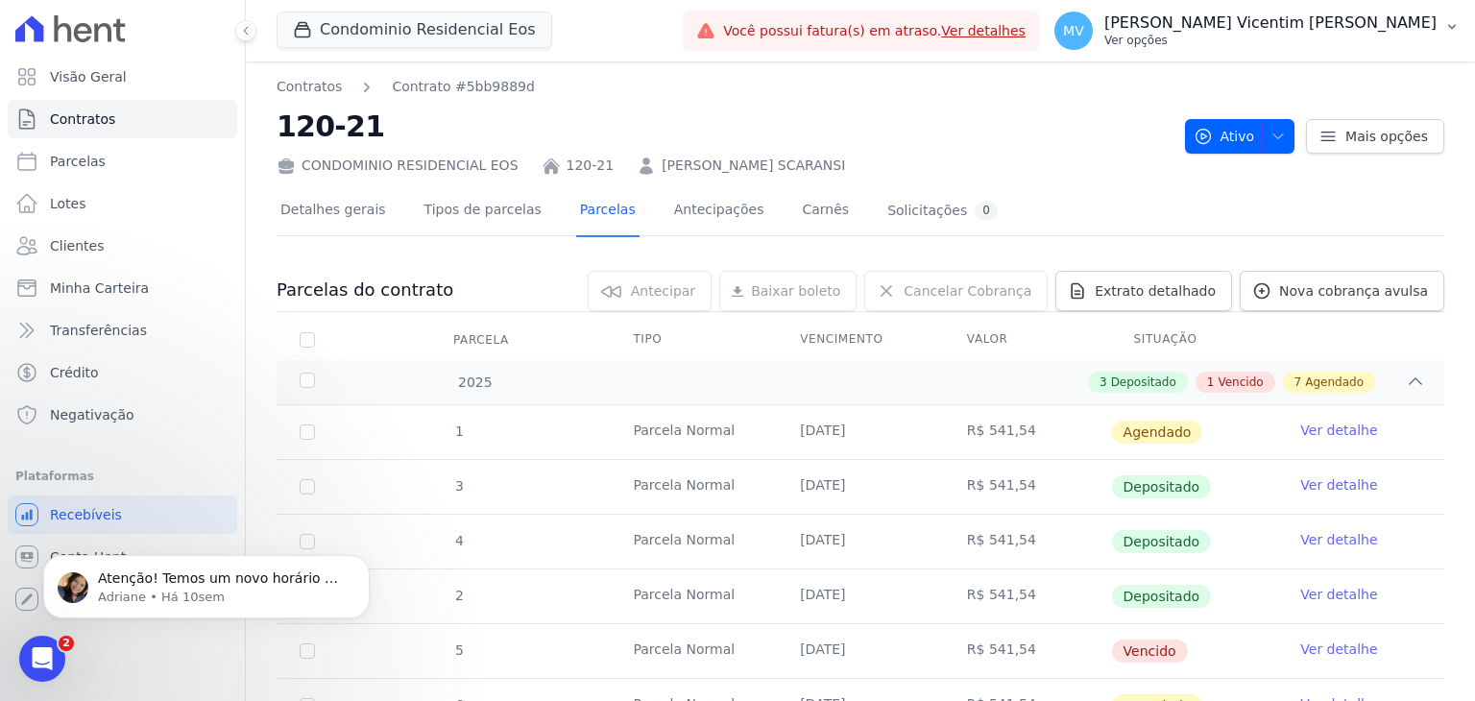
click at [1291, 29] on p "[PERSON_NAME]" at bounding box center [1270, 22] width 332 height 19
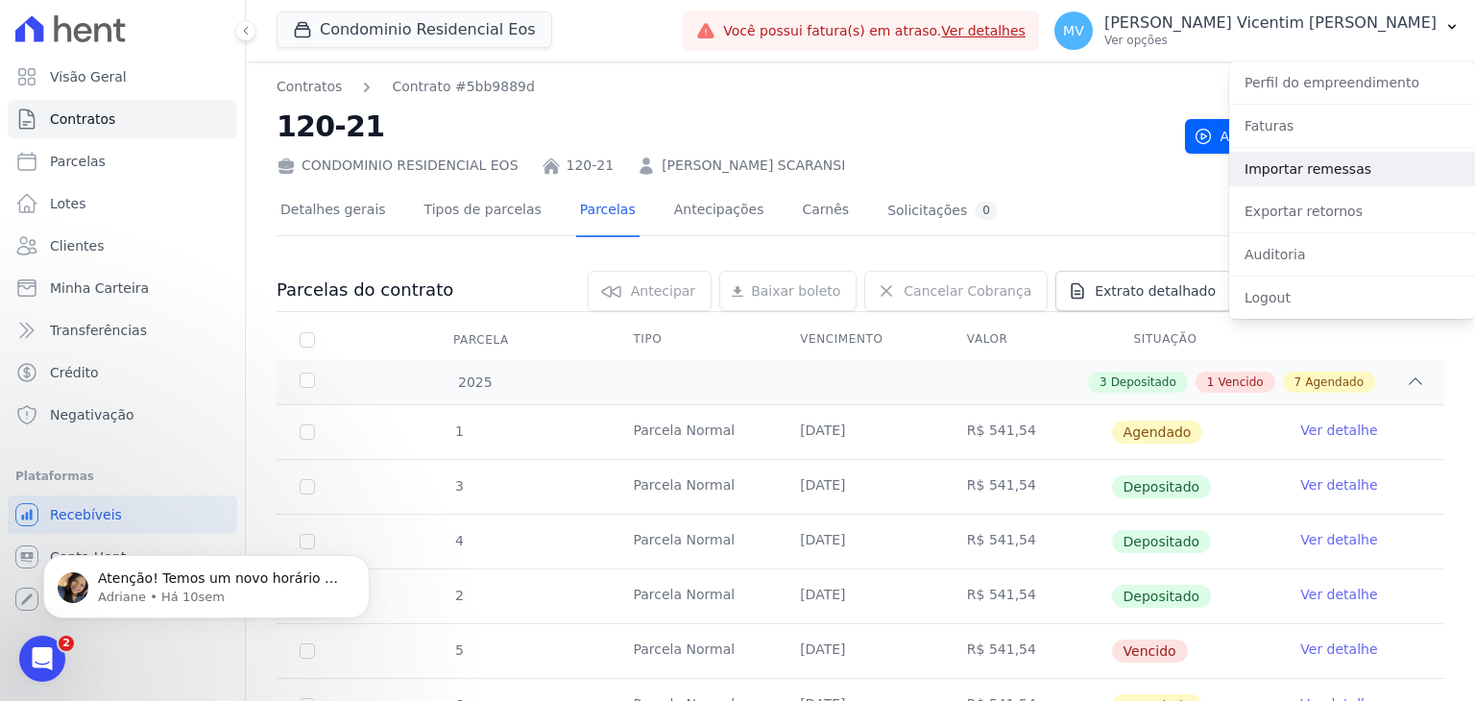
click at [1273, 173] on link "Importar remessas" at bounding box center [1352, 169] width 246 height 35
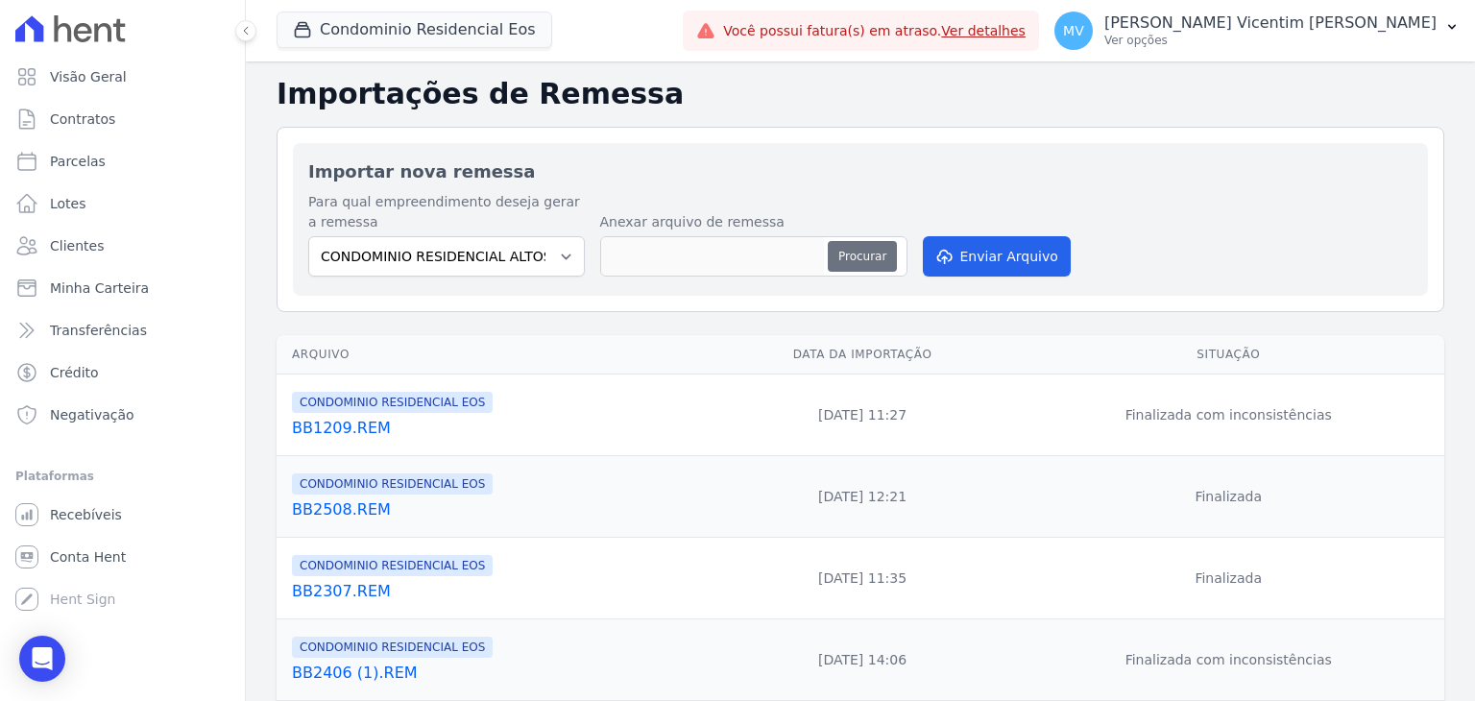
click at [857, 251] on button "Procurar" at bounding box center [862, 256] width 69 height 31
type input "BB1209A.REM"
click at [565, 251] on select "CONDOMINIO RESIDENCIAL ALTOS DA BRASIL CONDOMINIO RESIDENCIAL EOS" at bounding box center [446, 256] width 277 height 40
select select "27de43ce-d0ff-4370-874e-0a5bcadbd4a5"
click at [308, 236] on select "CONDOMINIO RESIDENCIAL ALTOS DA BRASIL CONDOMINIO RESIDENCIAL EOS" at bounding box center [446, 256] width 277 height 40
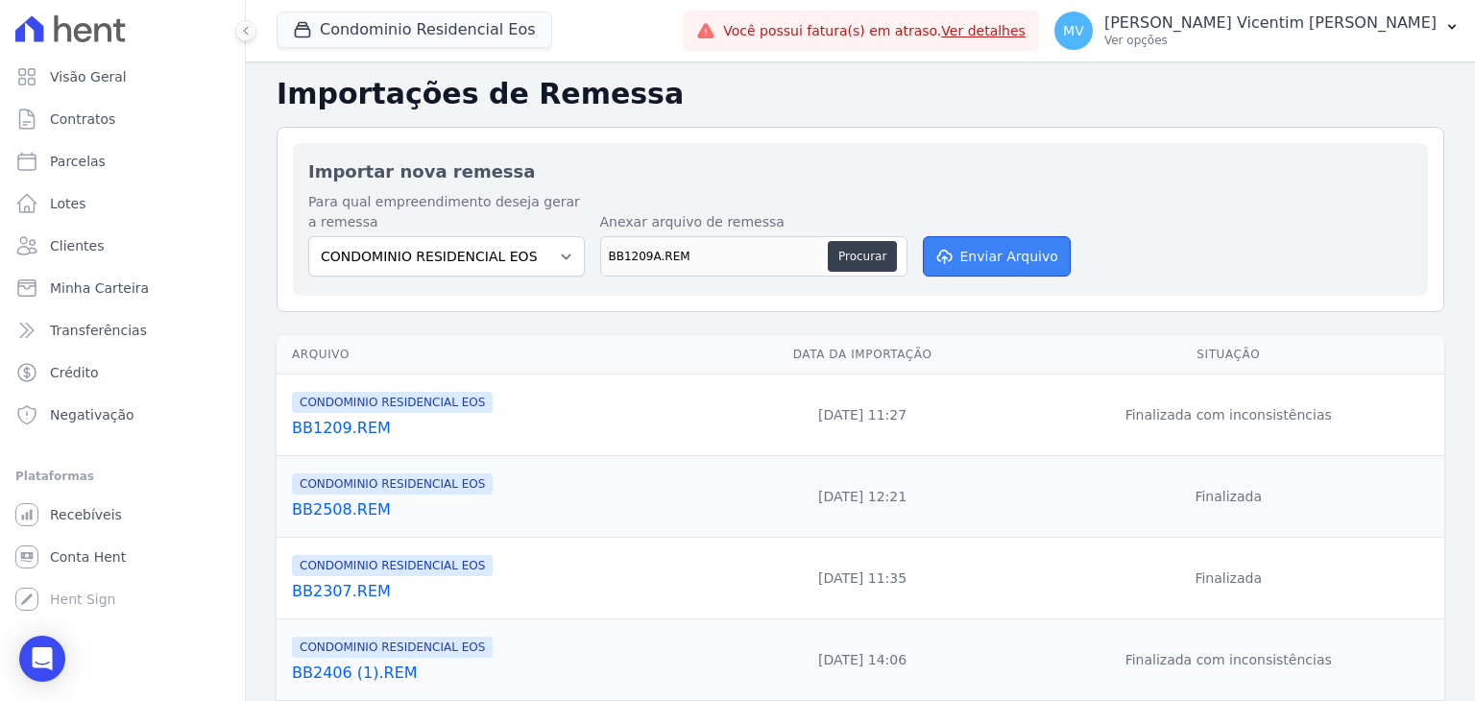
click at [970, 251] on button "Enviar Arquivo" at bounding box center [997, 256] width 148 height 40
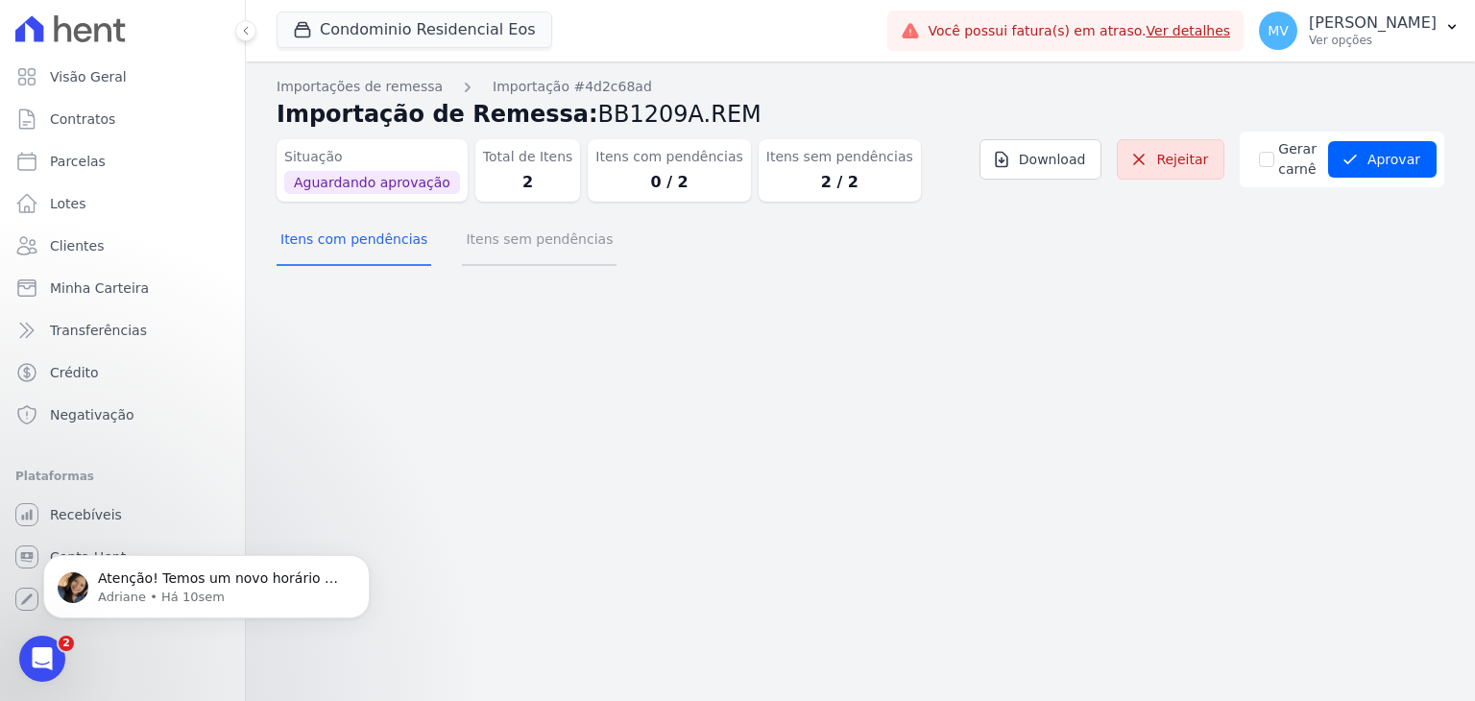
click at [519, 251] on button "Itens sem pendências" at bounding box center [539, 241] width 155 height 50
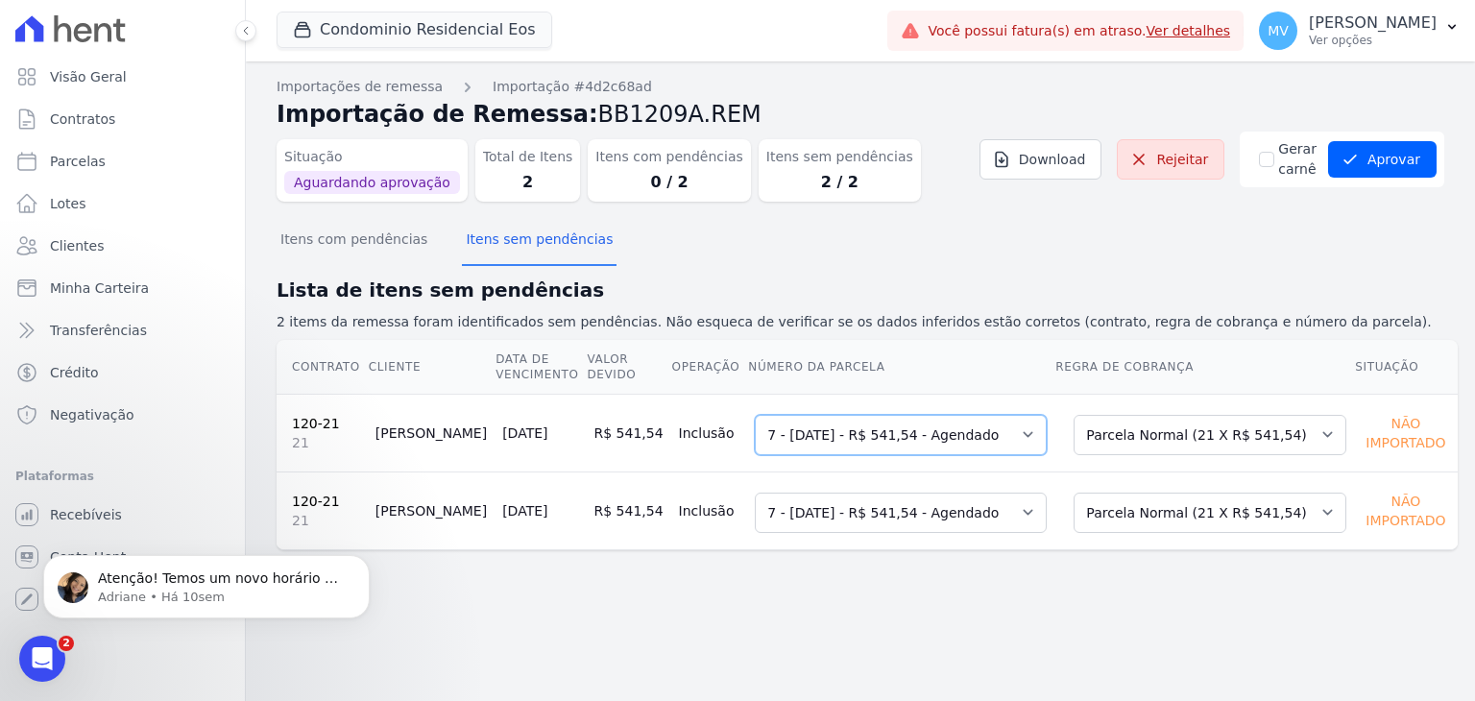
click at [1018, 430] on select "Selecione uma 1 - 21/03/2025 - R$ 541,54 - Agendado 5 - 20/07/2025 - R$ 541,54 …" at bounding box center [901, 435] width 292 height 40
click at [1160, 431] on select "Selecione uma Nova Parcela Avulsa Parcela Avulsa Existente Parcela Normal (21 X…" at bounding box center [1210, 435] width 273 height 40
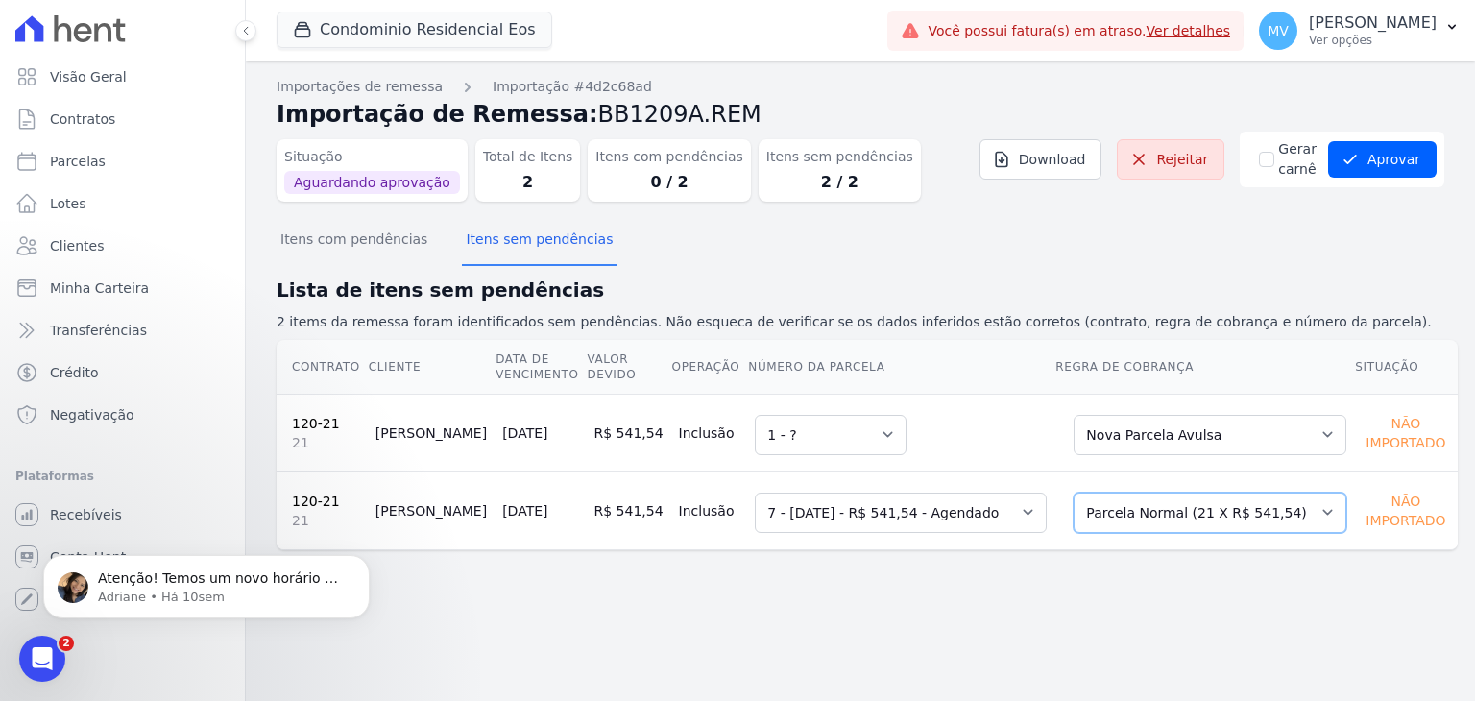
click at [1282, 520] on select "Selecione uma Nova Parcela Avulsa Parcela Avulsa Existente Parcela Normal (21 X…" at bounding box center [1210, 513] width 273 height 40
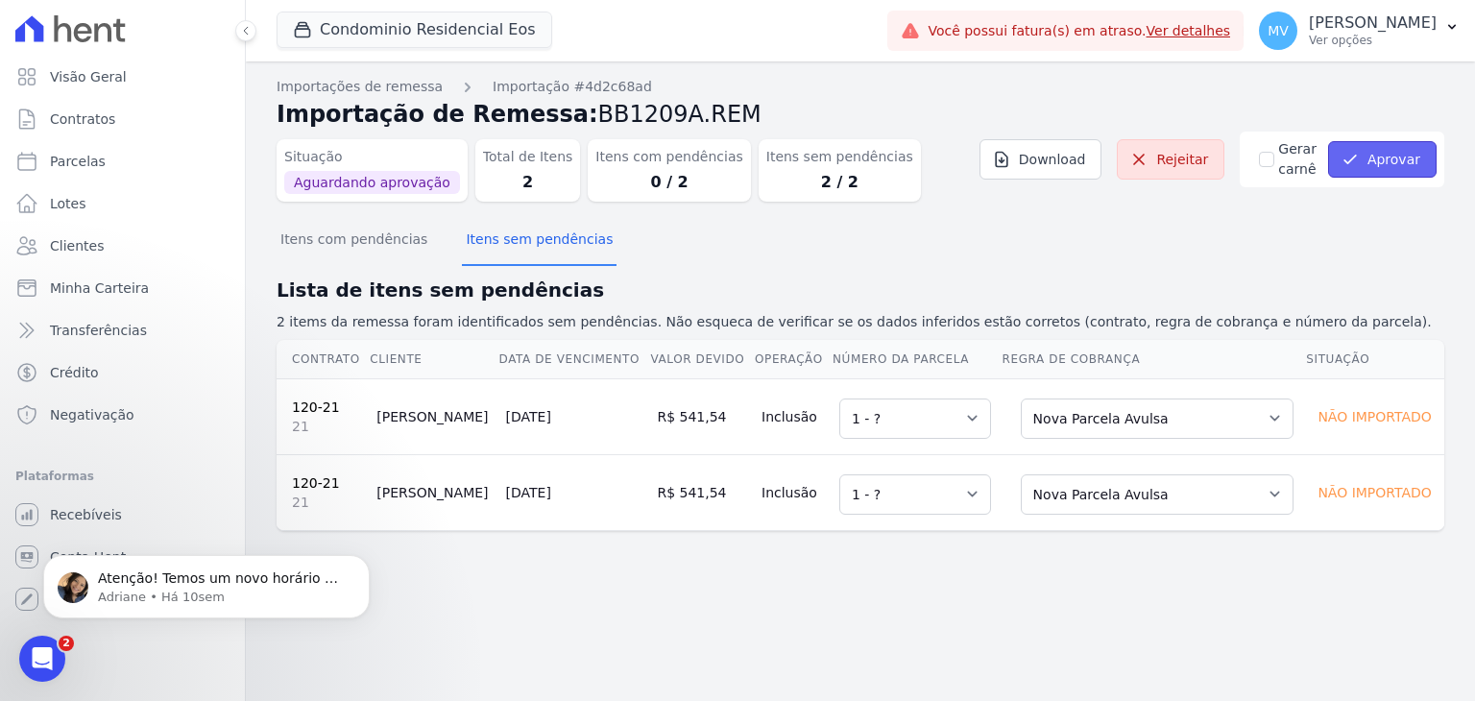
click at [1384, 165] on button "Aprovar" at bounding box center [1382, 159] width 109 height 36
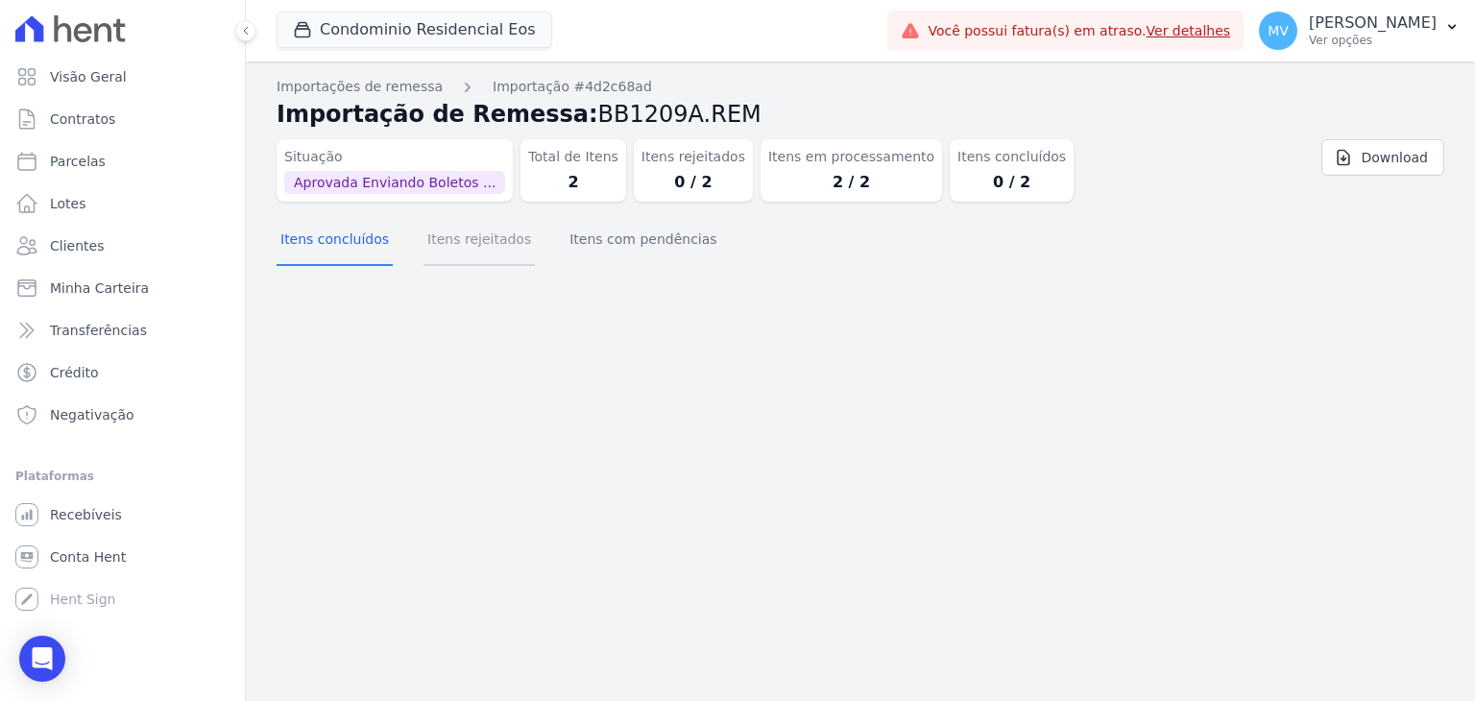
click at [472, 246] on button "Itens rejeitados" at bounding box center [478, 241] width 111 height 50
click at [636, 247] on button "Itens com pendências" at bounding box center [643, 241] width 155 height 50
click at [317, 240] on button "Itens concluídos" at bounding box center [335, 241] width 116 height 50
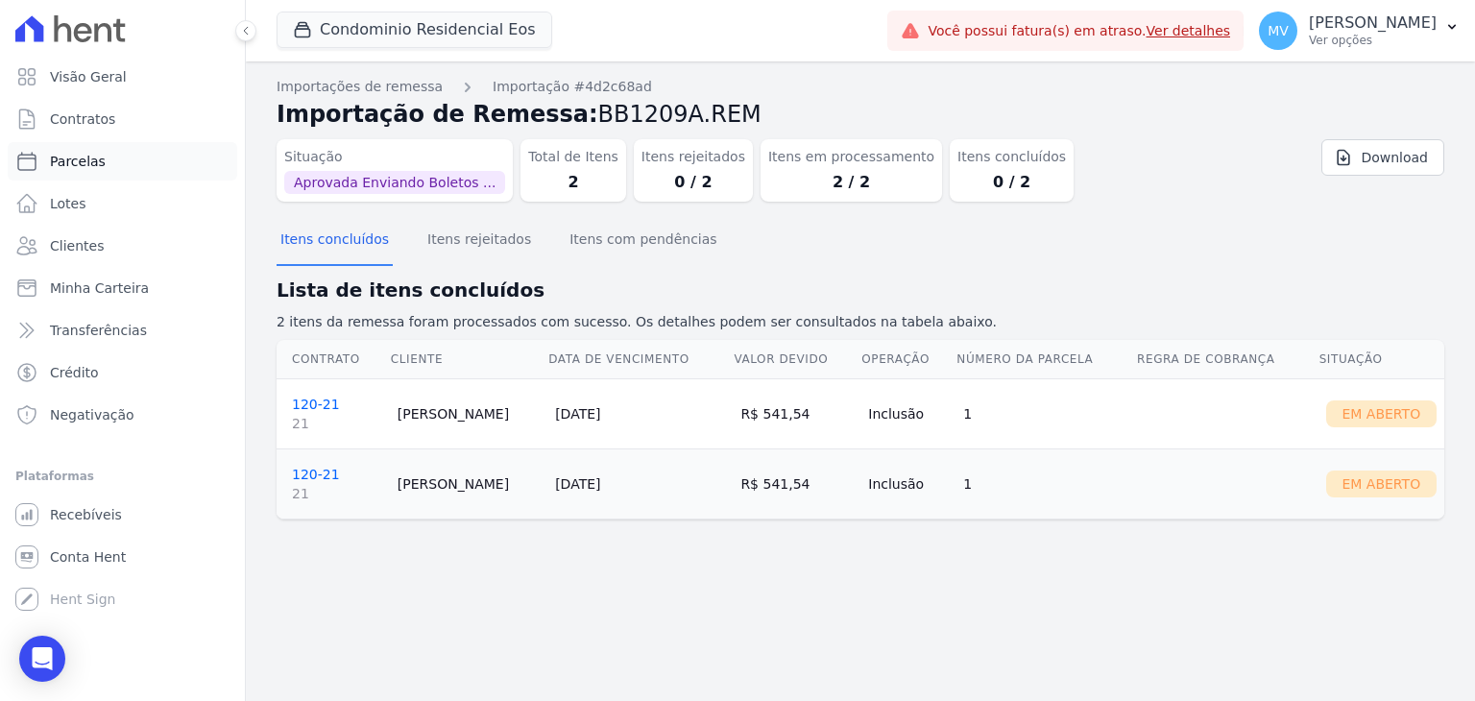
click at [127, 158] on link "Parcelas" at bounding box center [122, 161] width 229 height 38
select select
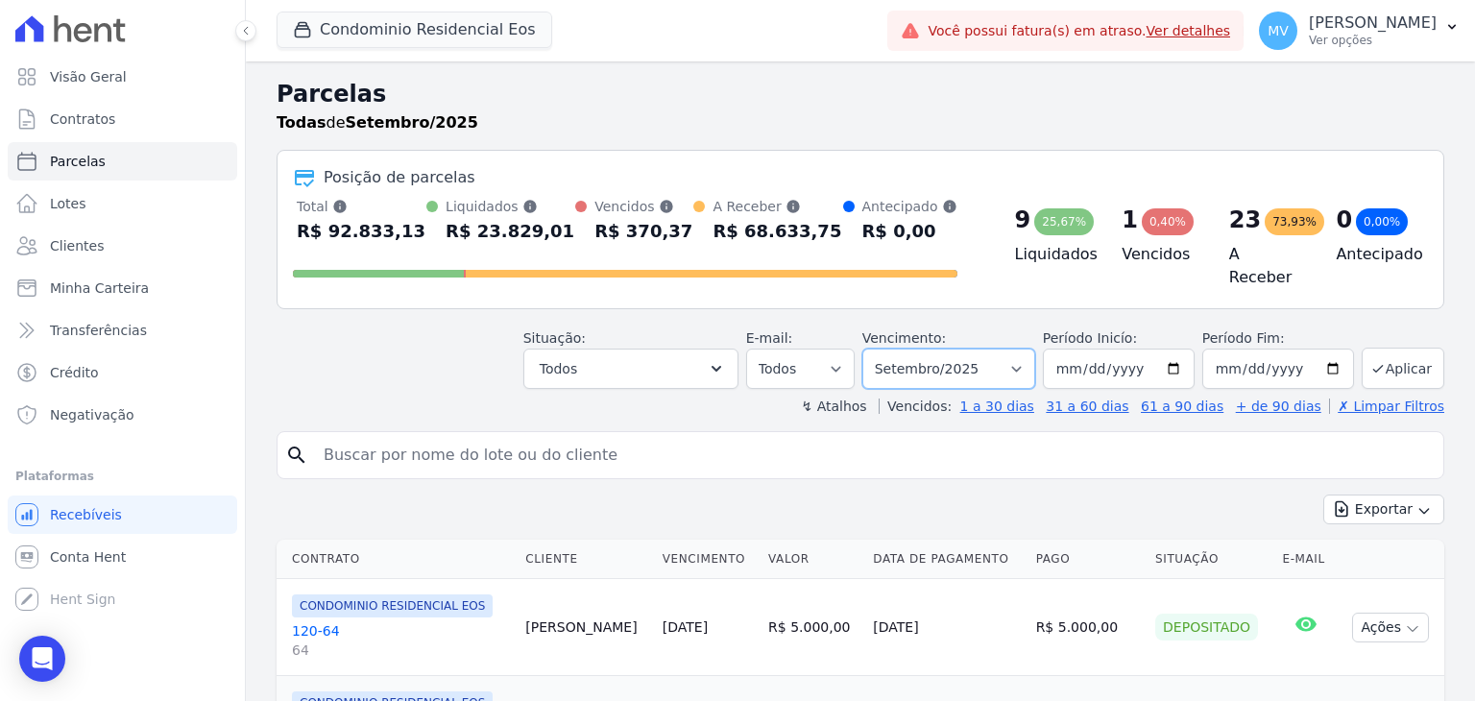
click at [941, 366] on select "Filtrar por período ──────── Todos os meses Janeiro/2025 Fevereiro/2025 Março/2…" at bounding box center [948, 369] width 173 height 40
select select "10/2025"
click at [878, 349] on select "Filtrar por período ──────── Todos os meses Janeiro/2025 Fevereiro/2025 Março/2…" at bounding box center [948, 369] width 173 height 40
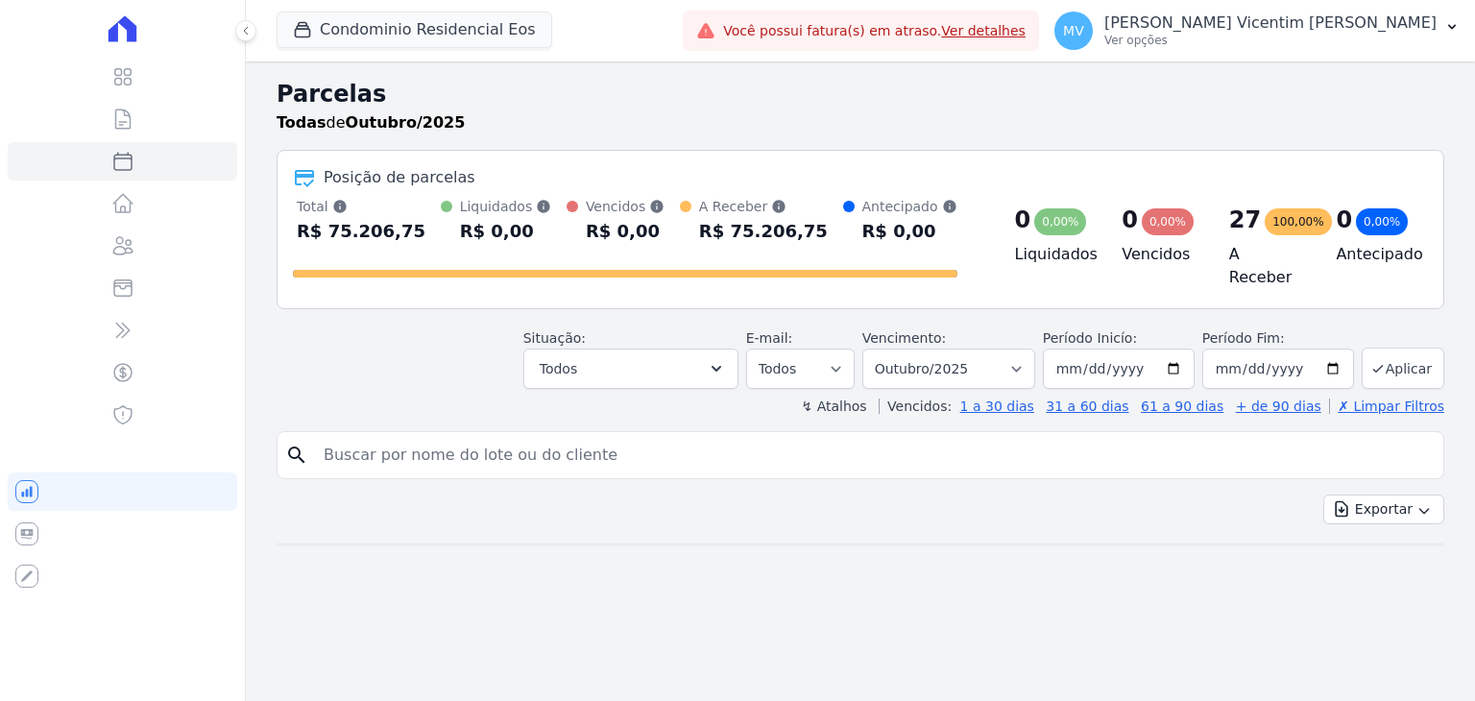
select select
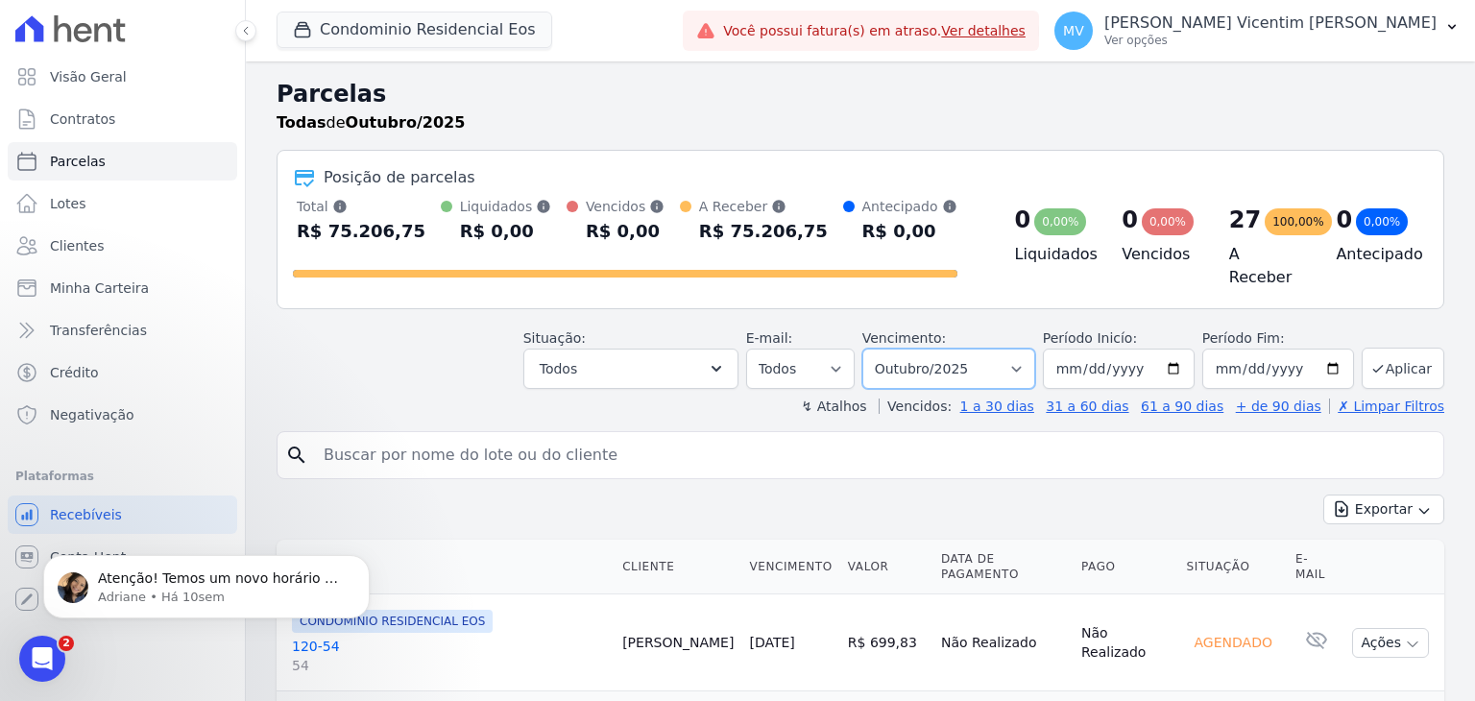
click at [1007, 363] on select "Filtrar por período ──────── Todos os meses Janeiro/2025 Fevereiro/2025 Março/2…" at bounding box center [948, 369] width 173 height 40
select select "09/2025"
click at [878, 349] on select "Filtrar por período ──────── Todos os meses Janeiro/2025 Fevereiro/2025 Março/2…" at bounding box center [948, 369] width 173 height 40
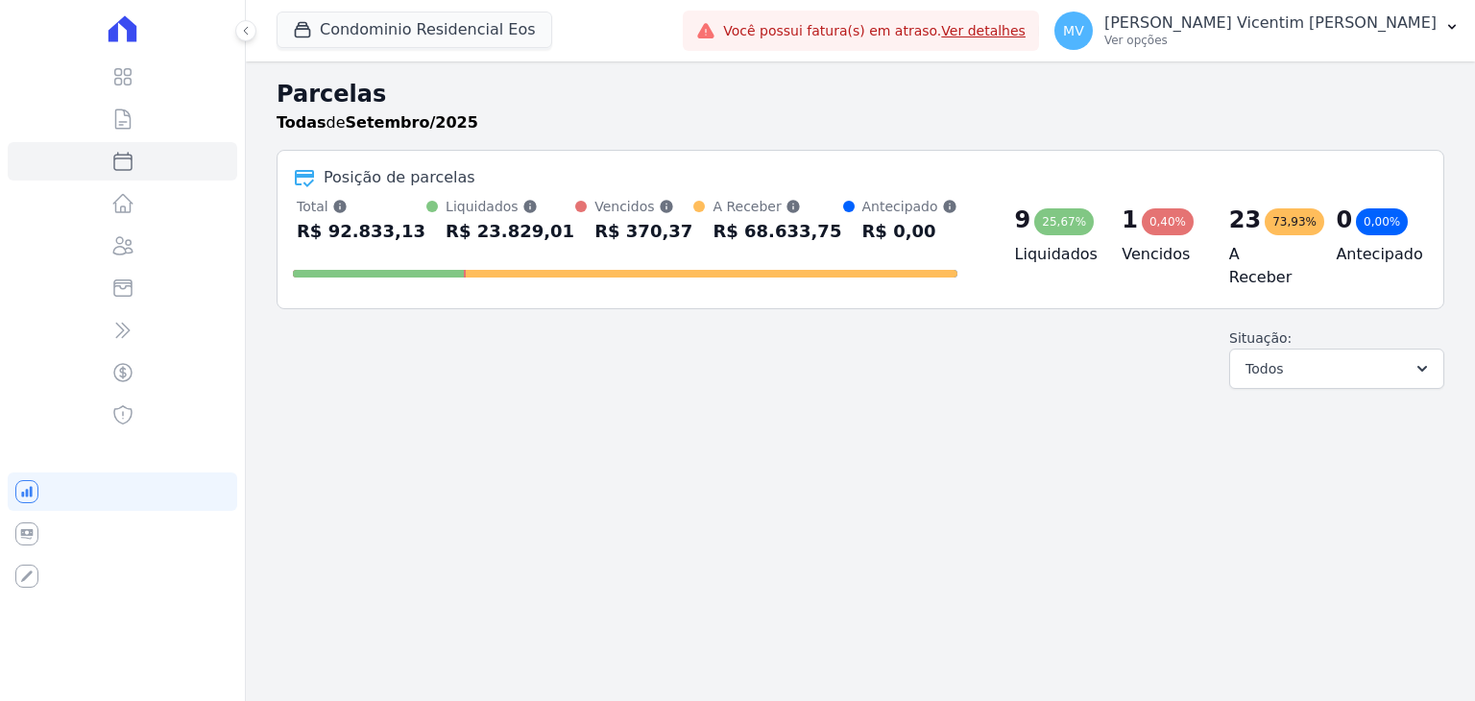
select select
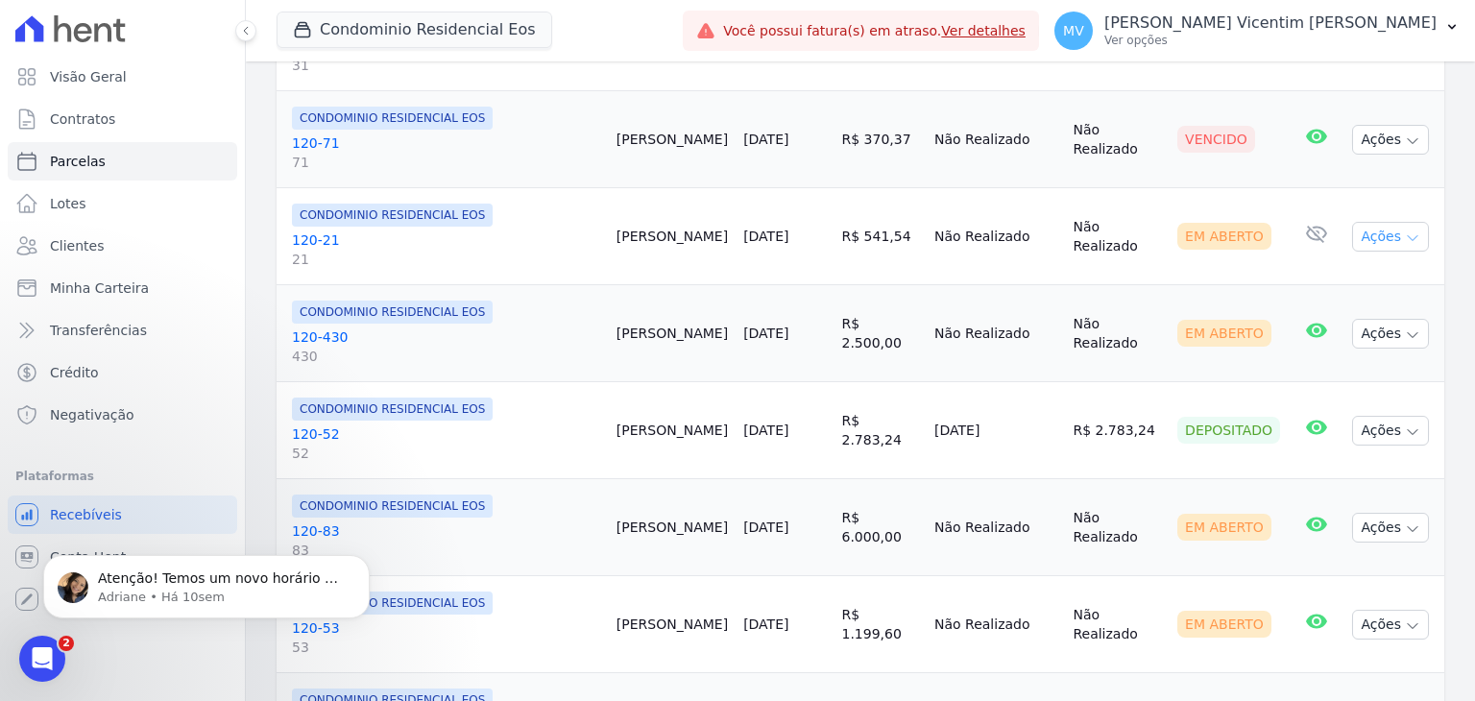
scroll to position [960, 0]
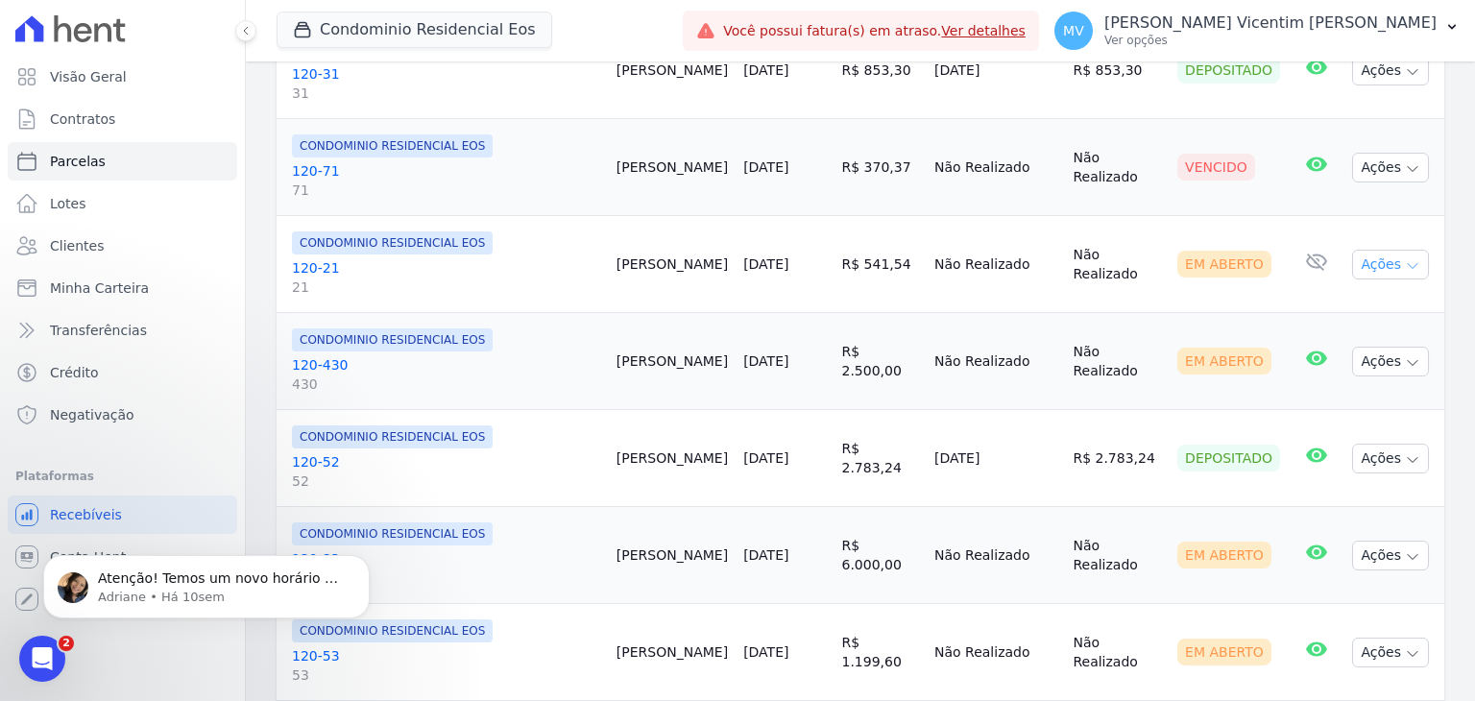
click at [1388, 255] on button "Ações" at bounding box center [1390, 265] width 77 height 30
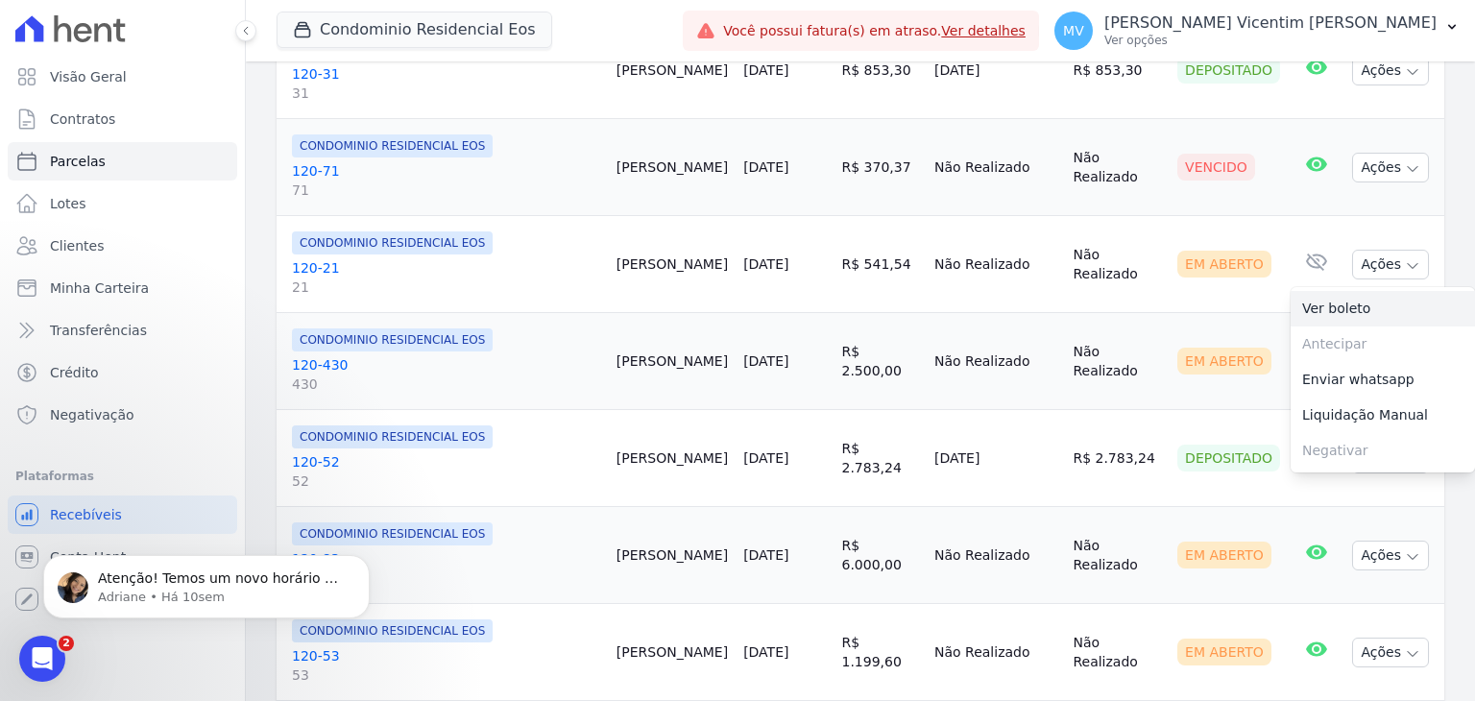
click at [1349, 299] on link "Ver boleto" at bounding box center [1383, 309] width 184 height 36
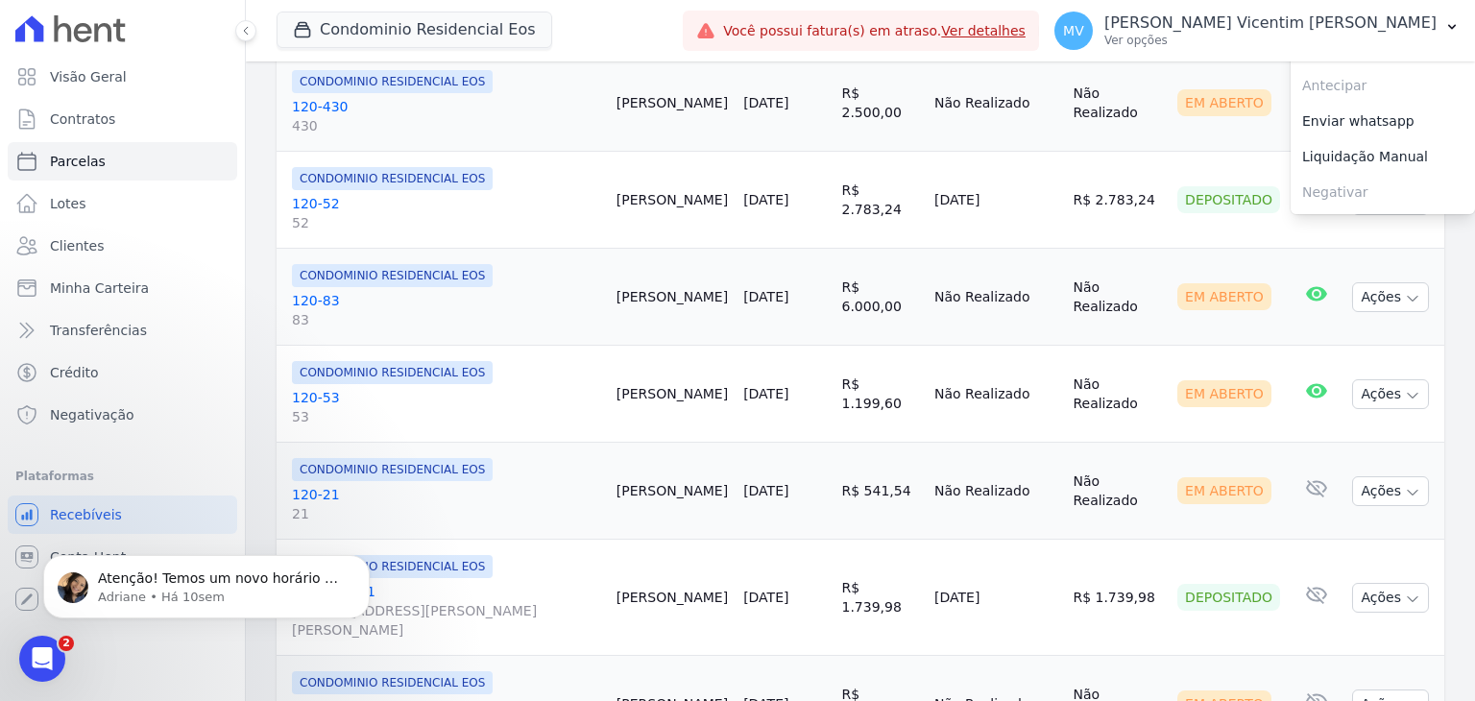
scroll to position [1248, 0]
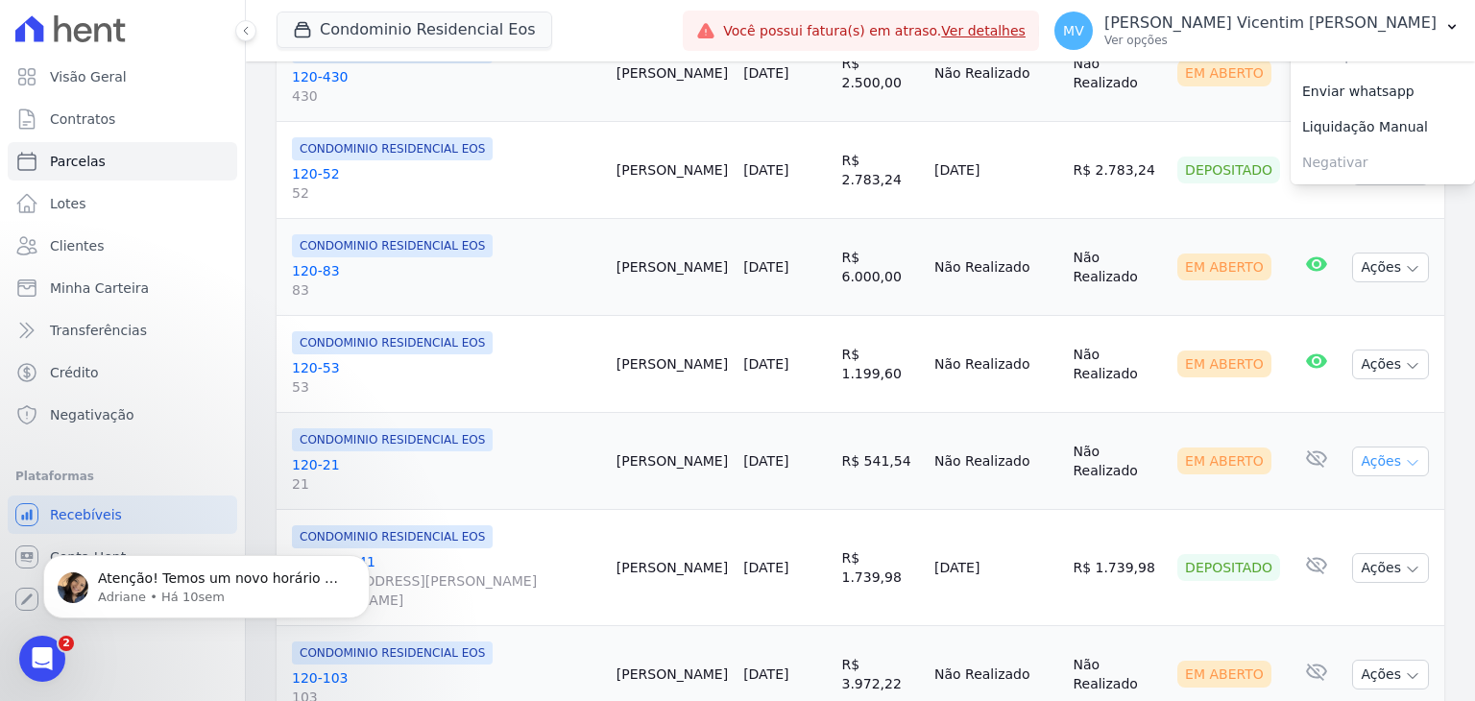
click at [1405, 455] on icon "button" at bounding box center [1412, 462] width 15 height 15
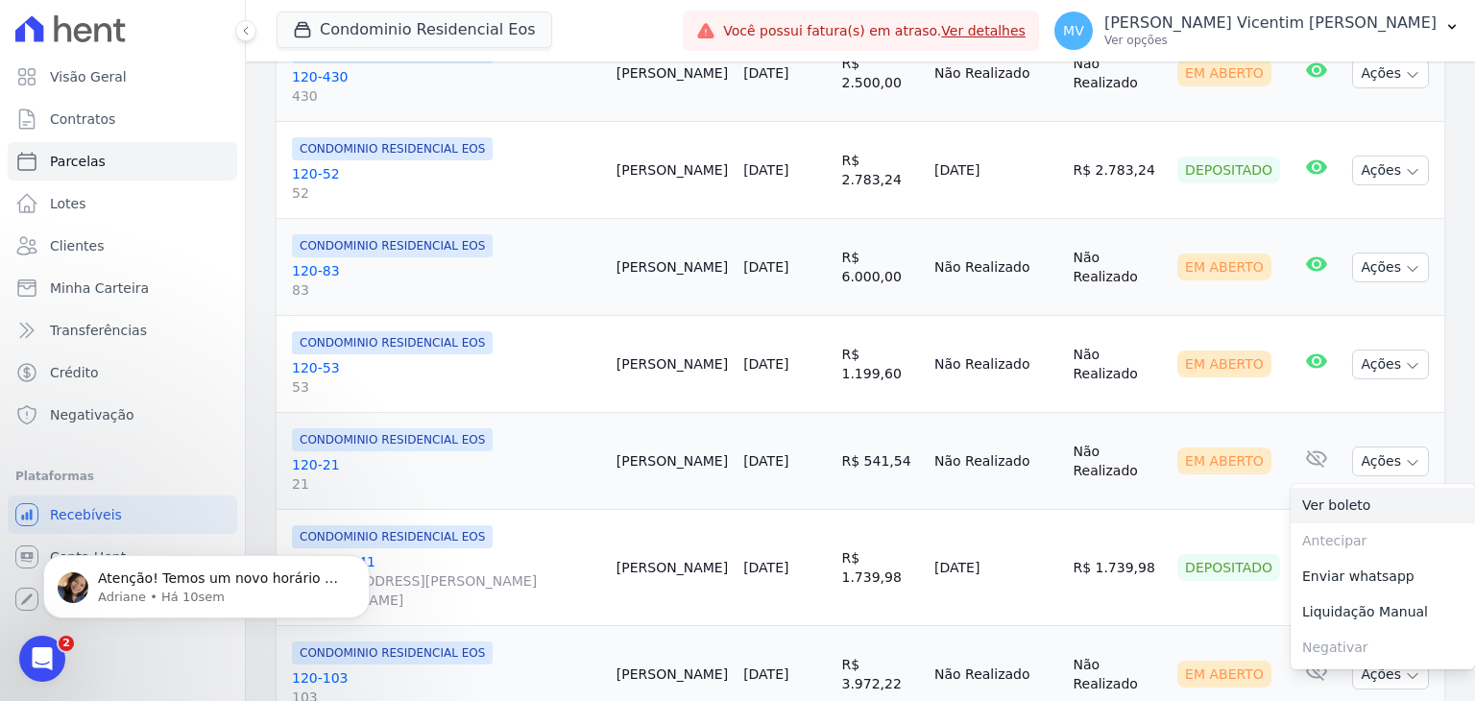
click at [1300, 491] on link "Ver boleto" at bounding box center [1383, 506] width 184 height 36
